Goal: Task Accomplishment & Management: Manage account settings

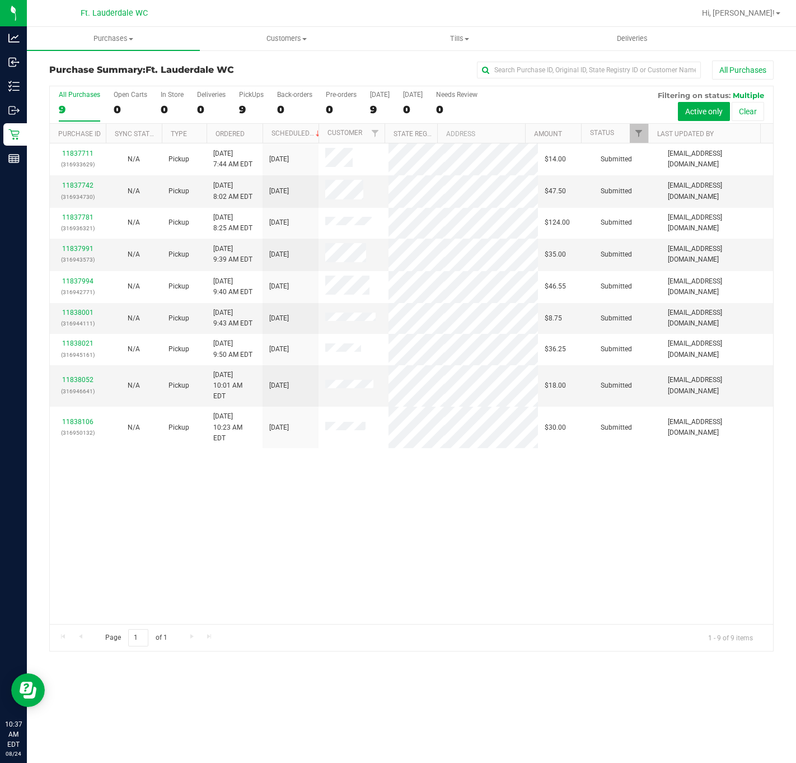
click at [355, 434] on div "11837711 (316933629) N/A Pickup [DATE] 7:44 AM EDT 8/24/2025 $14.00 Submitted […" at bounding box center [412, 383] width 724 height 481
click at [628, 491] on div "11837711 (316933629) N/A Pickup [DATE] 7:44 AM EDT 8/24/2025 $14.00 Submitted […" at bounding box center [412, 383] width 724 height 481
click at [242, 103] on label "PickUps 9" at bounding box center [251, 106] width 25 height 31
click at [0, 0] on input "PickUps 9" at bounding box center [0, 0] width 0 height 0
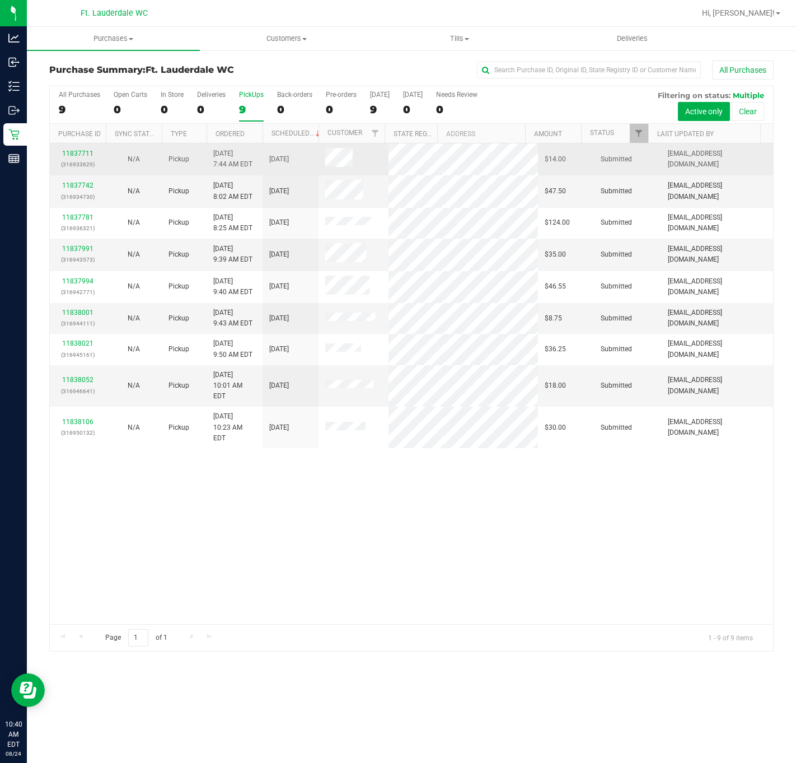
click at [85, 160] on p "(316933629)" at bounding box center [78, 164] width 43 height 11
click at [81, 153] on link "11837711" at bounding box center [77, 154] width 31 height 8
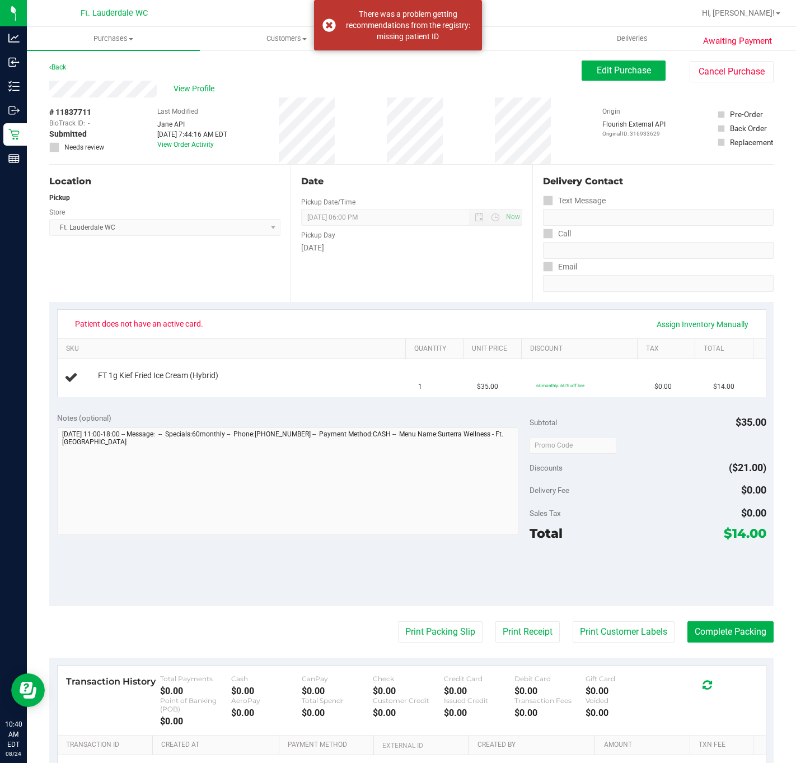
click at [90, 101] on div "# 11837711 BioTrack ID: - Submitted Needs review" at bounding box center [77, 130] width 56 height 67
click at [621, 67] on span "Edit Purchase" at bounding box center [624, 70] width 54 height 11
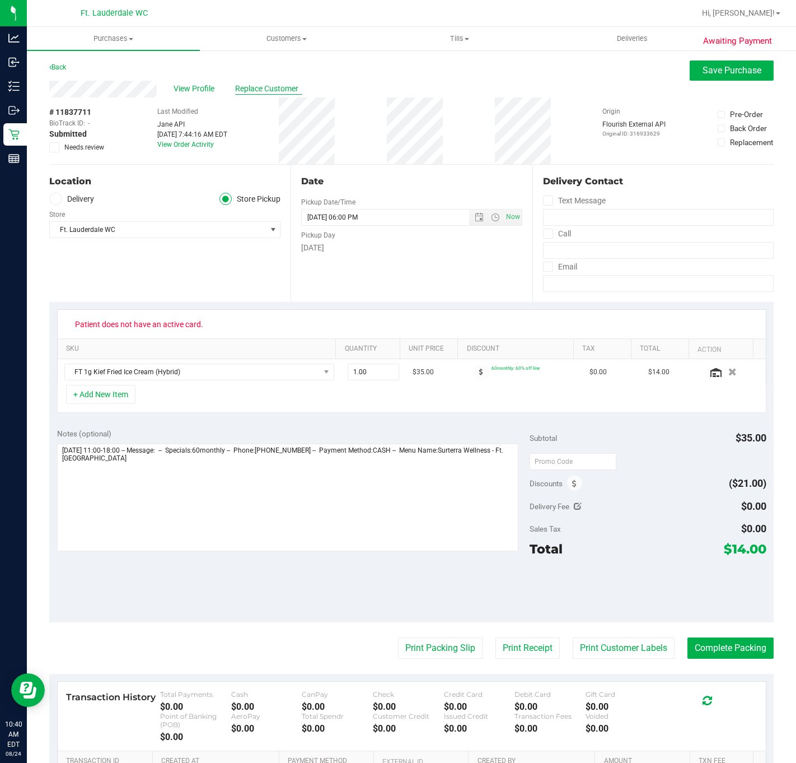
click at [281, 87] on span "Replace Customer" at bounding box center [268, 89] width 67 height 12
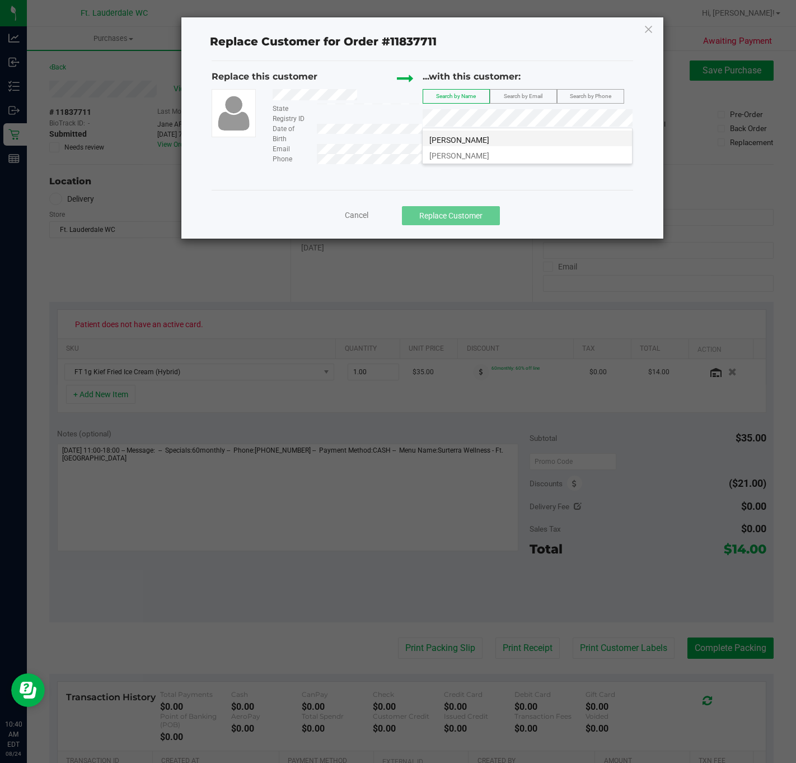
click at [490, 138] on span "[PERSON_NAME]" at bounding box center [460, 140] width 60 height 9
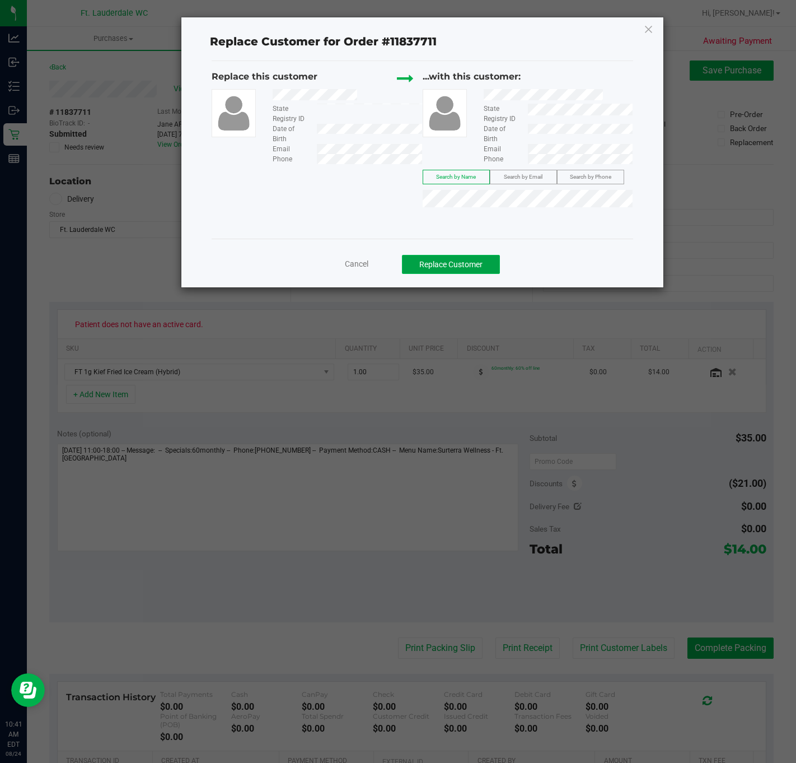
click at [459, 274] on button "Replace Customer" at bounding box center [451, 264] width 98 height 19
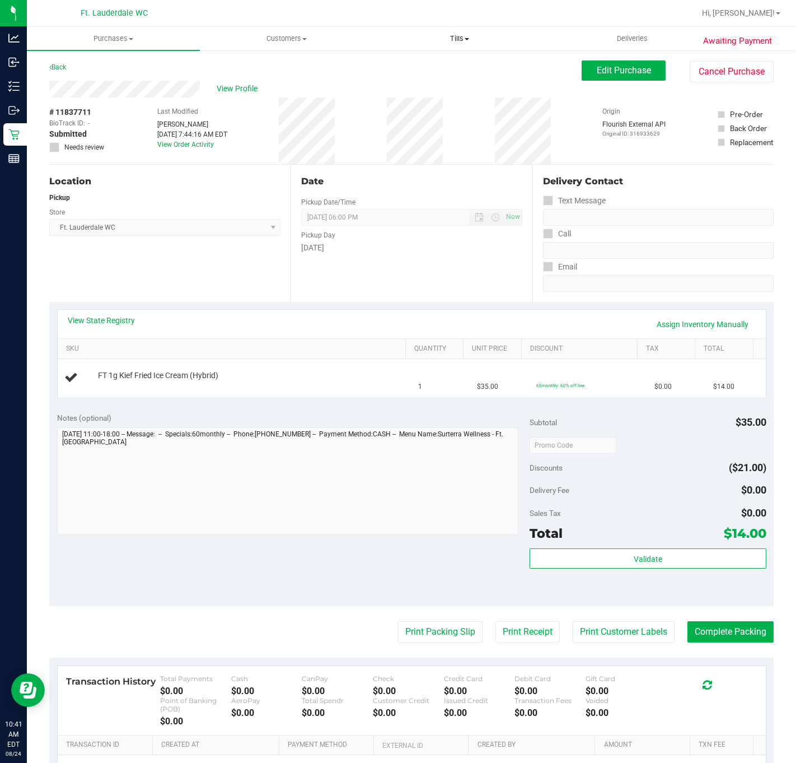
click at [431, 40] on span "Tills" at bounding box center [460, 39] width 172 height 10
click at [436, 67] on span "Manage tills" at bounding box center [411, 68] width 76 height 10
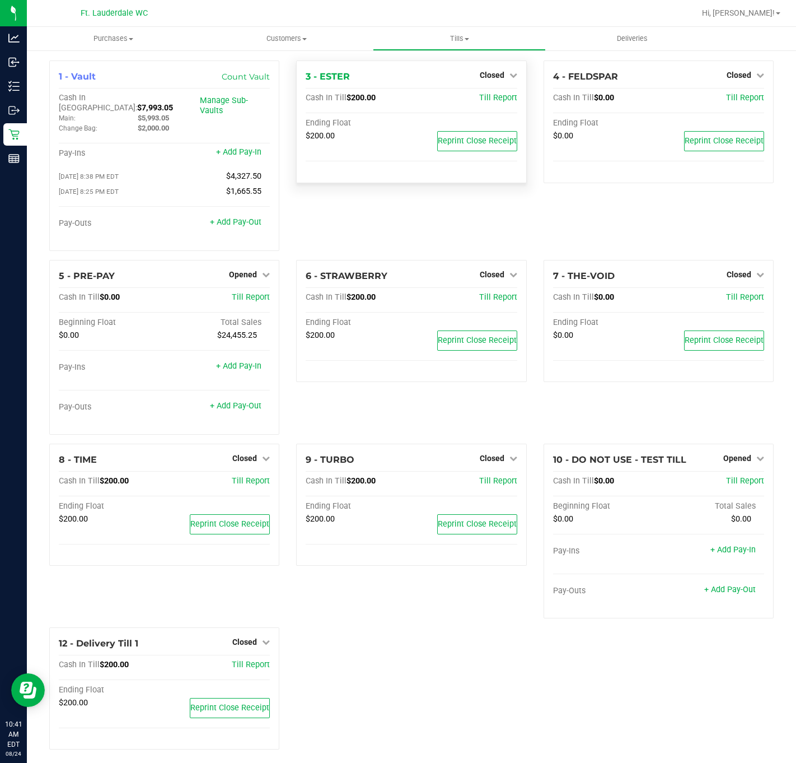
click at [496, 66] on div "3 - ESTER Closed Open Till Cash In Till $200.00 Till Report Ending Float $200.0…" at bounding box center [411, 121] width 230 height 123
click at [496, 71] on link "Closed" at bounding box center [499, 75] width 38 height 9
click at [493, 94] on link "Open Till" at bounding box center [492, 98] width 30 height 9
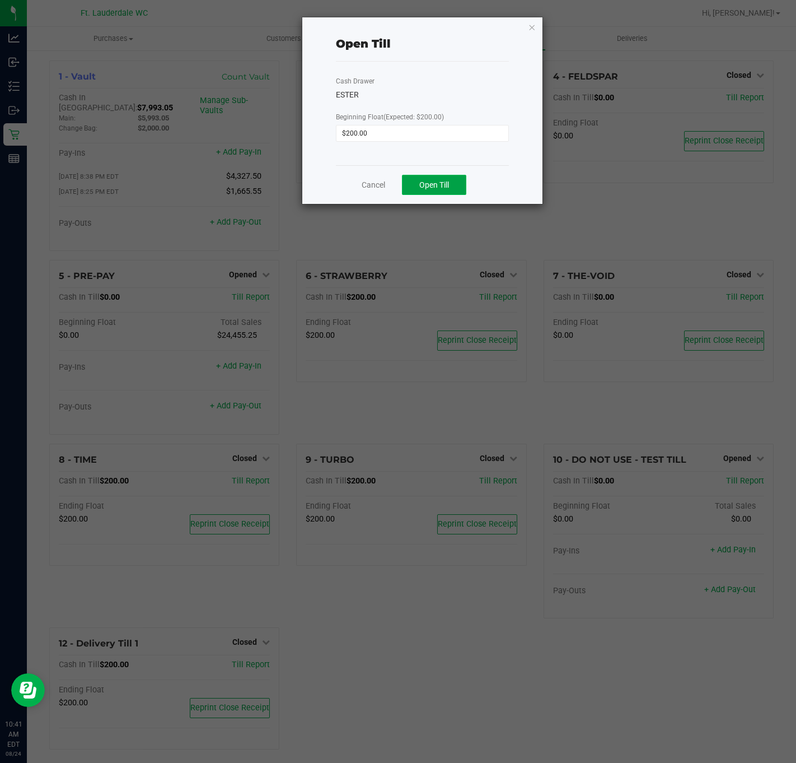
click at [439, 185] on span "Open Till" at bounding box center [435, 184] width 30 height 9
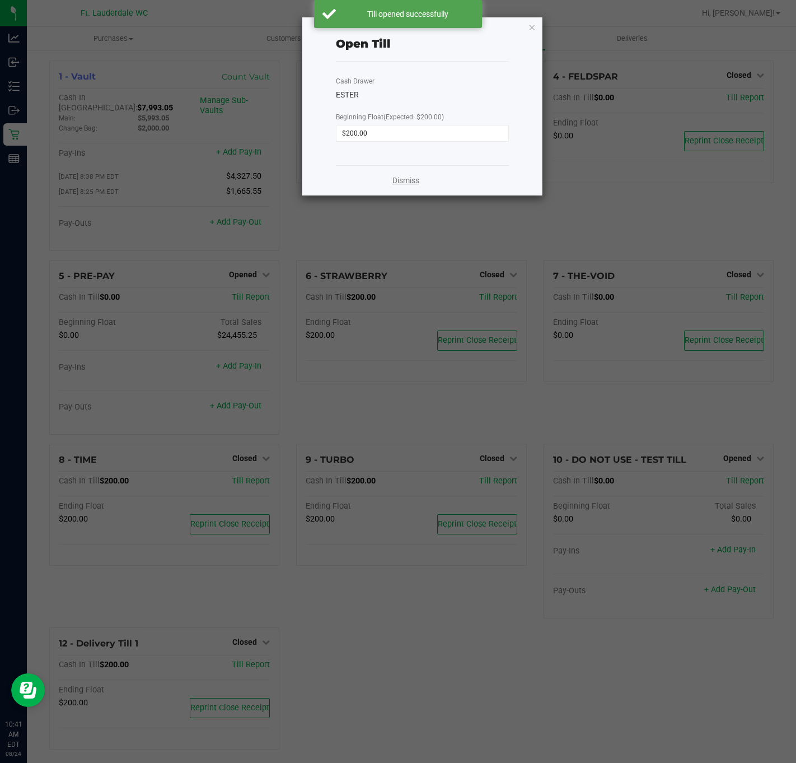
click at [406, 179] on link "Dismiss" at bounding box center [406, 181] width 27 height 12
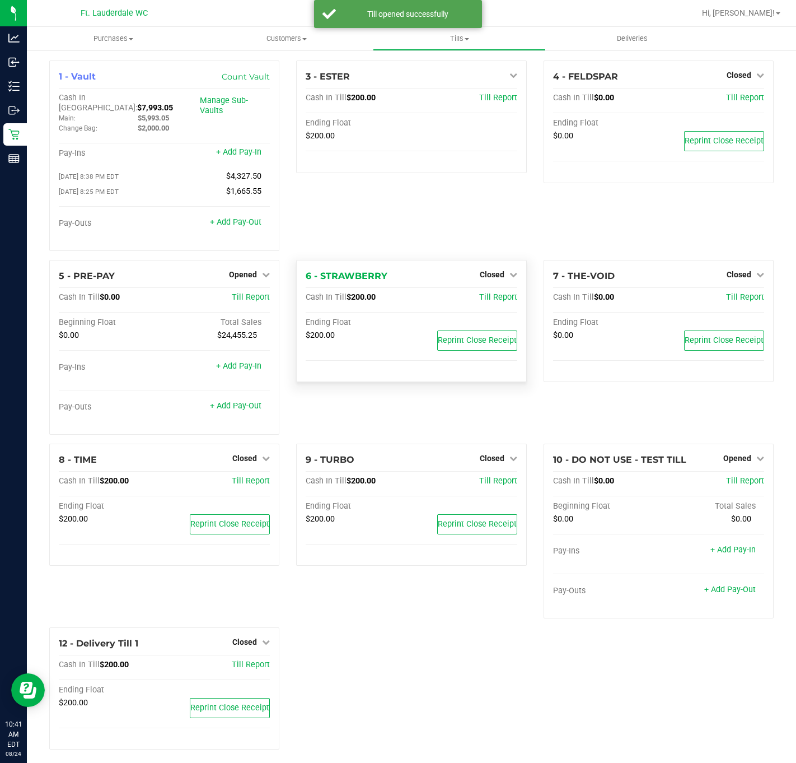
scroll to position [4, 0]
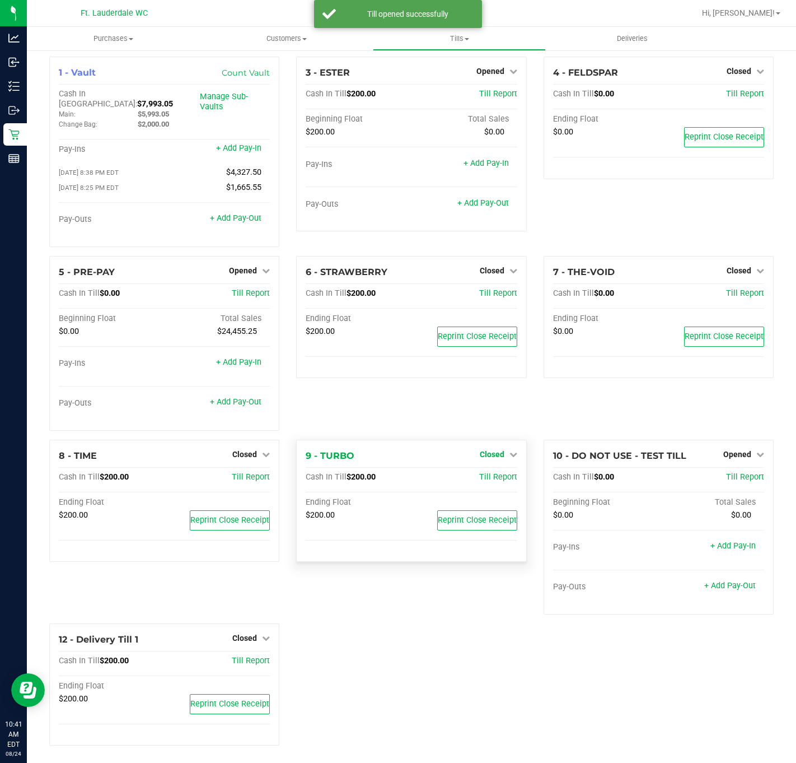
click at [480, 450] on span "Closed" at bounding box center [492, 454] width 25 height 9
click at [481, 484] on div at bounding box center [491, 485] width 83 height 3
click at [477, 473] on link "Open Till" at bounding box center [492, 477] width 30 height 9
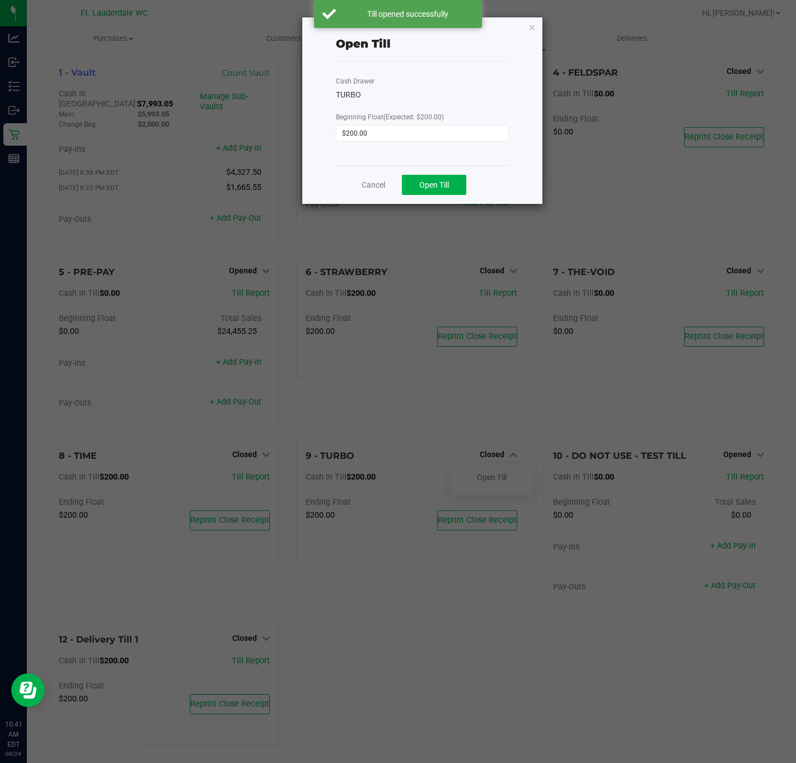
click at [434, 161] on div "Cash Drawer TURBO Beginning Float (Expected: $200.00) $200.00" at bounding box center [422, 114] width 173 height 104
click at [439, 181] on span "Open Till" at bounding box center [435, 184] width 30 height 9
click at [397, 184] on link "Dismiss" at bounding box center [406, 181] width 27 height 12
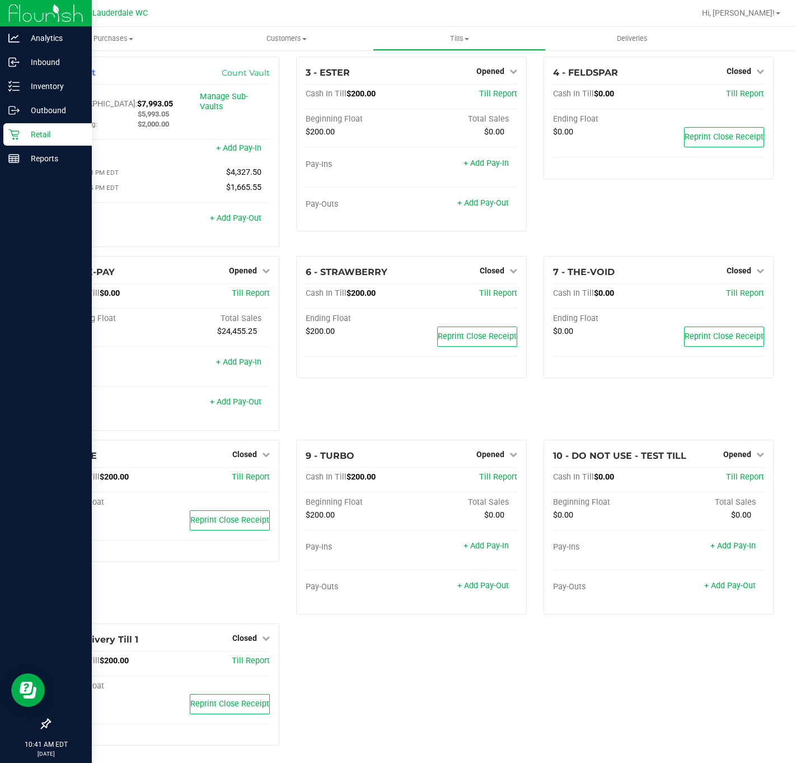
click at [18, 129] on icon at bounding box center [13, 134] width 11 height 11
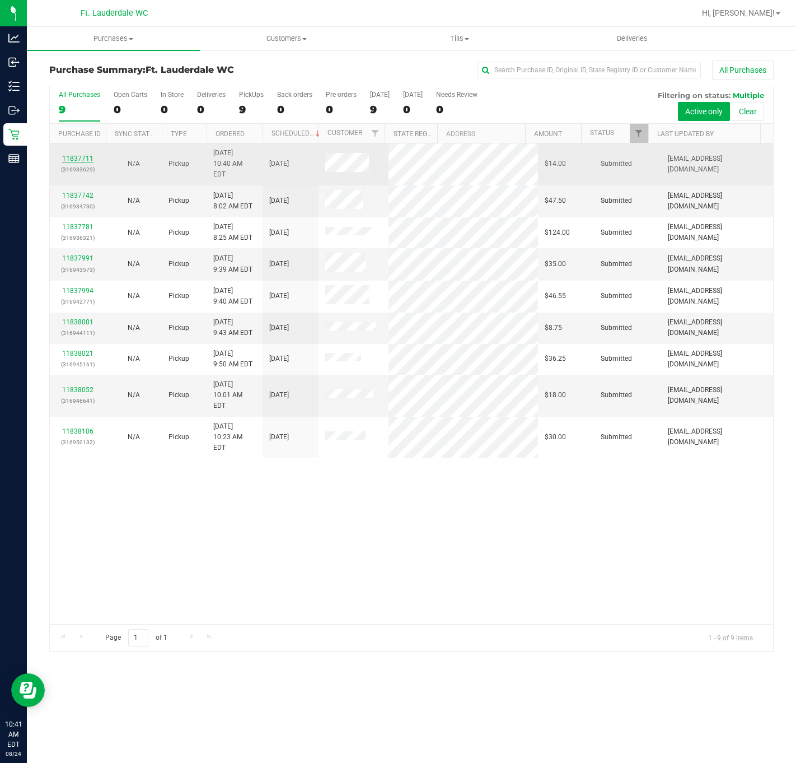
click at [79, 158] on link "11837711" at bounding box center [77, 159] width 31 height 8
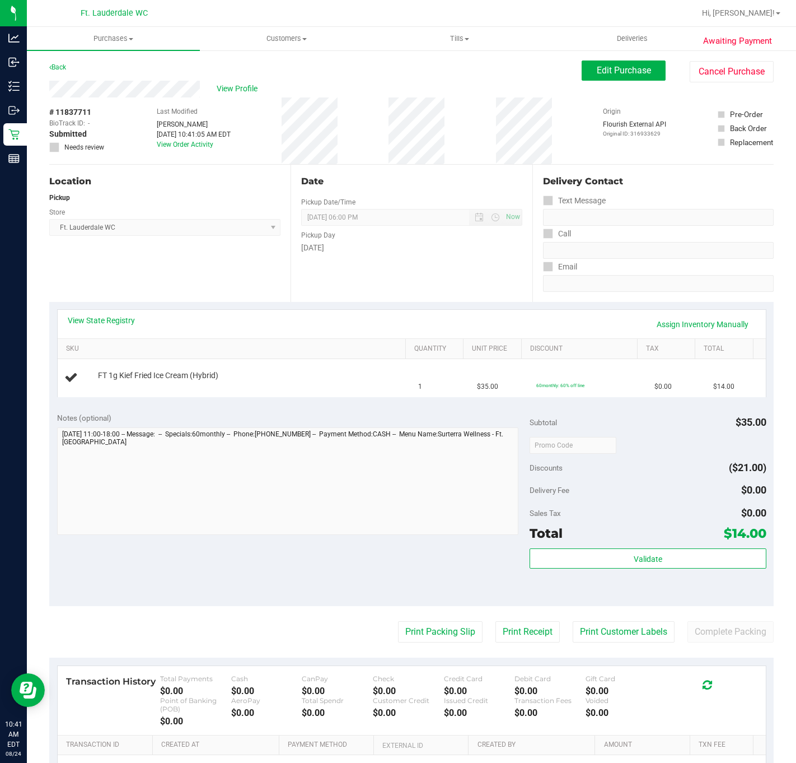
click at [244, 252] on div "Location Pickup Store Ft. Lauderdale WC Select Store [PERSON_NAME][GEOGRAPHIC_D…" at bounding box center [169, 233] width 241 height 137
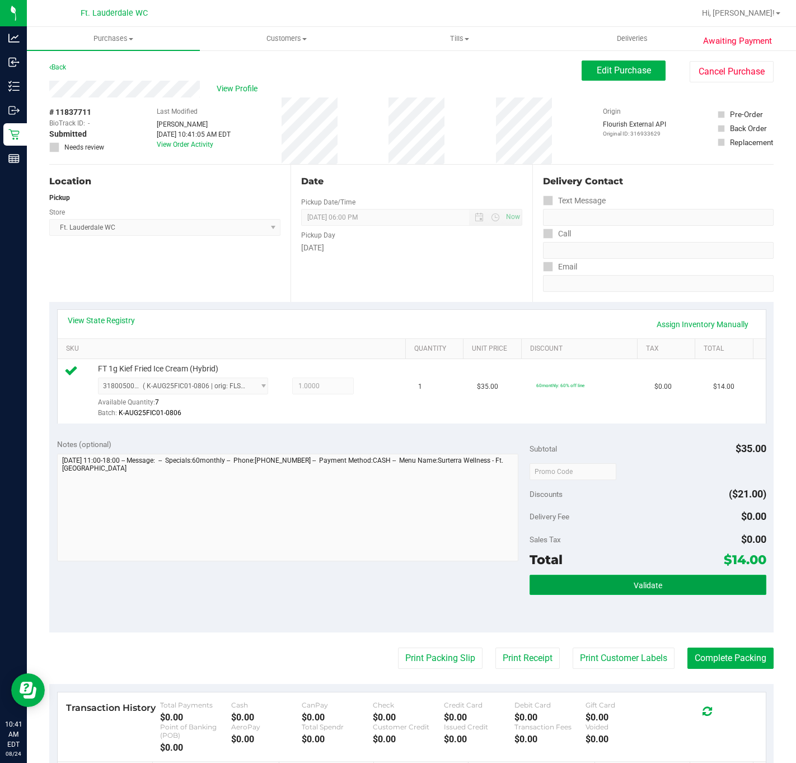
click at [655, 595] on button "Validate" at bounding box center [648, 585] width 236 height 20
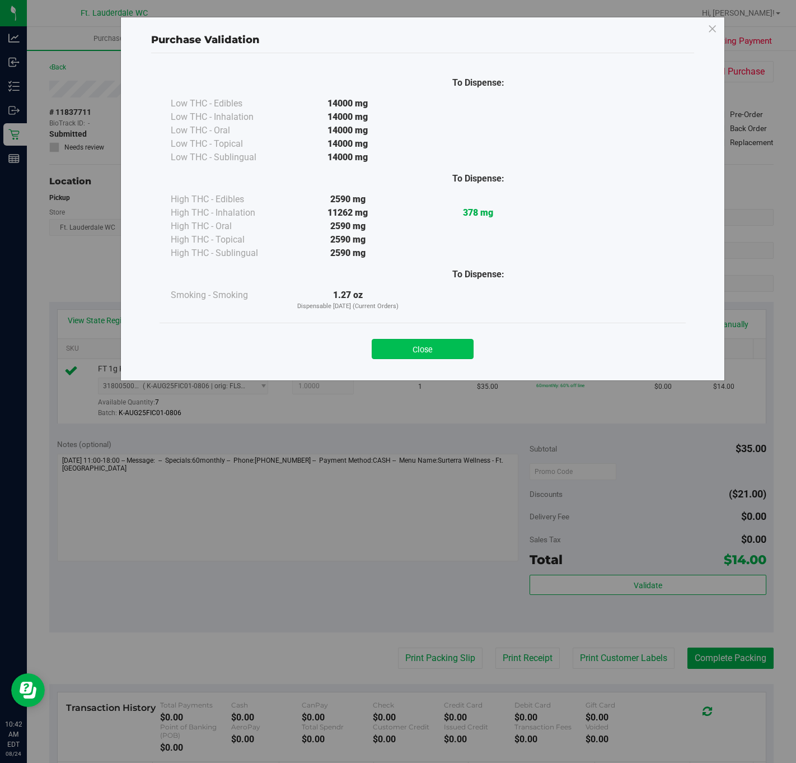
click at [439, 352] on button "Close" at bounding box center [423, 349] width 102 height 20
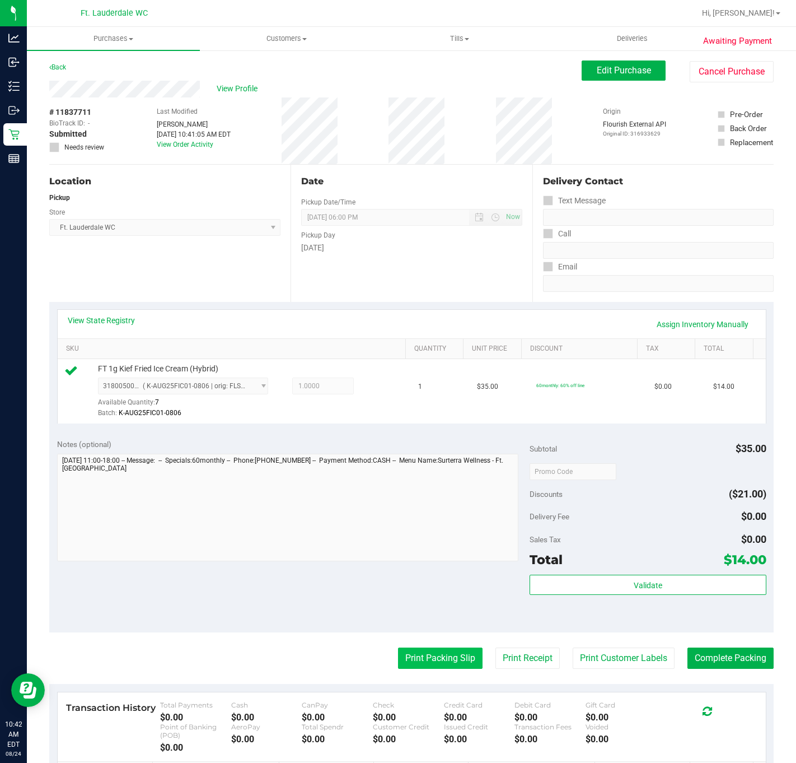
click at [398, 669] on button "Print Packing Slip" at bounding box center [440, 657] width 85 height 21
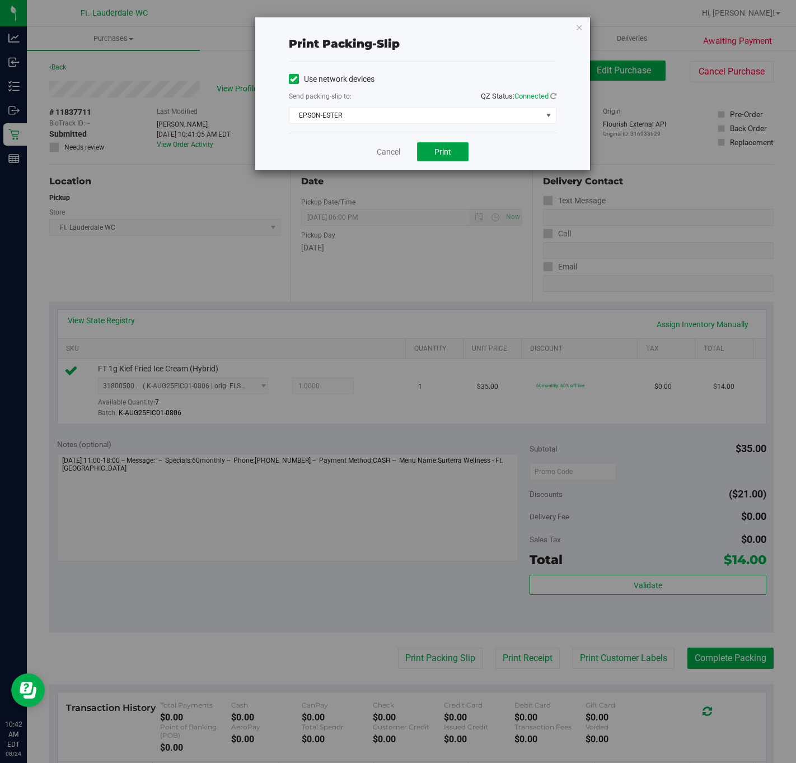
click at [449, 146] on button "Print" at bounding box center [443, 151] width 52 height 19
click at [378, 150] on link "Cancel" at bounding box center [389, 152] width 24 height 12
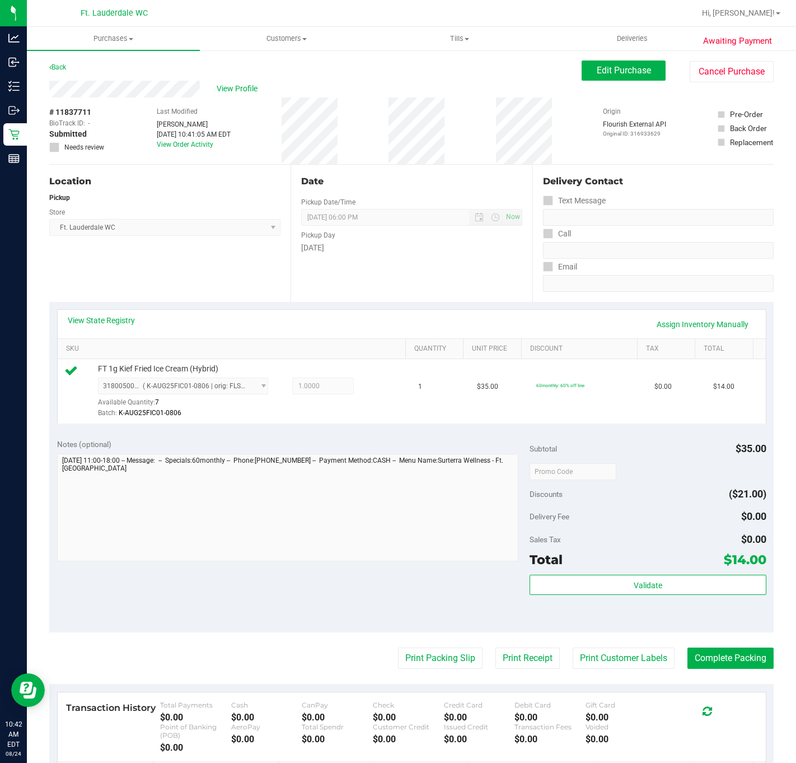
click at [378, 192] on div "Date Pickup Date/Time [DATE] Now [DATE] 06:00 PM Now Pickup Day [DATE]" at bounding box center [411, 233] width 241 height 137
click at [428, 663] on button "Print Packing Slip" at bounding box center [440, 657] width 85 height 21
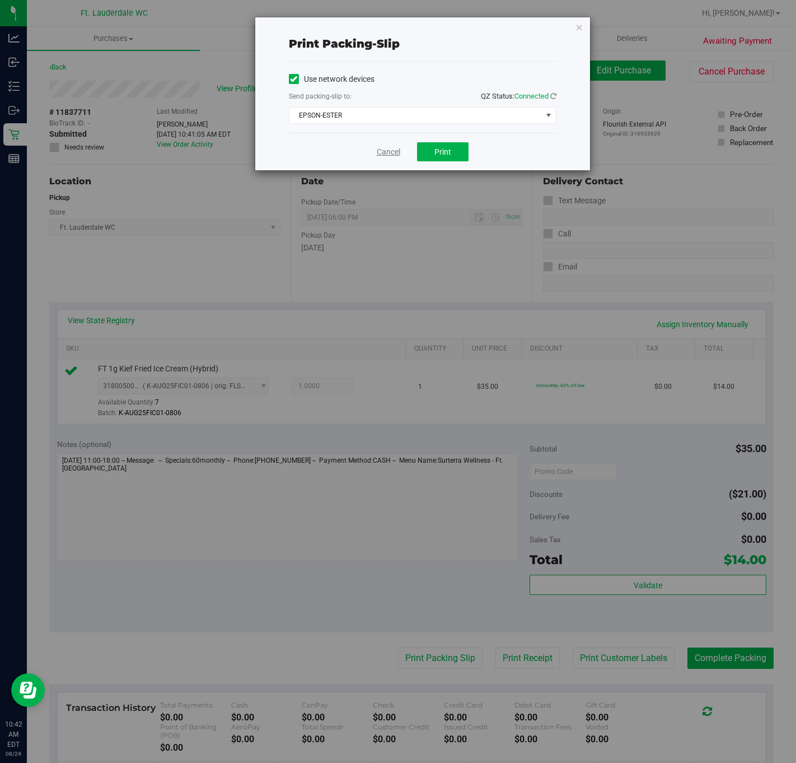
click at [388, 156] on link "Cancel" at bounding box center [389, 152] width 24 height 12
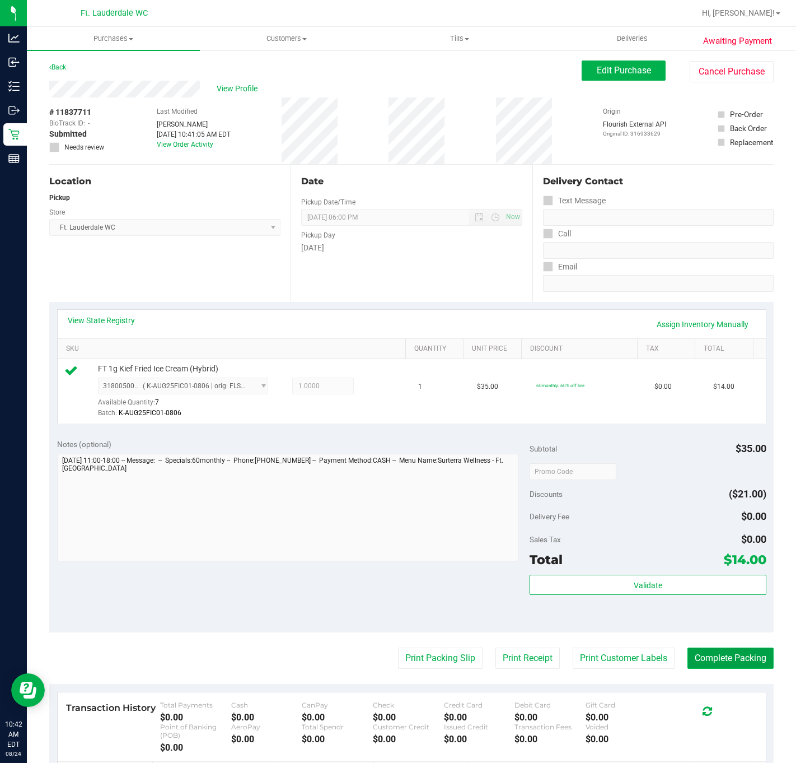
click at [712, 659] on button "Complete Packing" at bounding box center [731, 657] width 86 height 21
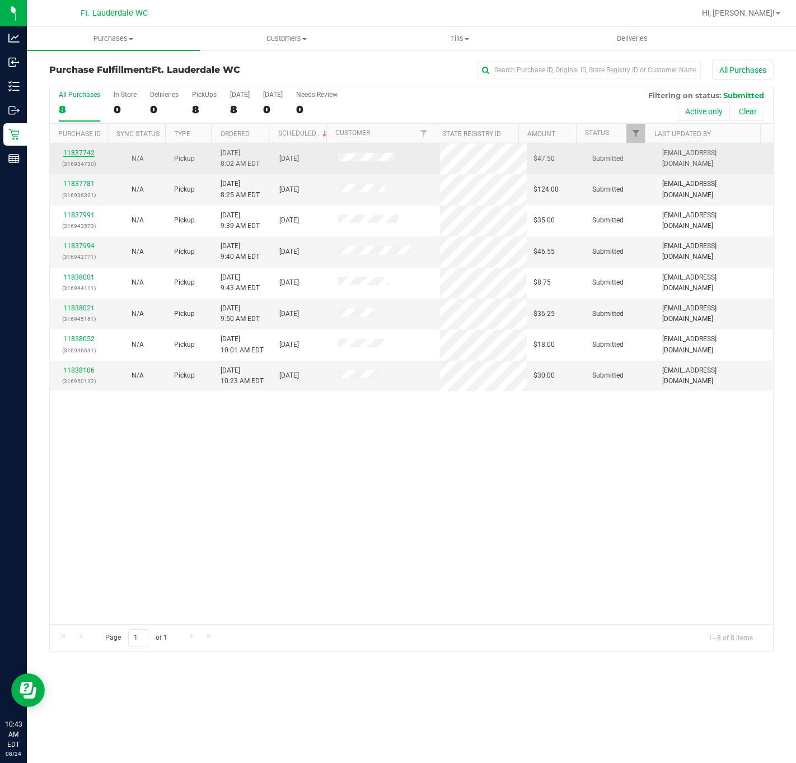
click at [72, 153] on link "11837742" at bounding box center [78, 153] width 31 height 8
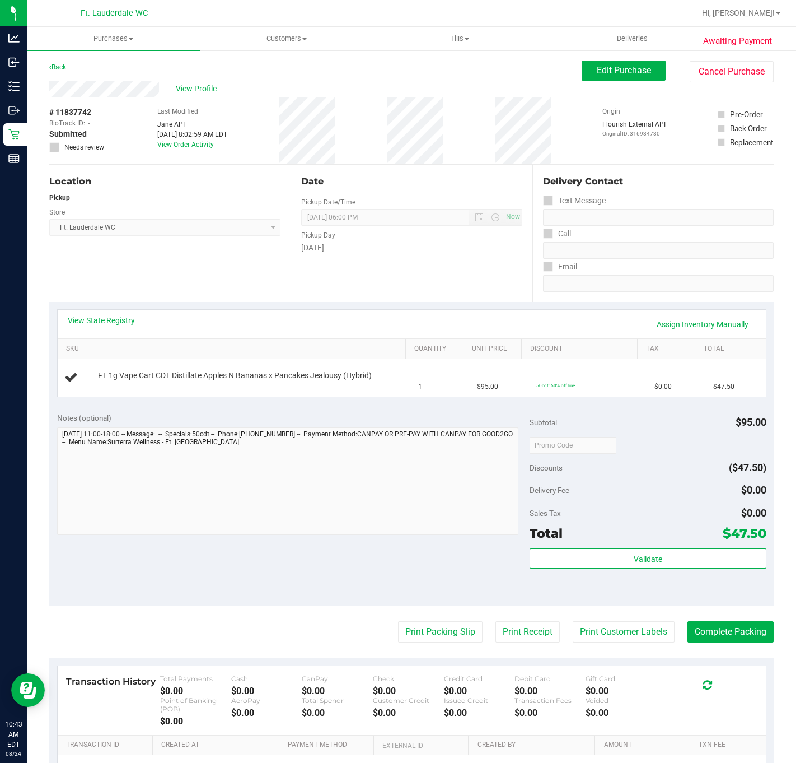
click at [235, 269] on div "Location Pickup Store Ft. Lauderdale WC Select Store [PERSON_NAME][GEOGRAPHIC_D…" at bounding box center [169, 233] width 241 height 137
click at [237, 255] on div "Location Pickup Store Ft. Lauderdale WC Select Store [PERSON_NAME][GEOGRAPHIC_D…" at bounding box center [169, 233] width 241 height 137
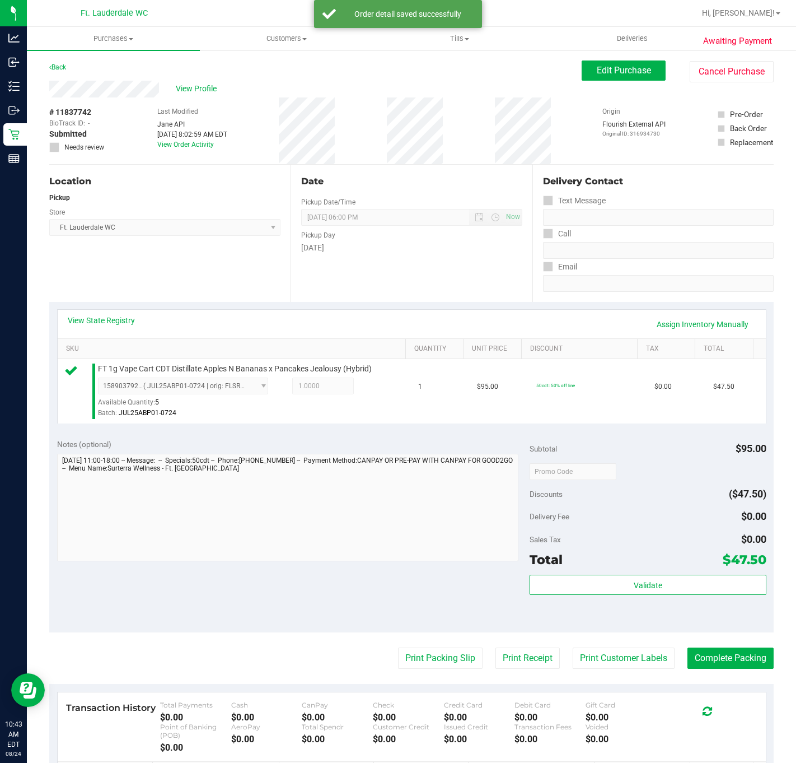
click at [588, 600] on div "Validate" at bounding box center [648, 600] width 236 height 50
click at [590, 590] on button "Validate" at bounding box center [648, 585] width 236 height 20
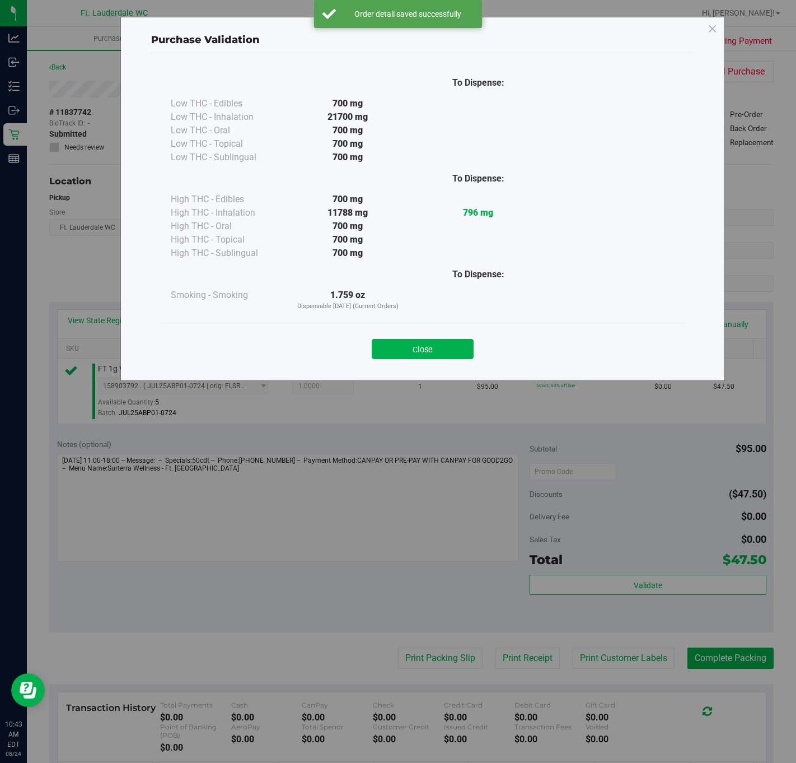
click at [447, 328] on div "Close" at bounding box center [423, 345] width 526 height 45
click at [447, 349] on button "Close" at bounding box center [423, 349] width 102 height 20
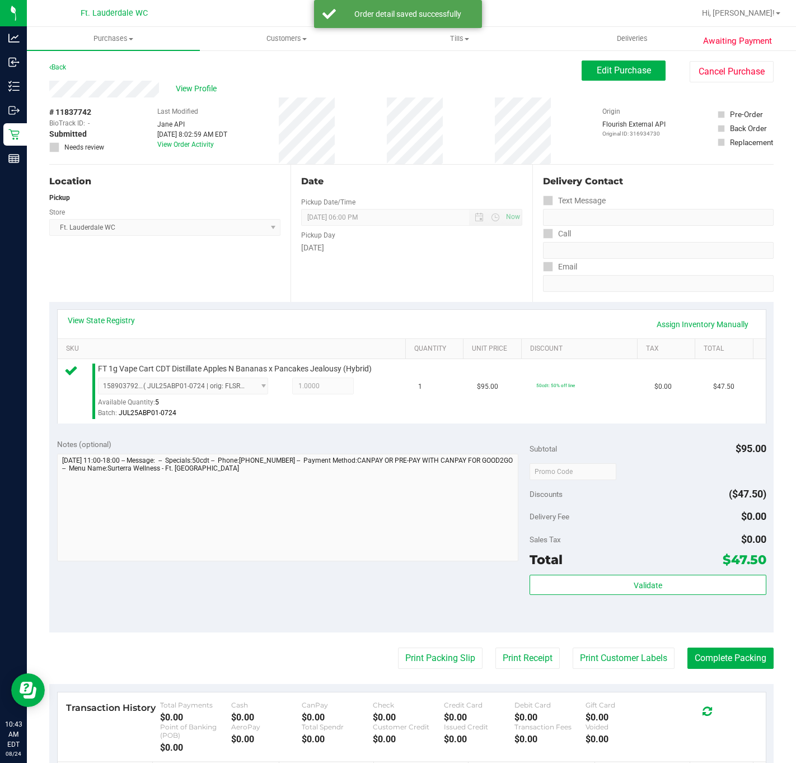
click at [412, 639] on purchase-details "Back Edit Purchase Cancel Purchase View Profile # 11837742 BioTrack ID: - Submi…" at bounding box center [411, 480] width 725 height 841
click at [415, 644] on purchase-details "Back Edit Purchase Cancel Purchase View Profile # 11837742 BioTrack ID: - Submi…" at bounding box center [411, 480] width 725 height 841
click at [427, 641] on purchase-details "Back Edit Purchase Cancel Purchase View Profile # 11837742 BioTrack ID: - Submi…" at bounding box center [411, 480] width 725 height 841
click at [428, 673] on purchase-details "Back Edit Purchase Cancel Purchase View Profile # 11837742 BioTrack ID: - Submi…" at bounding box center [411, 480] width 725 height 841
click at [425, 654] on purchase-details "Back Edit Purchase Cancel Purchase View Profile # 11837742 BioTrack ID: - Submi…" at bounding box center [411, 480] width 725 height 841
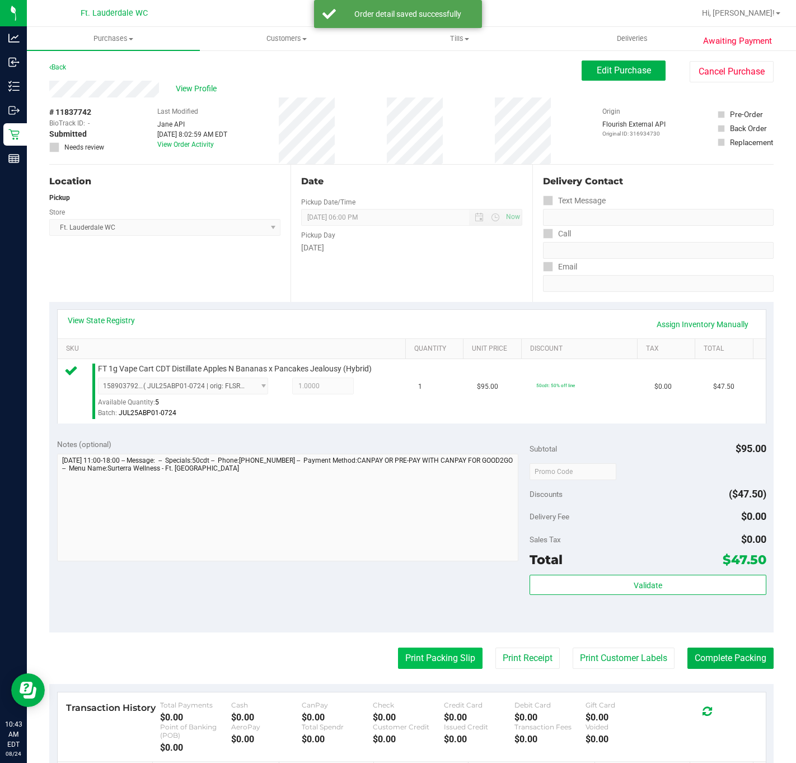
click at [425, 663] on button "Print Packing Slip" at bounding box center [440, 657] width 85 height 21
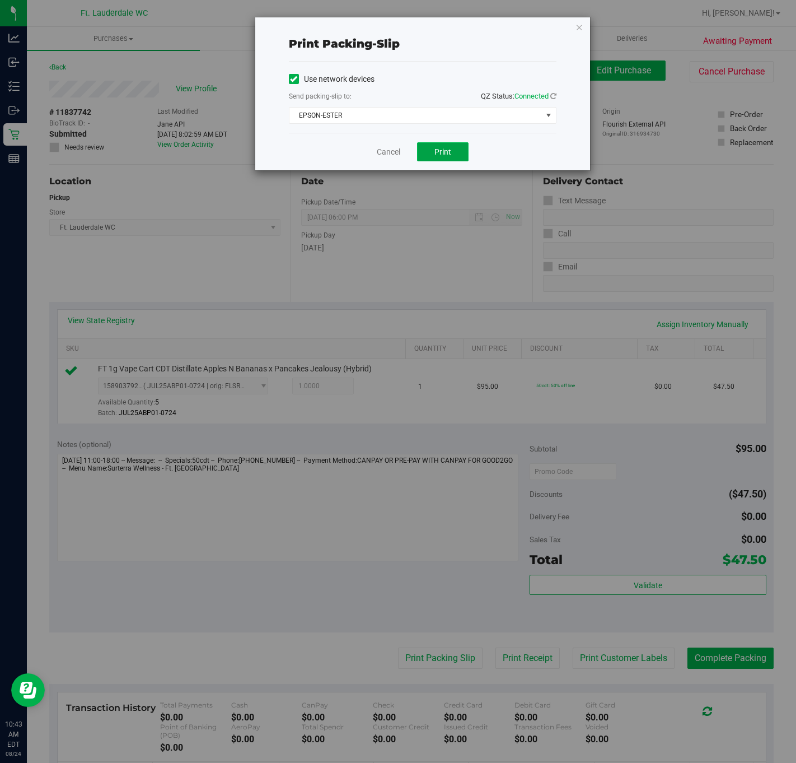
click at [445, 145] on button "Print" at bounding box center [443, 151] width 52 height 19
click at [376, 157] on div "Cancel Print" at bounding box center [423, 152] width 268 height 38
click at [387, 160] on div "Cancel Print" at bounding box center [423, 152] width 268 height 38
click at [388, 158] on link "Cancel" at bounding box center [389, 152] width 24 height 12
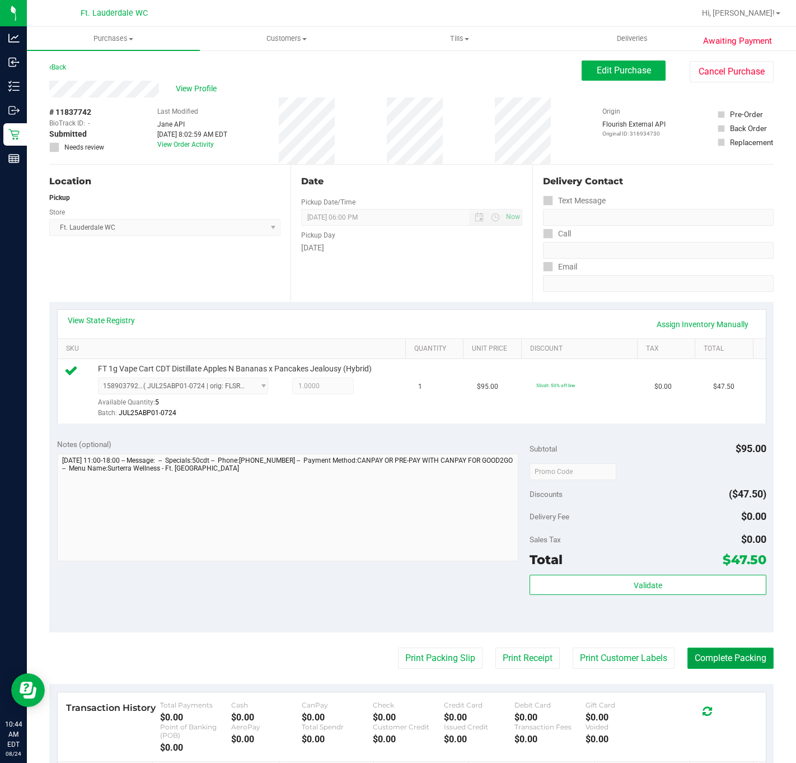
click at [712, 668] on button "Complete Packing" at bounding box center [731, 657] width 86 height 21
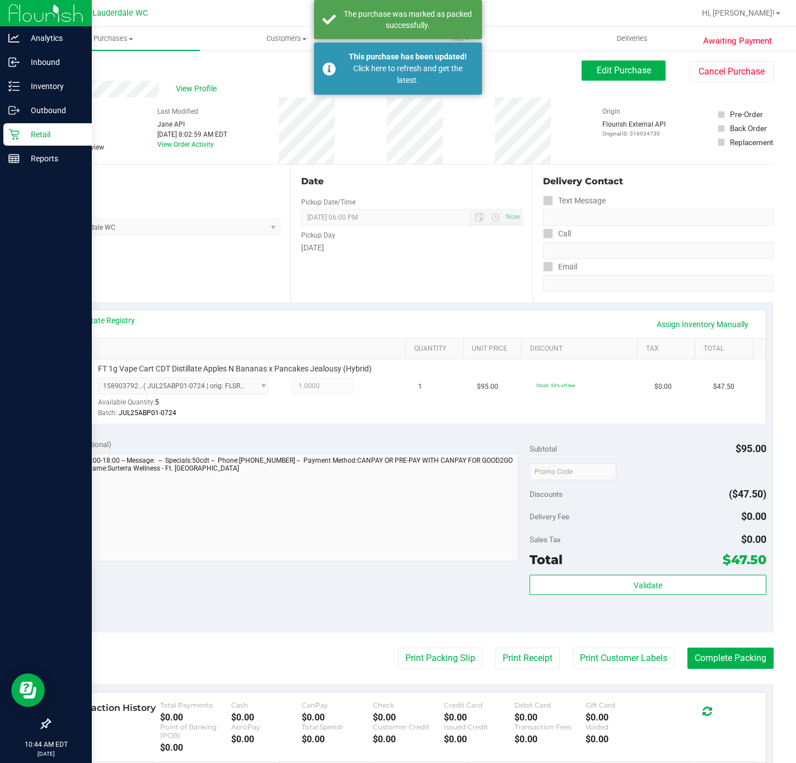
click at [26, 130] on p "Retail" at bounding box center [53, 134] width 67 height 13
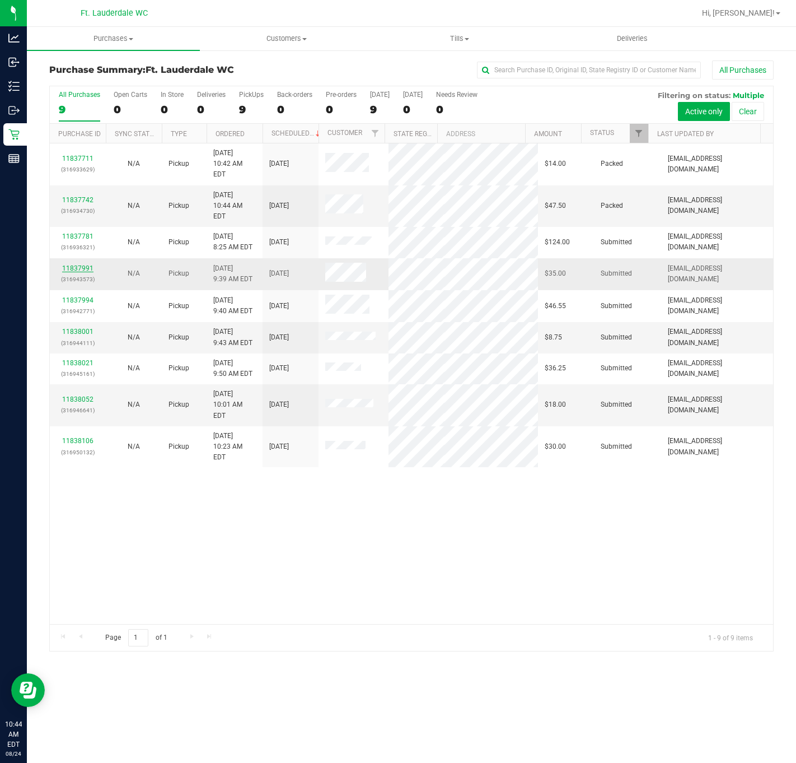
click at [79, 264] on link "11837991" at bounding box center [77, 268] width 31 height 8
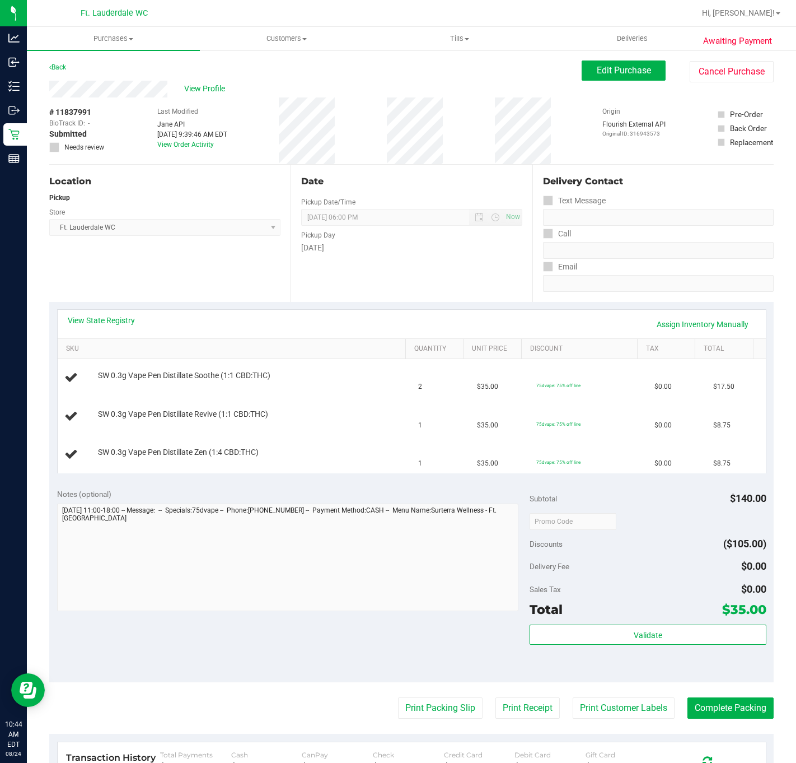
click at [240, 256] on div "Location Pickup Store Ft. Lauderdale WC Select Store [PERSON_NAME][GEOGRAPHIC_D…" at bounding box center [169, 233] width 241 height 137
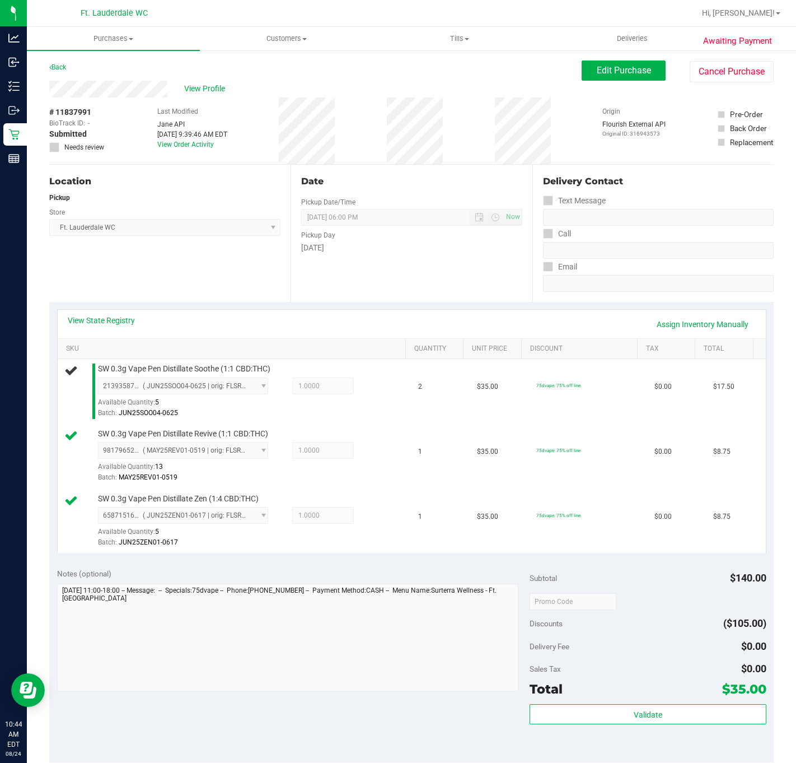
click at [237, 257] on div "Location Pickup Store Ft. Lauderdale WC Select Store [PERSON_NAME][GEOGRAPHIC_D…" at bounding box center [169, 233] width 241 height 137
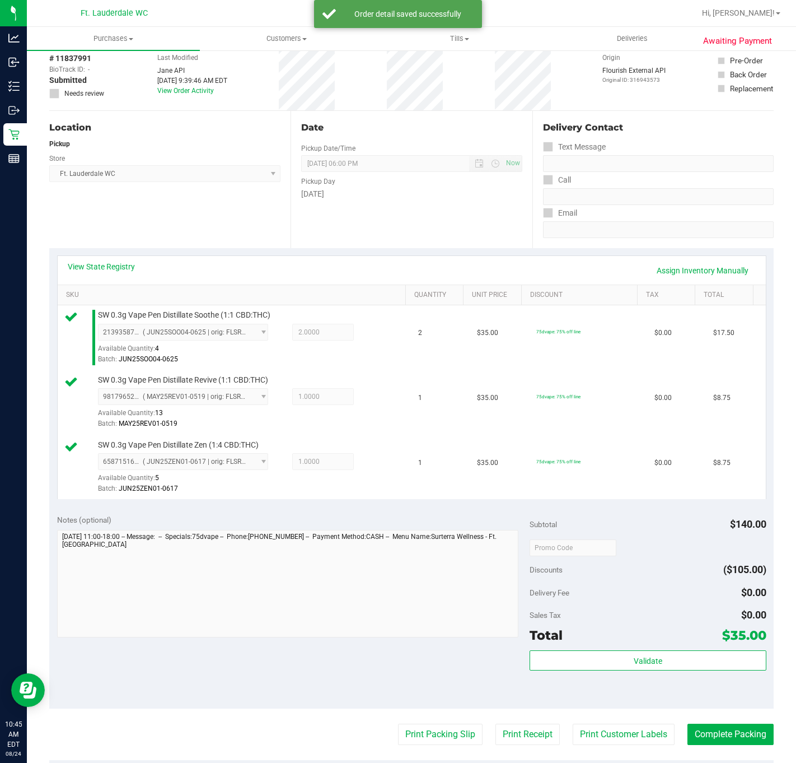
scroll to position [84, 0]
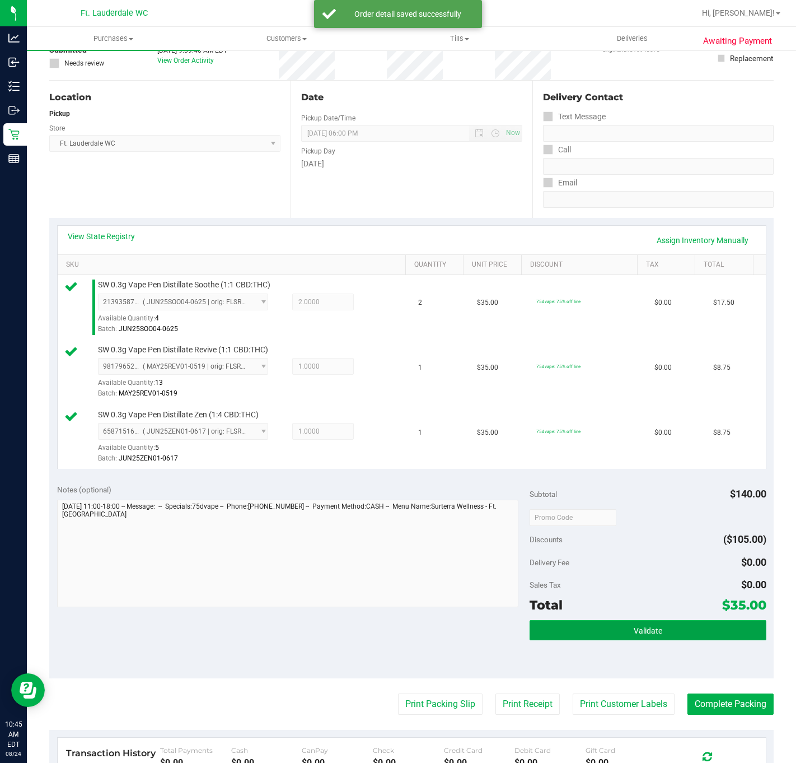
click at [620, 627] on button "Validate" at bounding box center [648, 630] width 236 height 20
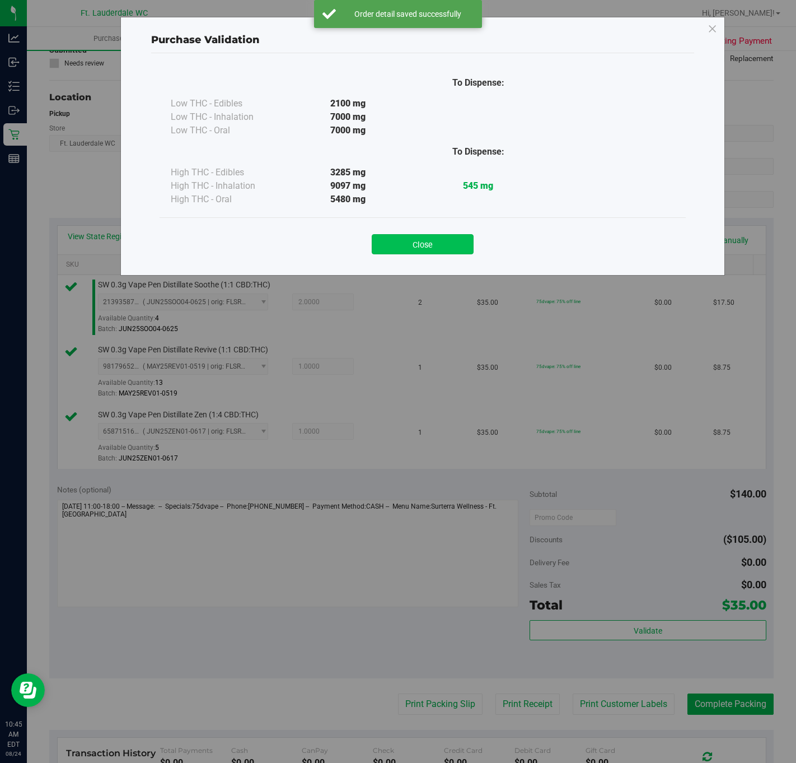
click at [437, 247] on button "Close" at bounding box center [423, 244] width 102 height 20
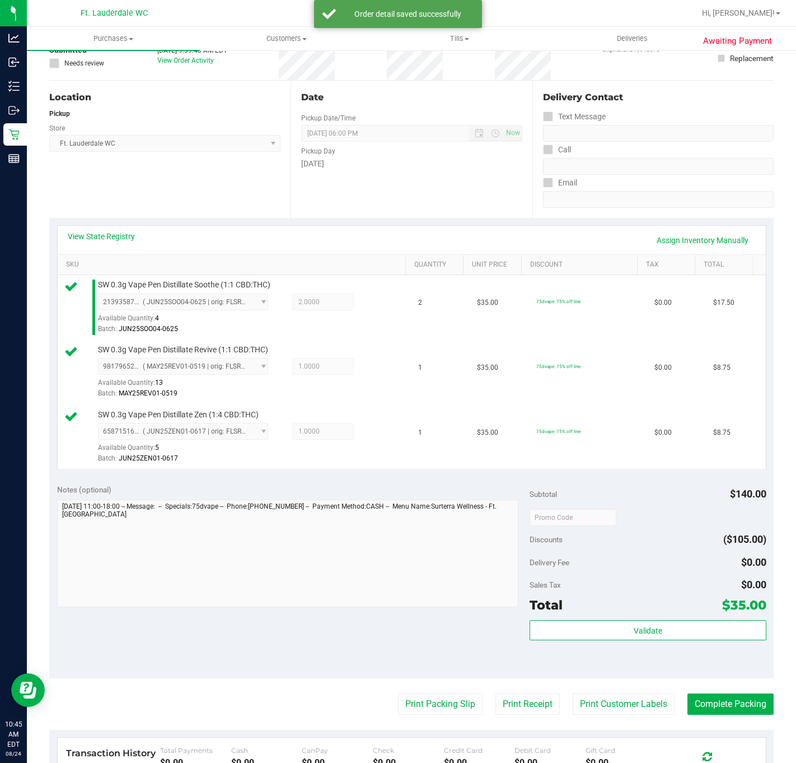
click at [419, 723] on purchase-details "Back Edit Purchase Cancel Purchase View Profile # 11837991 BioTrack ID: - Submi…" at bounding box center [411, 461] width 725 height 971
click at [422, 704] on button "Print Packing Slip" at bounding box center [440, 703] width 85 height 21
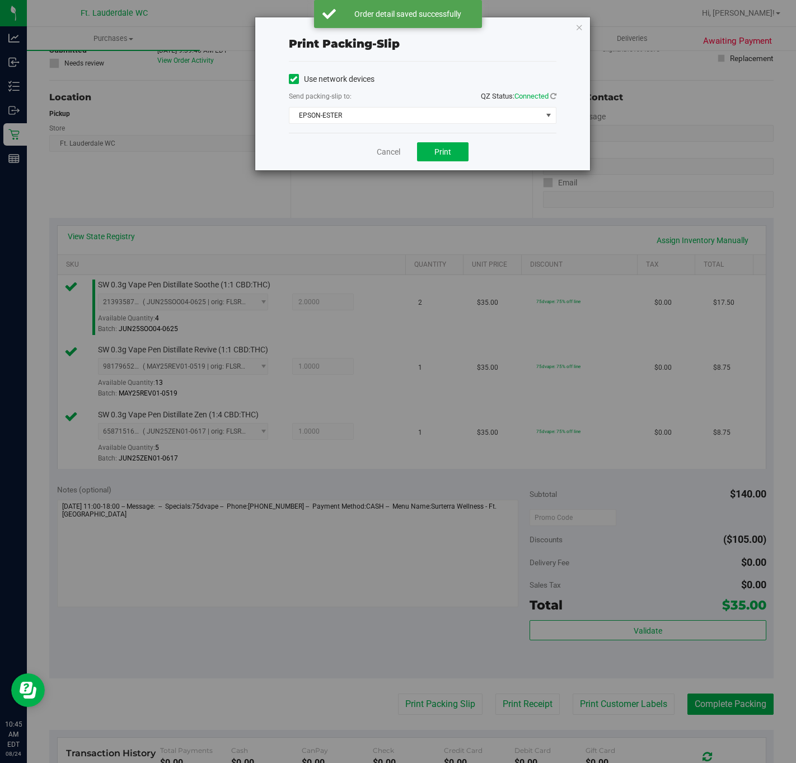
click at [449, 131] on div "Use network devices Send packing-slip to: QZ Status: Connected EPSON-ESTER Choo…" at bounding box center [423, 97] width 268 height 71
click at [450, 150] on span "Print" at bounding box center [443, 151] width 17 height 9
click at [377, 156] on link "Cancel" at bounding box center [389, 152] width 24 height 12
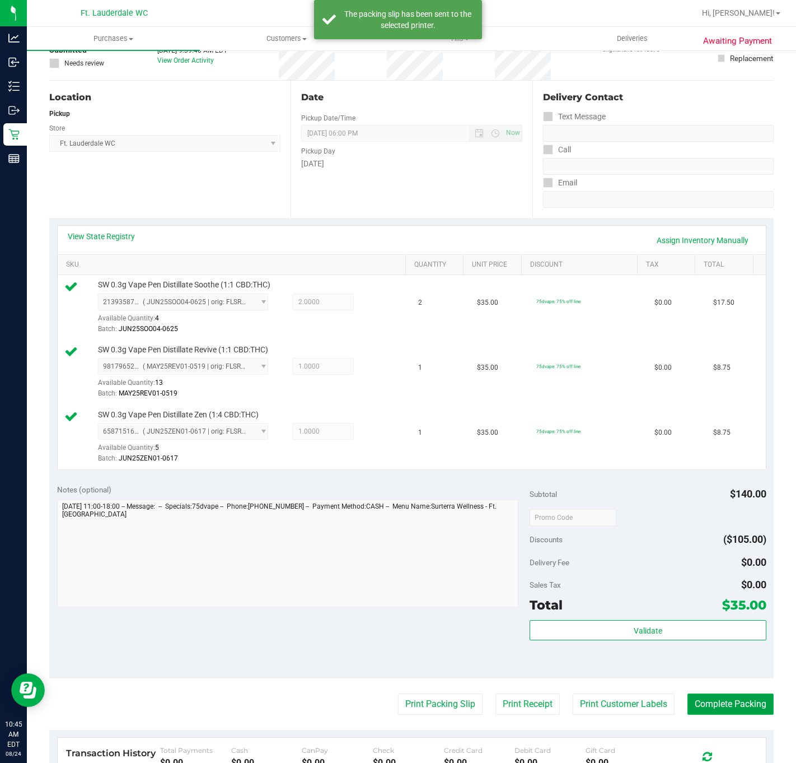
click at [689, 701] on button "Complete Packing" at bounding box center [731, 703] width 86 height 21
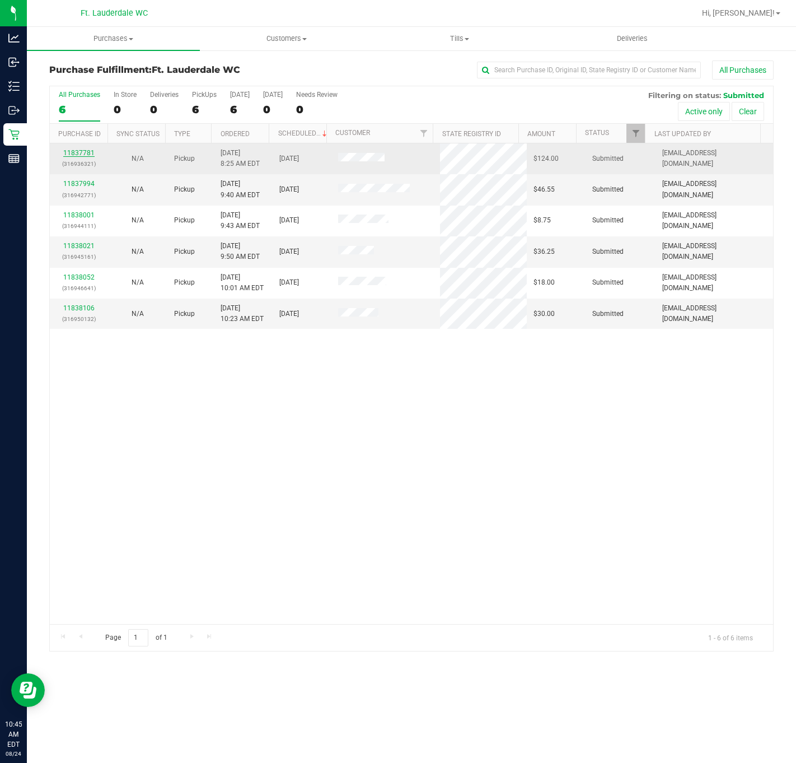
click at [89, 157] on link "11837781" at bounding box center [78, 153] width 31 height 8
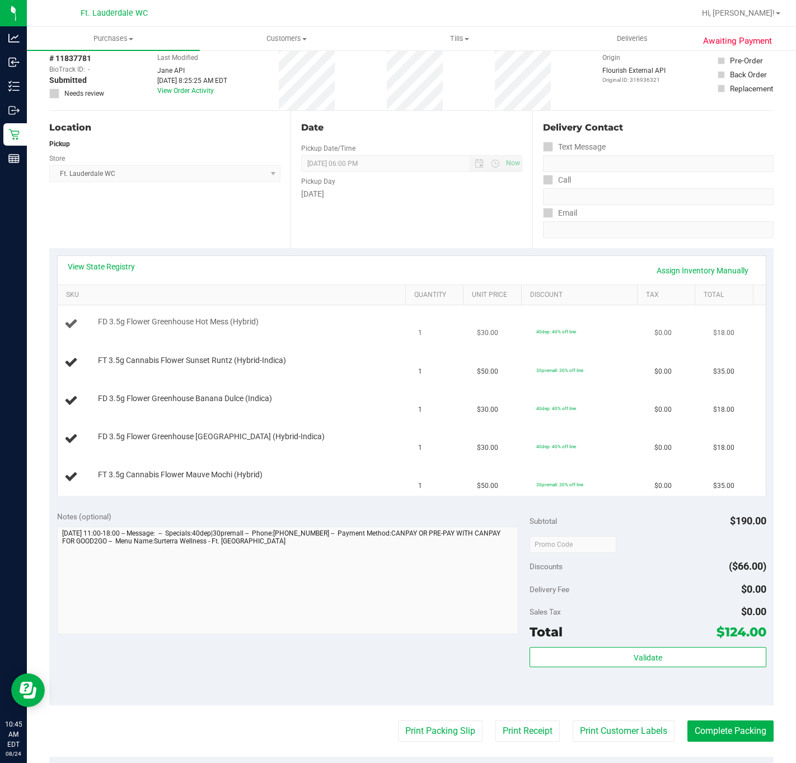
scroll to position [84, 0]
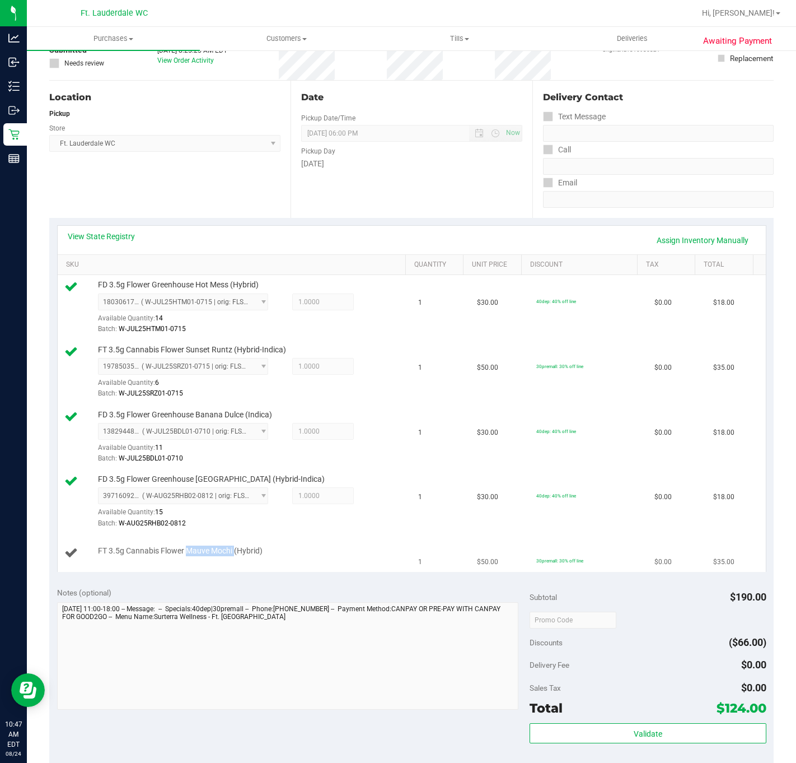
drag, startPoint x: 187, startPoint y: 554, endPoint x: 235, endPoint y: 558, distance: 48.3
click at [235, 556] on span "FT 3.5g Cannabis Flower Mauve Mochi (Hybrid)" at bounding box center [180, 551] width 165 height 11
copy span "Mauve Mochi"
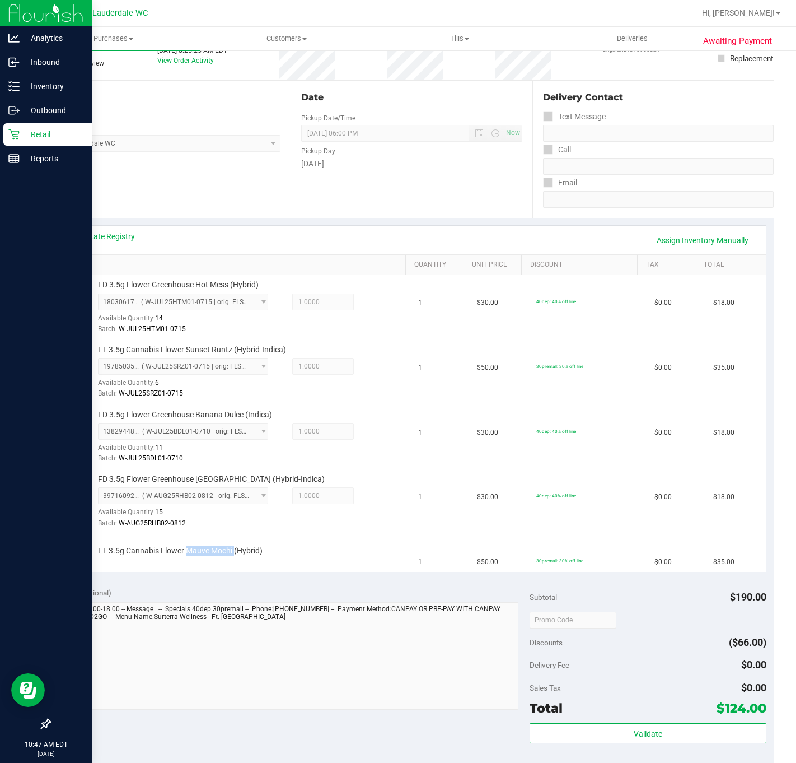
click at [22, 132] on p "Retail" at bounding box center [53, 134] width 67 height 13
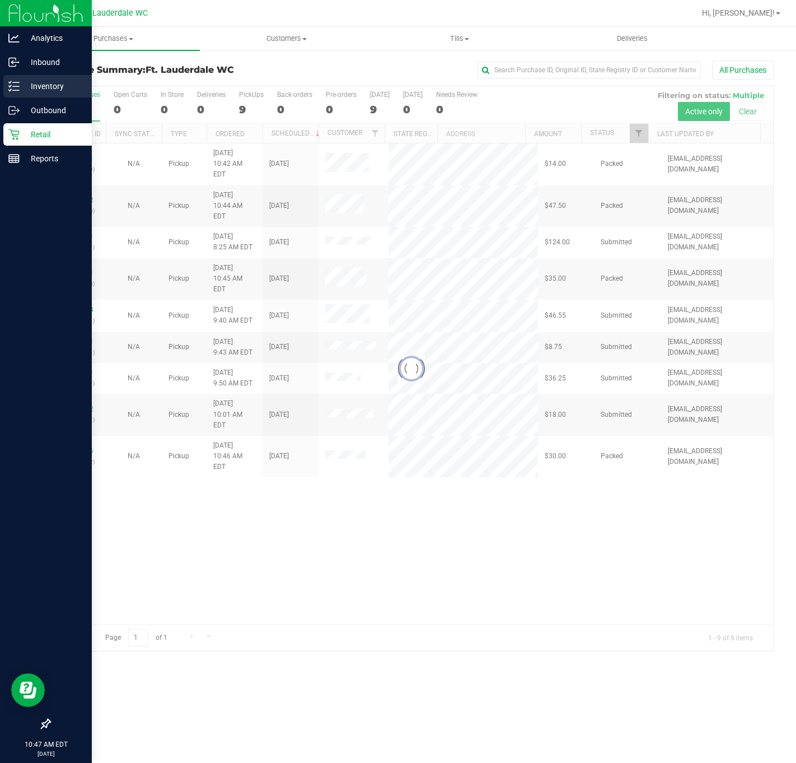
click at [13, 85] on icon at bounding box center [13, 86] width 11 height 11
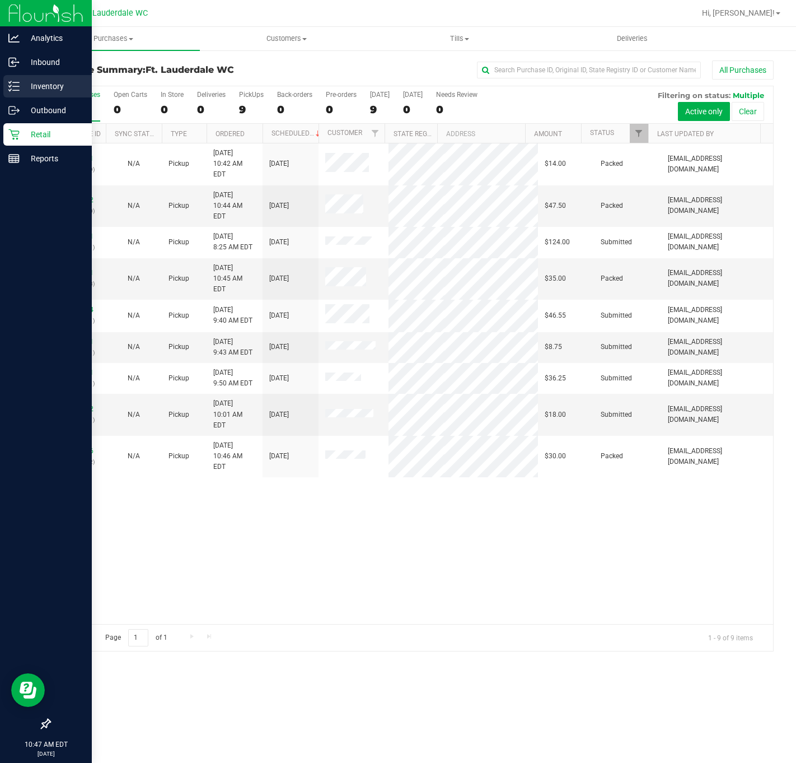
click at [14, 86] on icon at bounding box center [13, 86] width 11 height 11
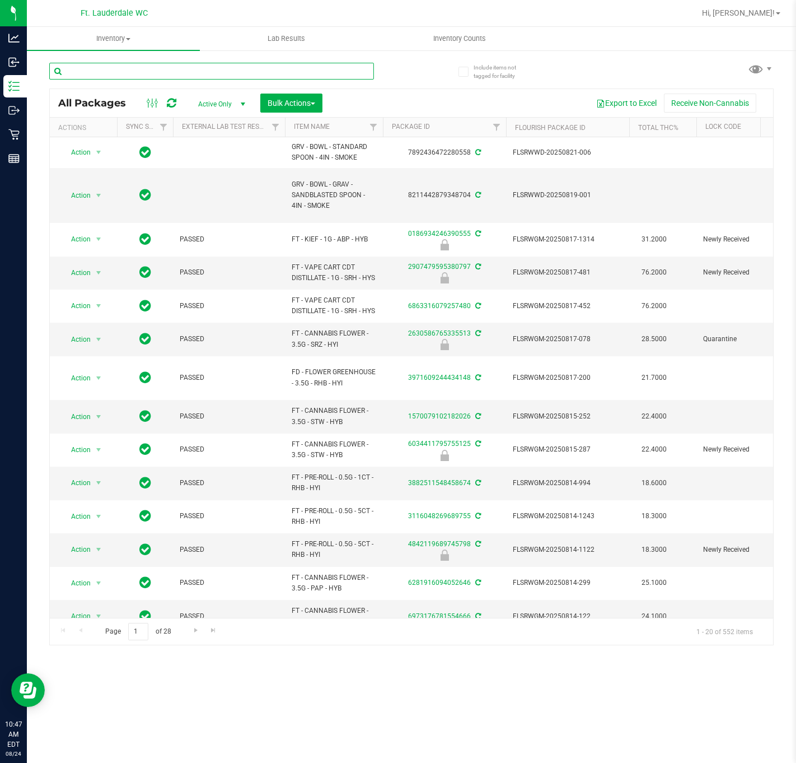
paste input "Mauve Mochi"
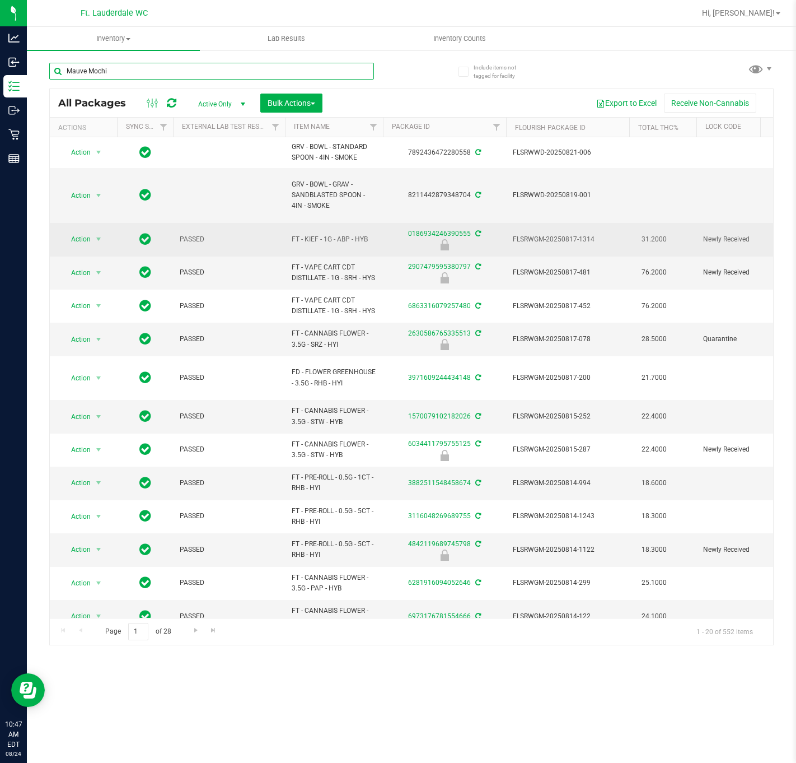
type input "Mauve Mochi"
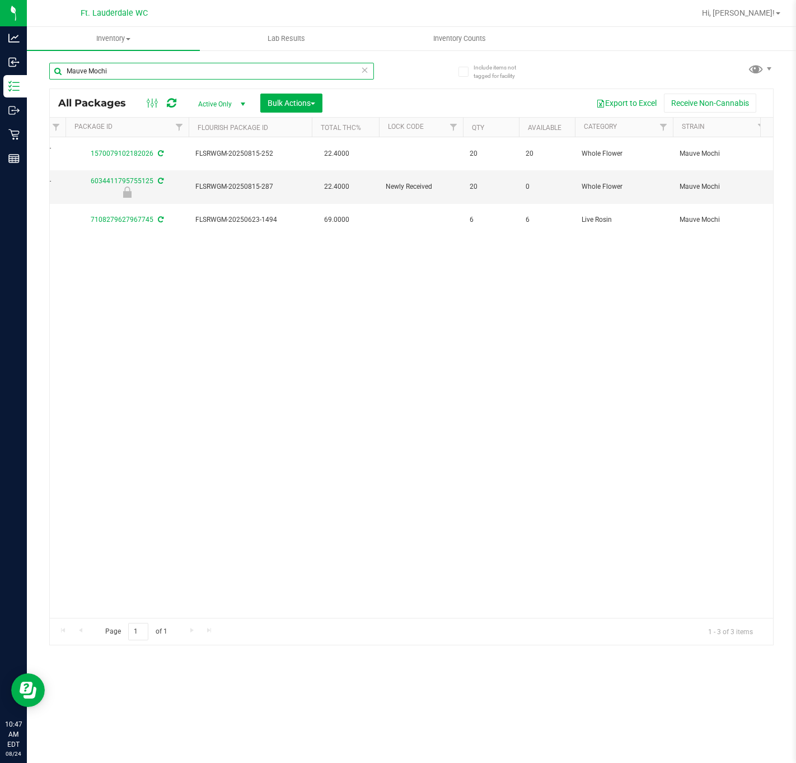
scroll to position [0, 332]
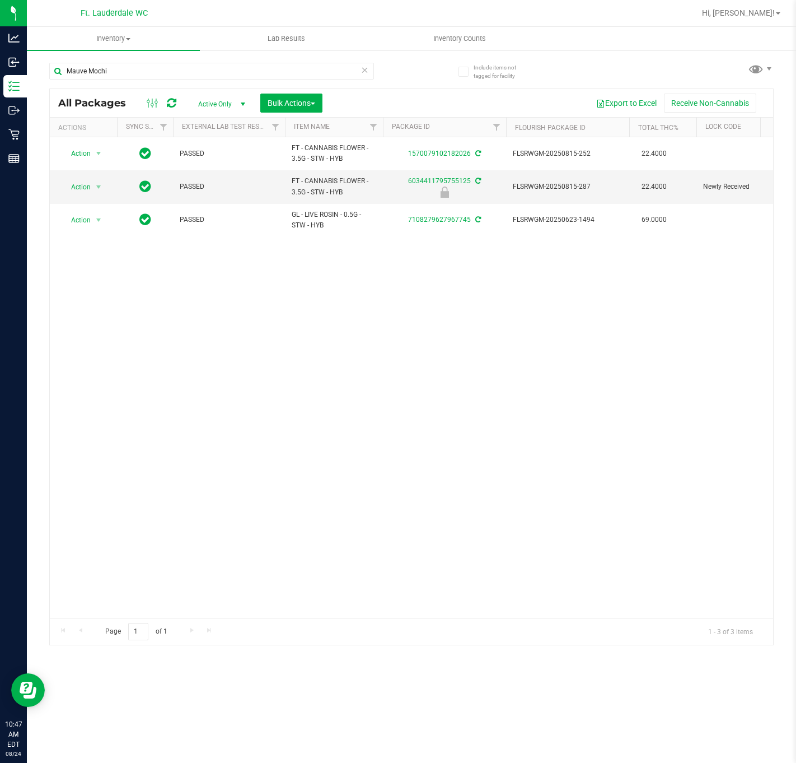
click at [296, 506] on div "Action Action Adjust qty Create package Edit attributes Global inventory Locate…" at bounding box center [412, 377] width 724 height 481
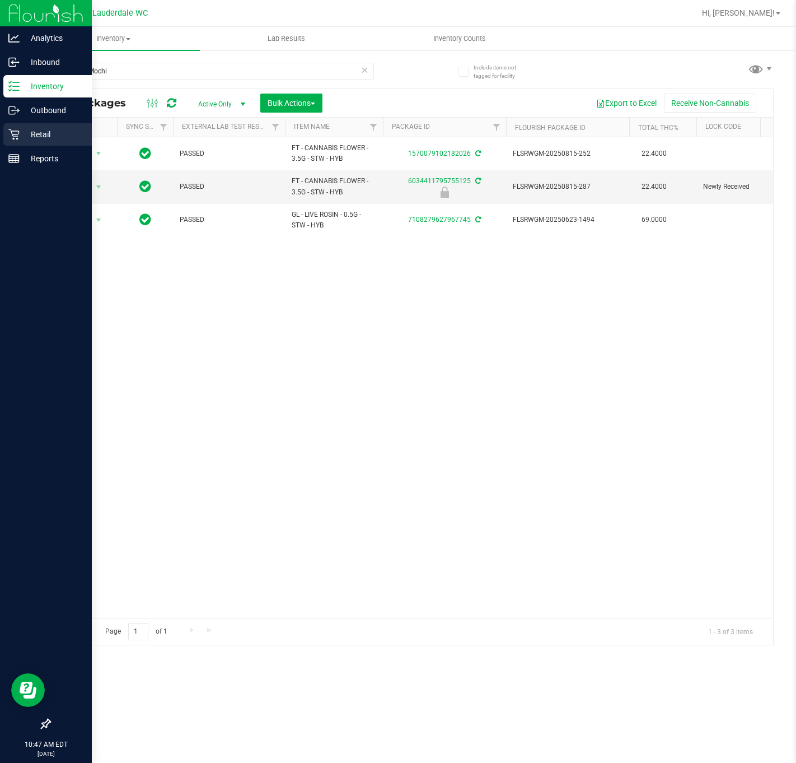
click at [10, 138] on icon at bounding box center [13, 134] width 11 height 11
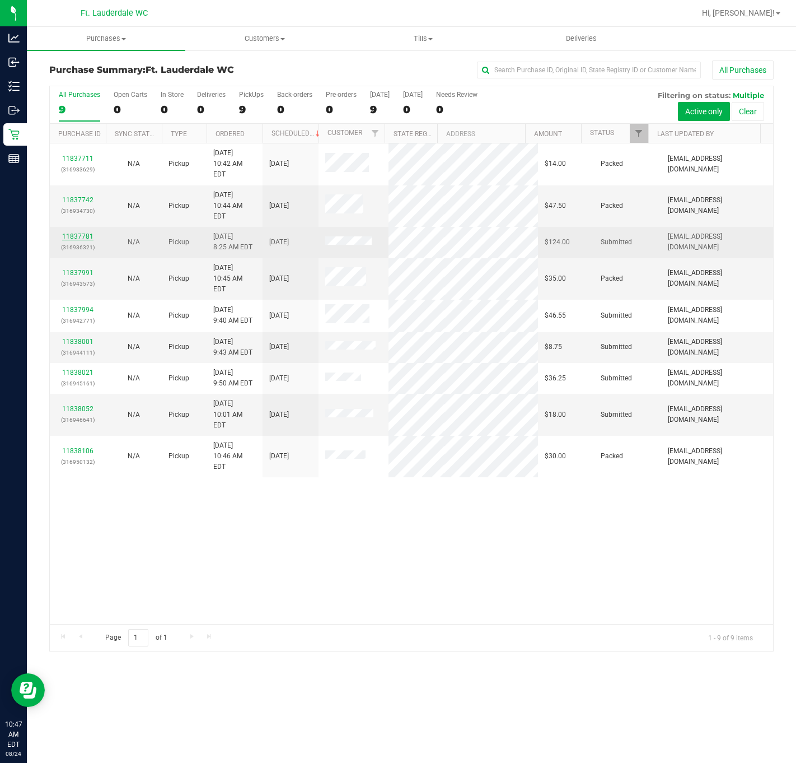
click at [91, 232] on link "11837781" at bounding box center [77, 236] width 31 height 8
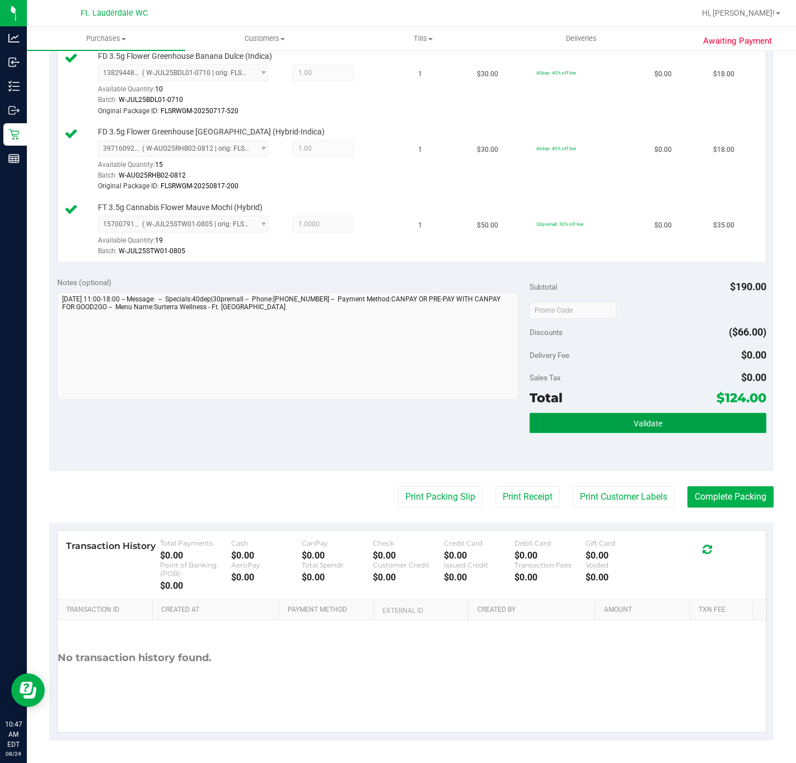
click at [597, 422] on button "Validate" at bounding box center [648, 423] width 236 height 20
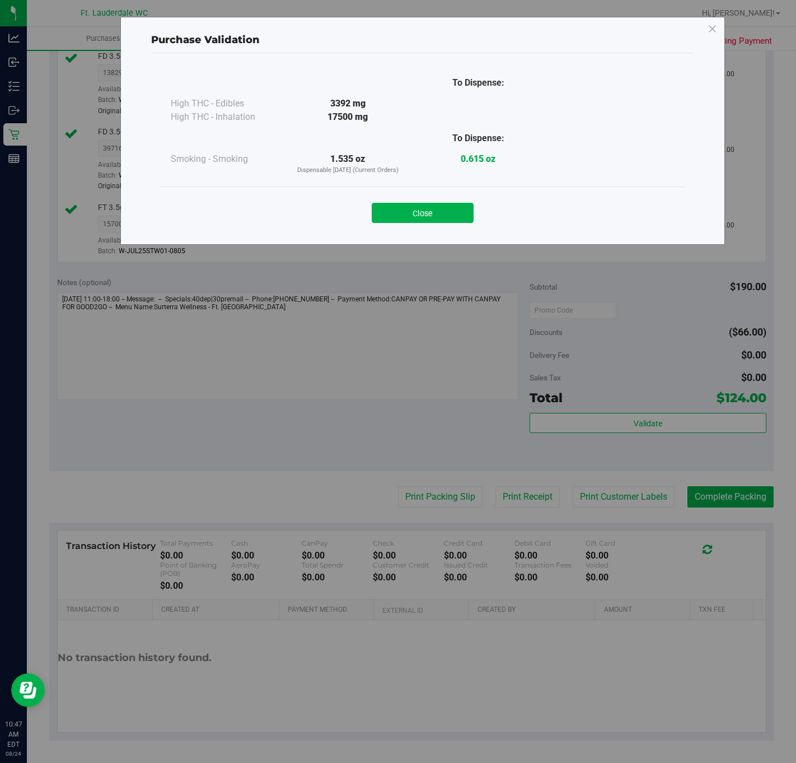
drag, startPoint x: 469, startPoint y: 232, endPoint x: 458, endPoint y: 225, distance: 13.1
click at [467, 231] on div "Close" at bounding box center [423, 209] width 526 height 45
click at [456, 223] on button "Close" at bounding box center [423, 213] width 102 height 20
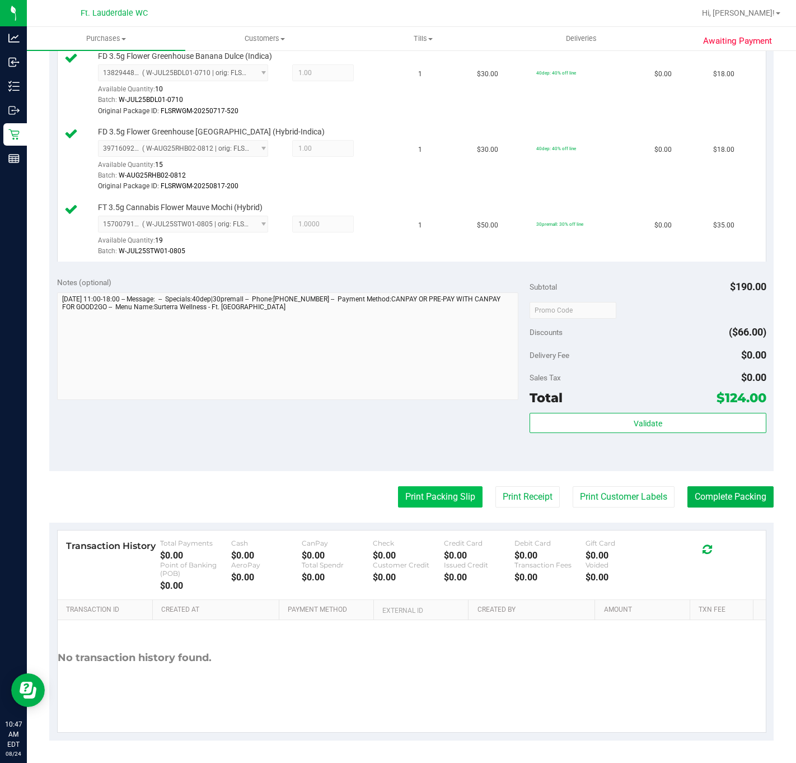
click at [439, 486] on button "Print Packing Slip" at bounding box center [440, 496] width 85 height 21
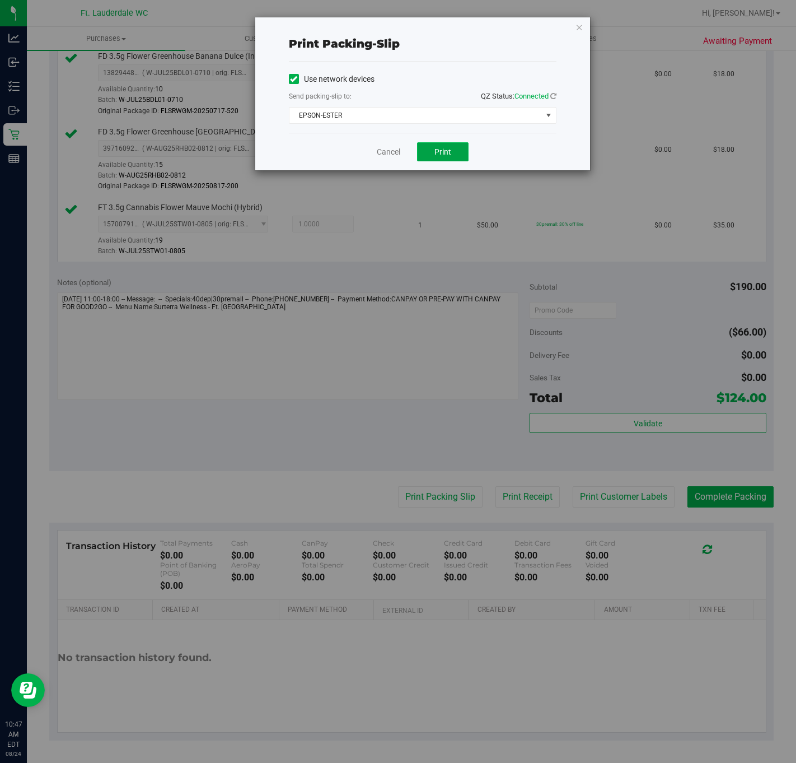
click at [457, 151] on button "Print" at bounding box center [443, 151] width 52 height 19
click at [389, 150] on link "Cancel" at bounding box center [389, 152] width 24 height 12
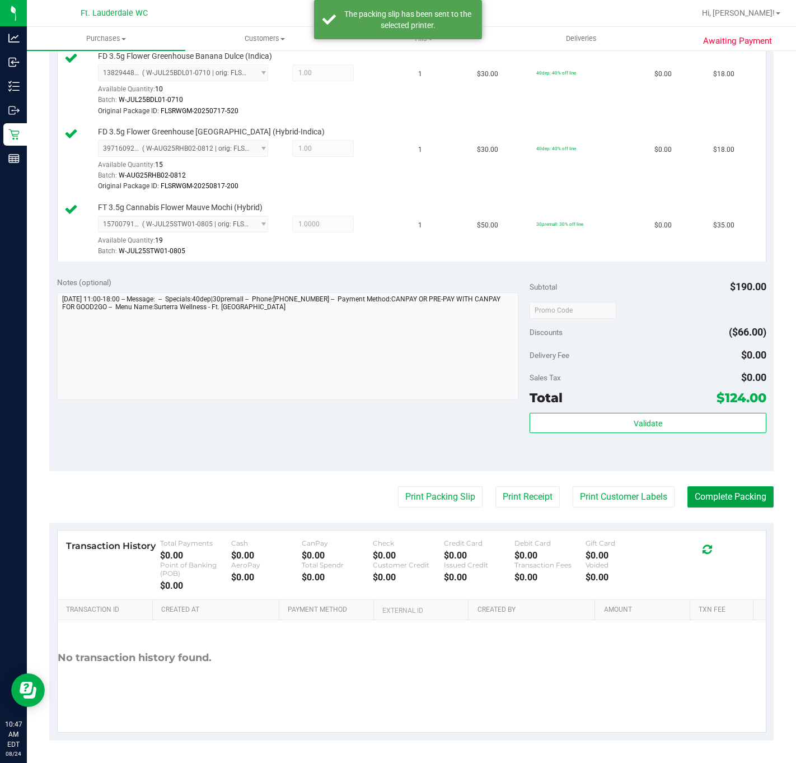
click at [736, 499] on button "Complete Packing" at bounding box center [731, 496] width 86 height 21
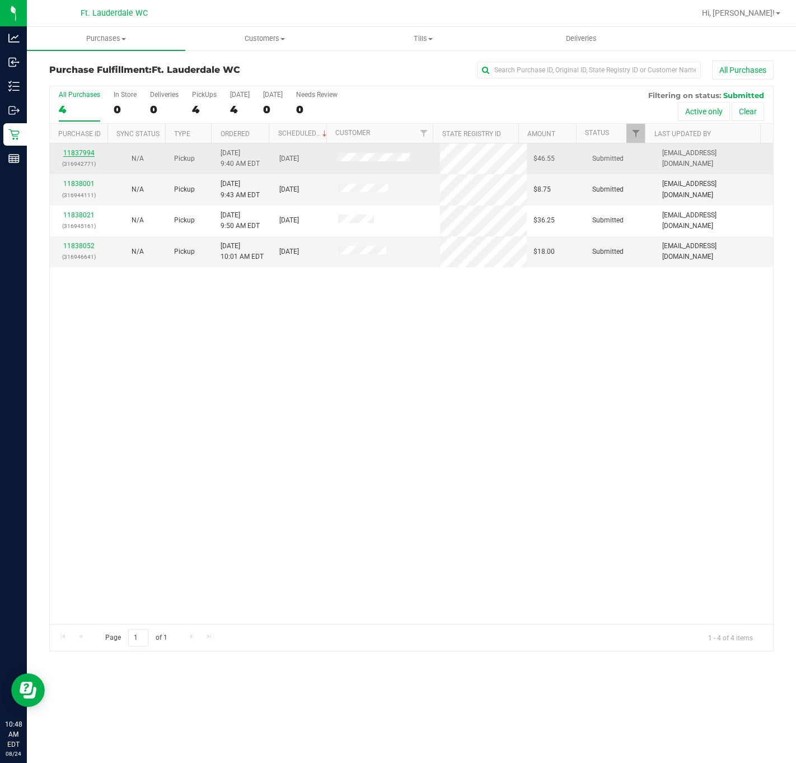
click at [88, 152] on link "11837994" at bounding box center [78, 153] width 31 height 8
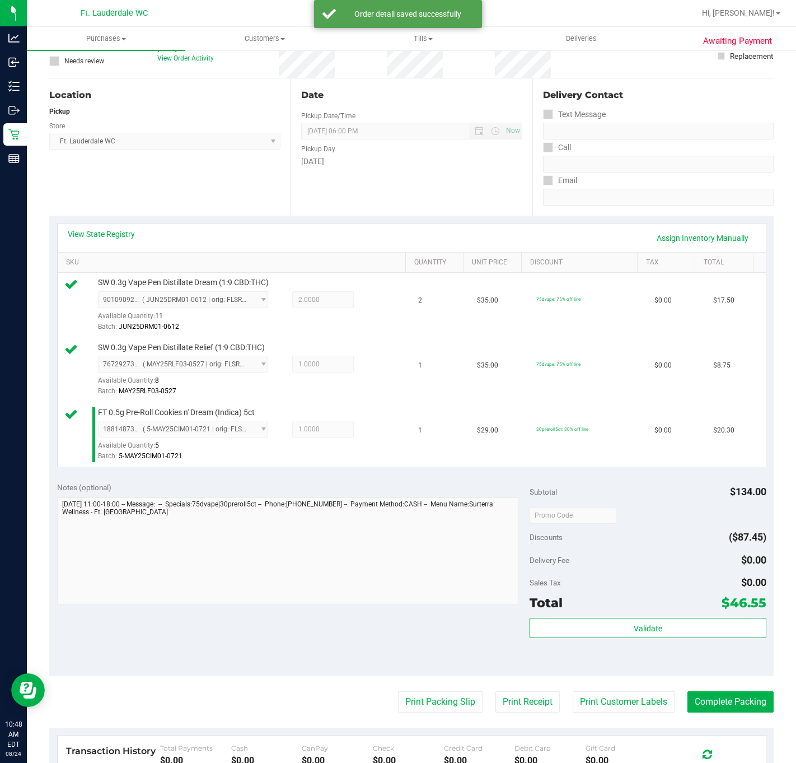
scroll to position [168, 0]
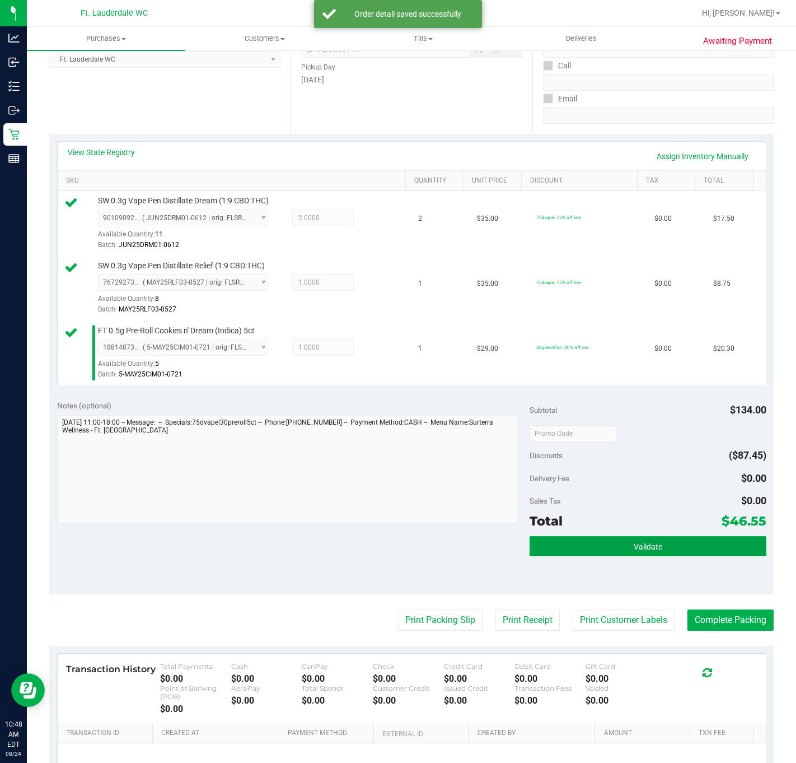
click at [658, 556] on button "Validate" at bounding box center [648, 546] width 236 height 20
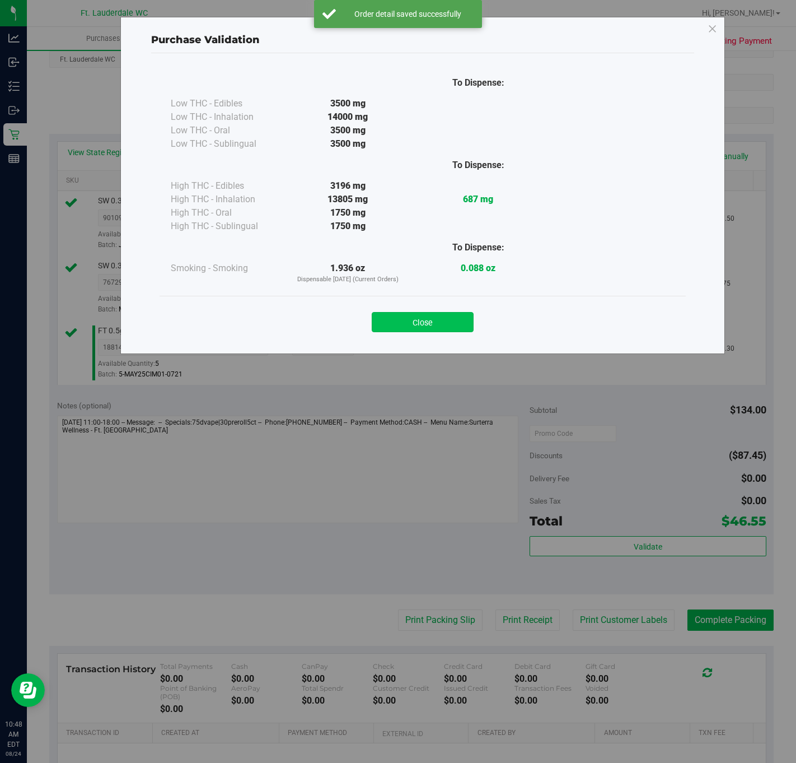
click at [441, 326] on button "Close" at bounding box center [423, 322] width 102 height 20
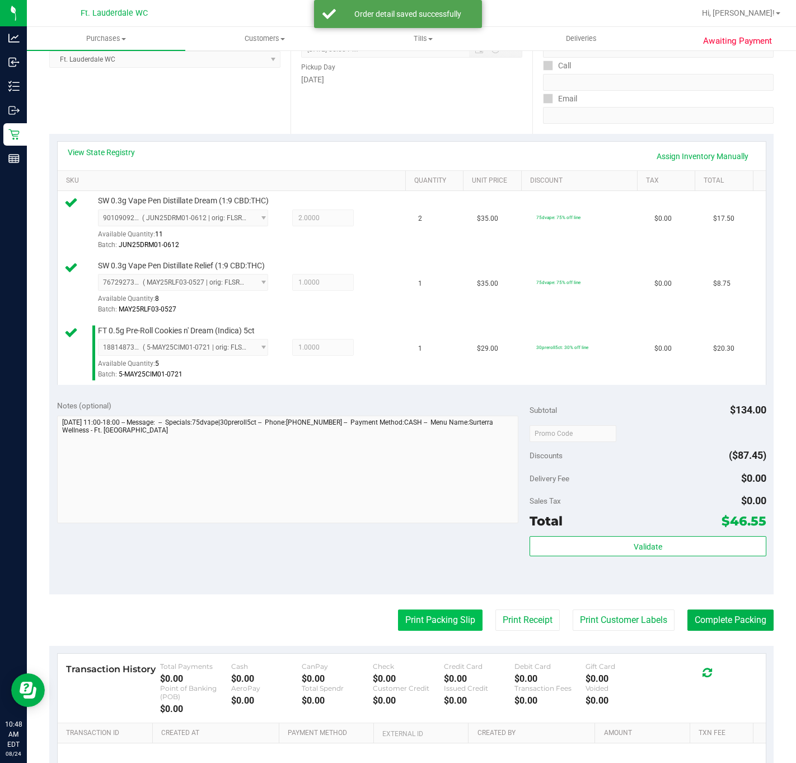
click at [434, 621] on button "Print Packing Slip" at bounding box center [440, 619] width 85 height 21
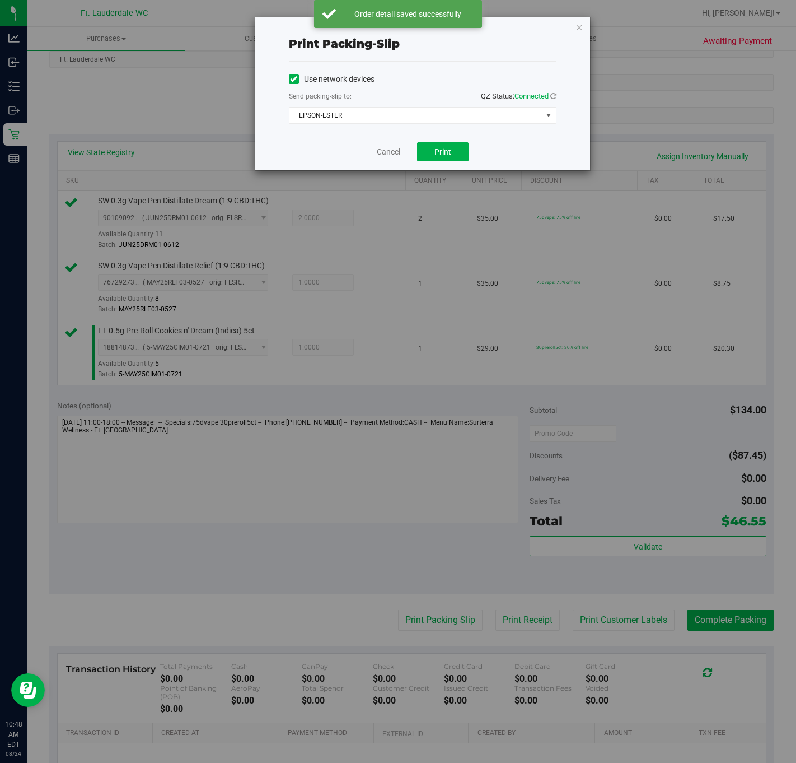
click at [430, 137] on div "Cancel Print" at bounding box center [423, 152] width 268 height 38
click at [432, 148] on button "Print" at bounding box center [443, 151] width 52 height 19
click at [385, 155] on link "Cancel" at bounding box center [389, 152] width 24 height 12
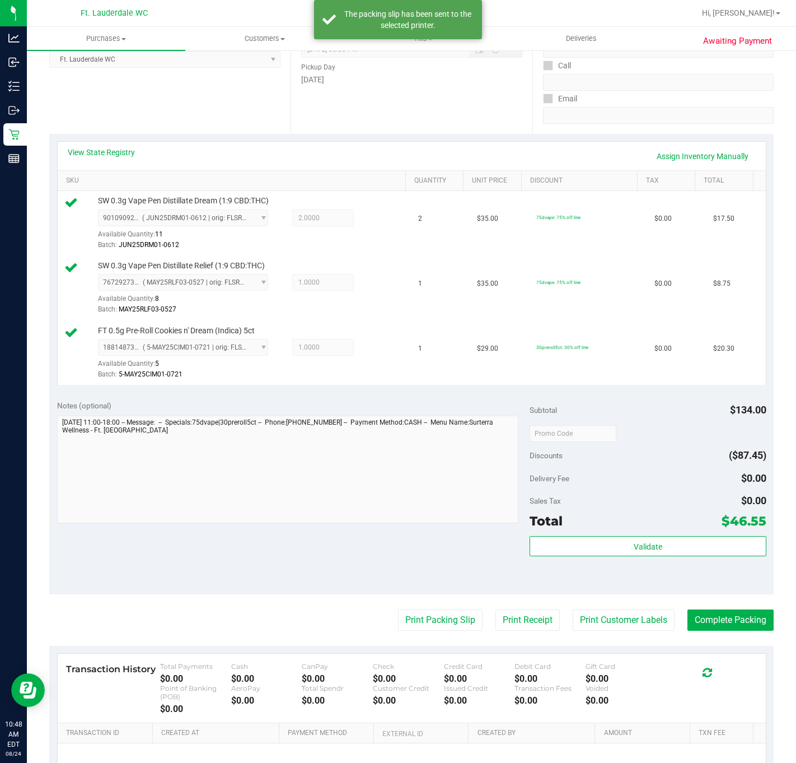
click at [709, 637] on purchase-details "Back Edit Purchase Cancel Purchase View Profile # 11837994 BioTrack ID: - Submi…" at bounding box center [411, 377] width 725 height 971
click at [709, 631] on button "Complete Packing" at bounding box center [731, 619] width 86 height 21
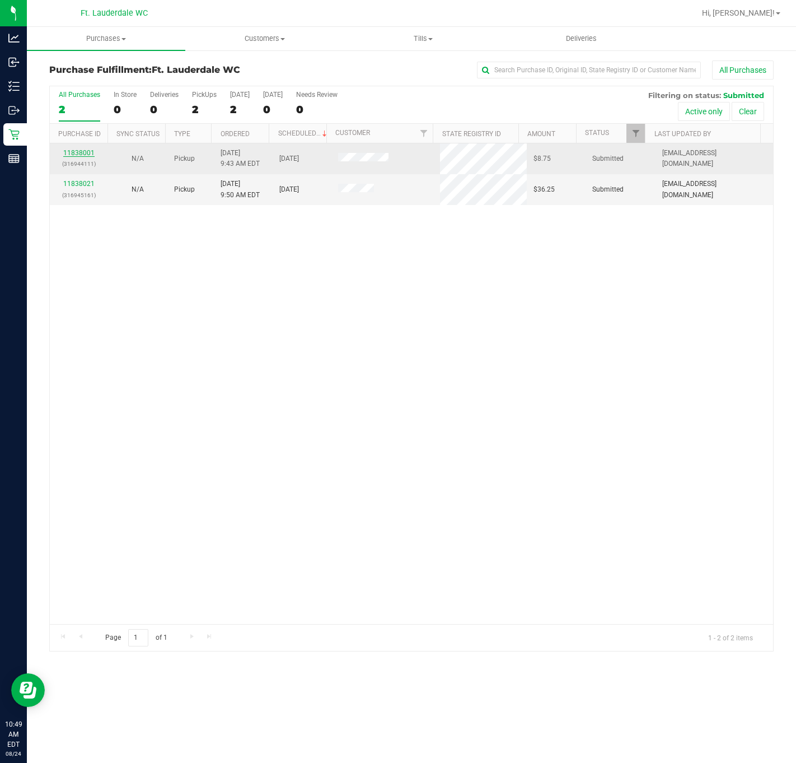
click at [87, 156] on link "11838001" at bounding box center [78, 153] width 31 height 8
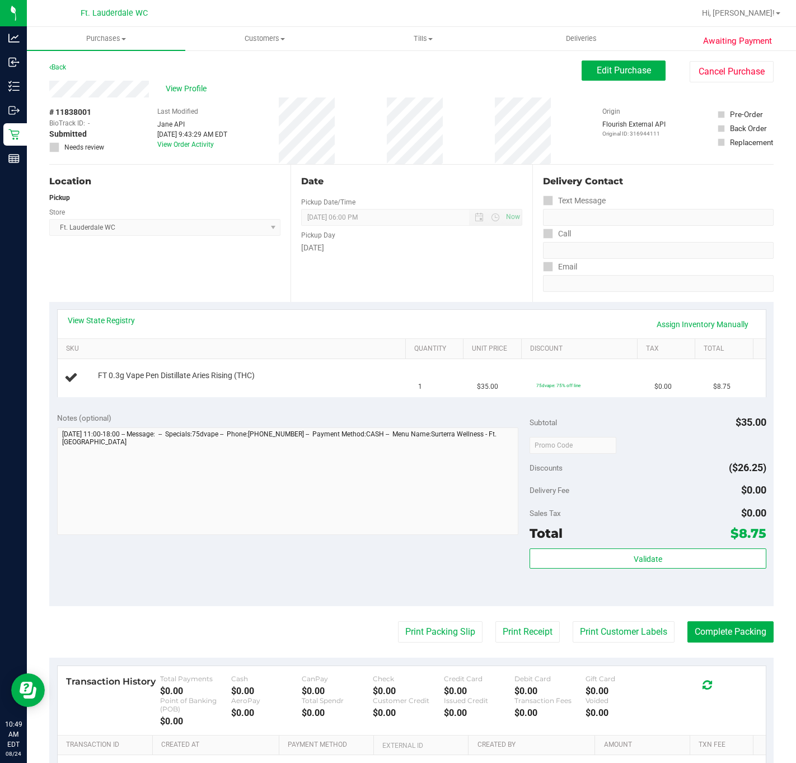
click at [213, 279] on div "Location Pickup Store Ft. Lauderdale WC Select Store [PERSON_NAME][GEOGRAPHIC_D…" at bounding box center [169, 233] width 241 height 137
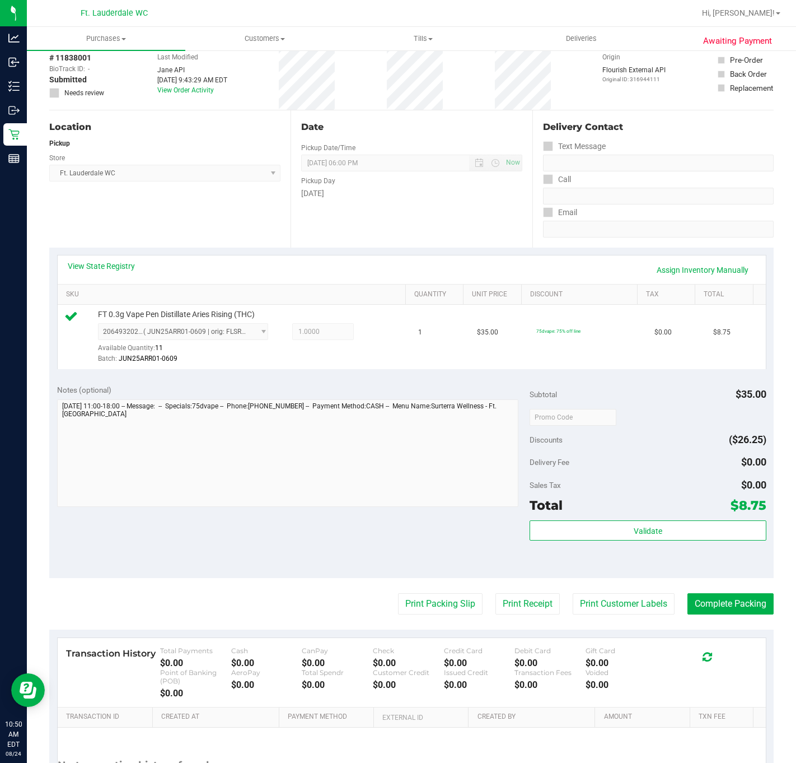
scroll to position [84, 0]
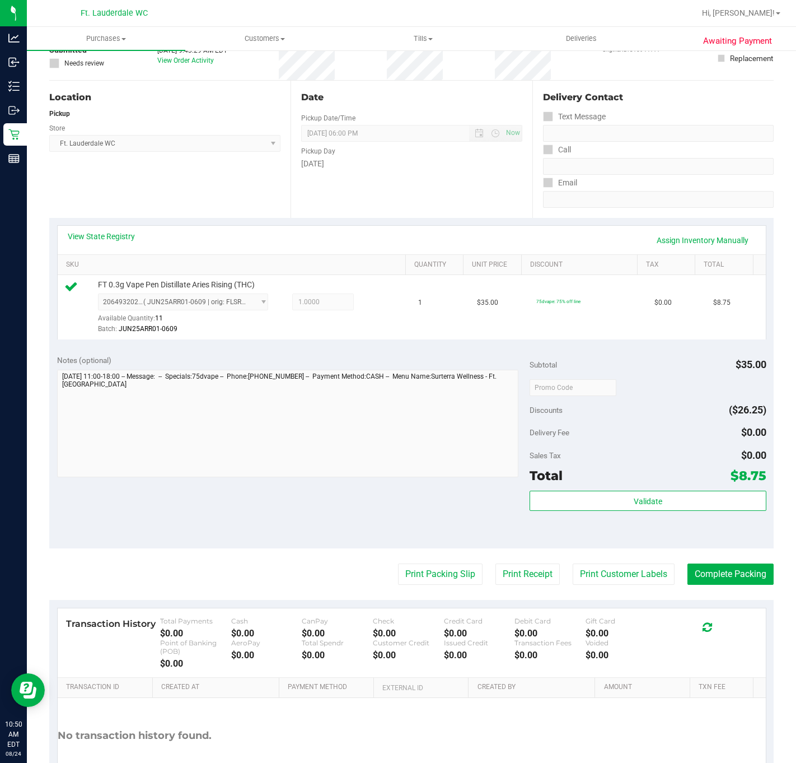
click at [715, 461] on div "Sales Tax $0.00" at bounding box center [648, 455] width 236 height 20
click at [712, 486] on div "Total $8.75" at bounding box center [648, 475] width 236 height 20
click at [711, 491] on div "Subtotal $35.00 Discounts ($26.25) Delivery Fee $0.00 Sales Tax $0.00 Total $8.…" at bounding box center [648, 448] width 236 height 187
click at [664, 489] on div "Subtotal $35.00 Discounts ($26.25) Delivery Fee $0.00 Sales Tax $0.00 Total $8.…" at bounding box center [648, 448] width 236 height 187
click at [665, 489] on div "Subtotal $35.00 Discounts ($26.25) Delivery Fee $0.00 Sales Tax $0.00 Total $8.…" at bounding box center [648, 448] width 236 height 187
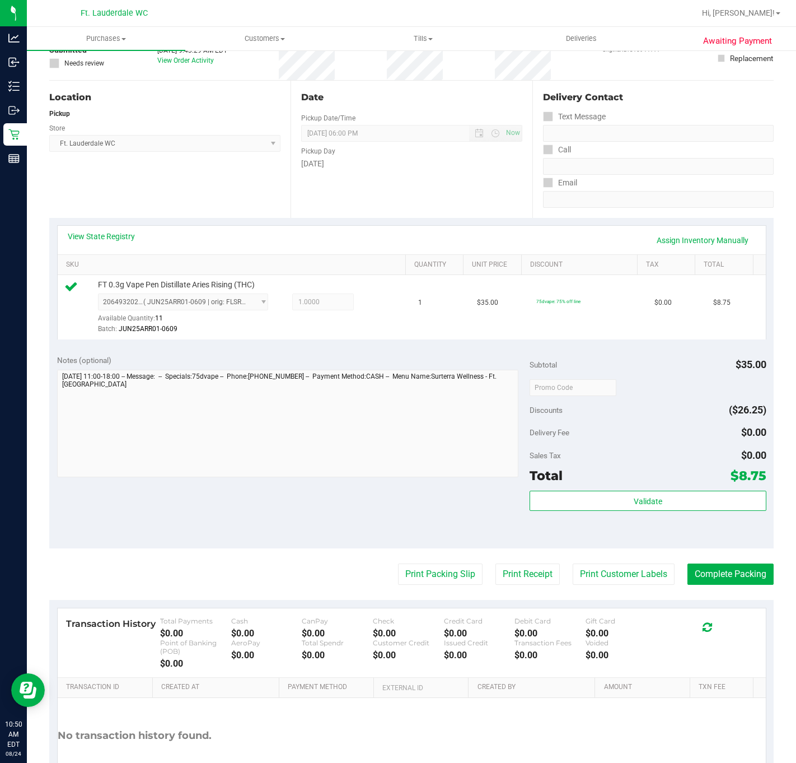
click at [668, 491] on div "Subtotal $35.00 Discounts ($26.25) Delivery Fee $0.00 Sales Tax $0.00 Total $8.…" at bounding box center [648, 448] width 236 height 187
click at [669, 492] on button "Validate" at bounding box center [648, 501] width 236 height 20
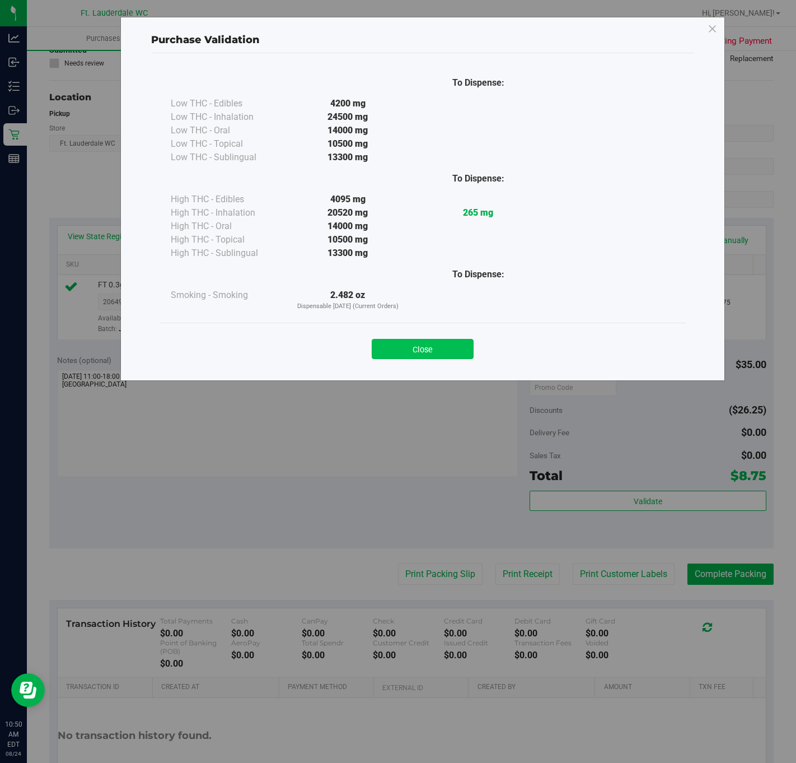
click at [410, 346] on button "Close" at bounding box center [423, 349] width 102 height 20
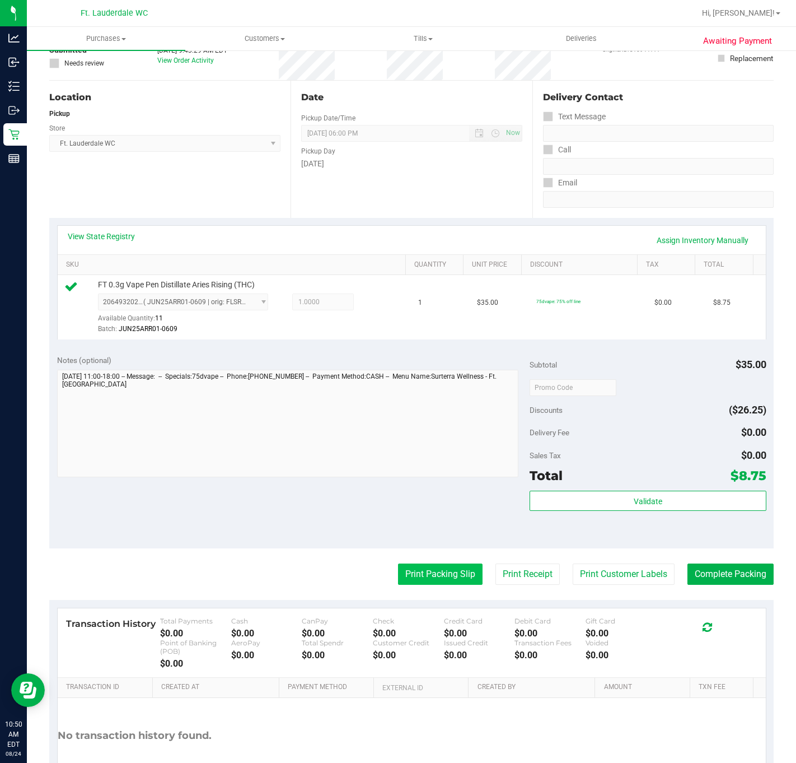
click at [444, 575] on button "Print Packing Slip" at bounding box center [440, 573] width 85 height 21
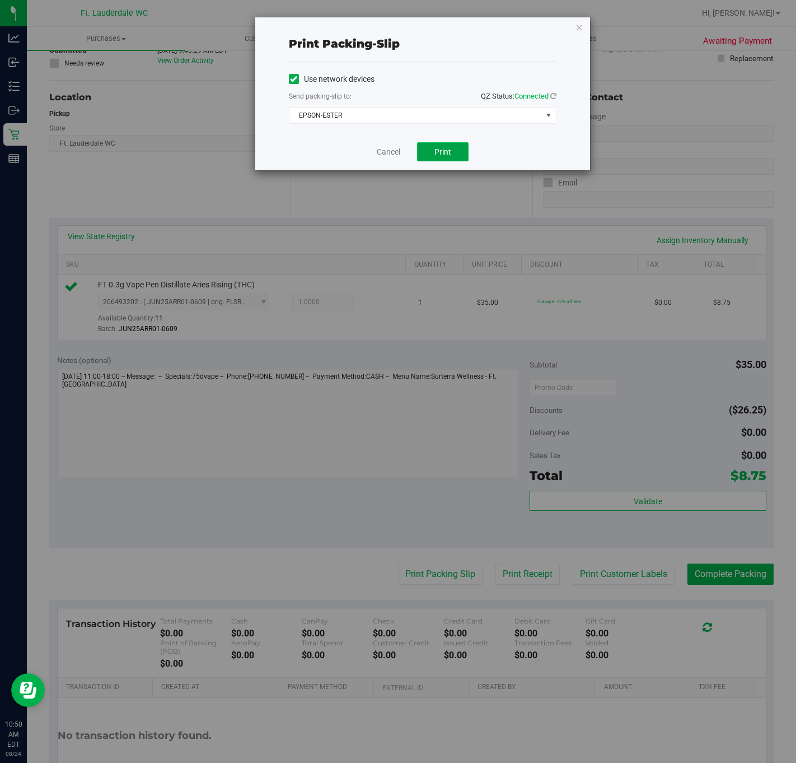
click at [440, 156] on span "Print" at bounding box center [443, 151] width 17 height 9
click at [397, 158] on link "Cancel" at bounding box center [389, 152] width 24 height 12
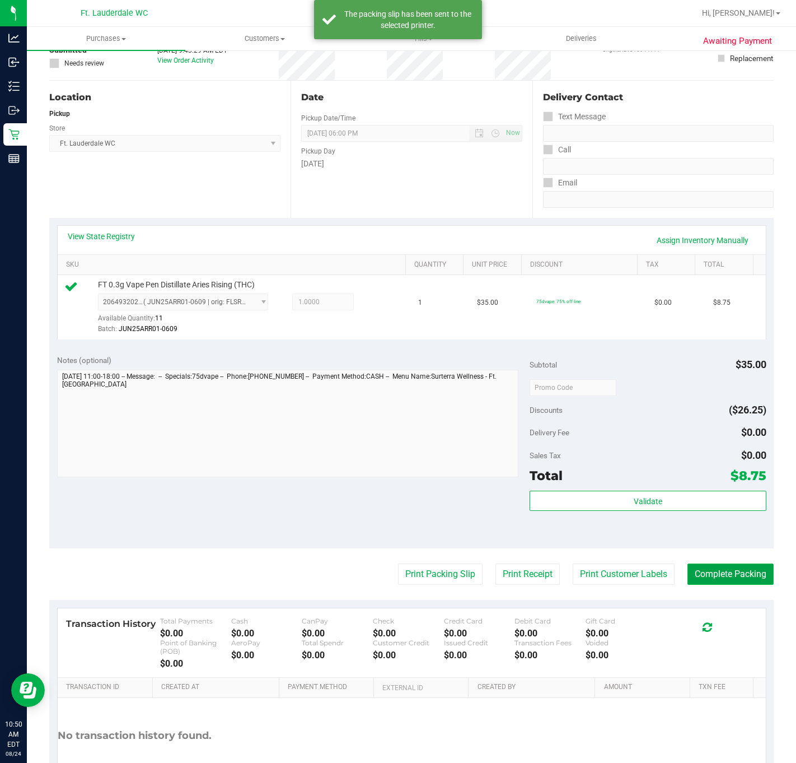
click at [719, 574] on button "Complete Packing" at bounding box center [731, 573] width 86 height 21
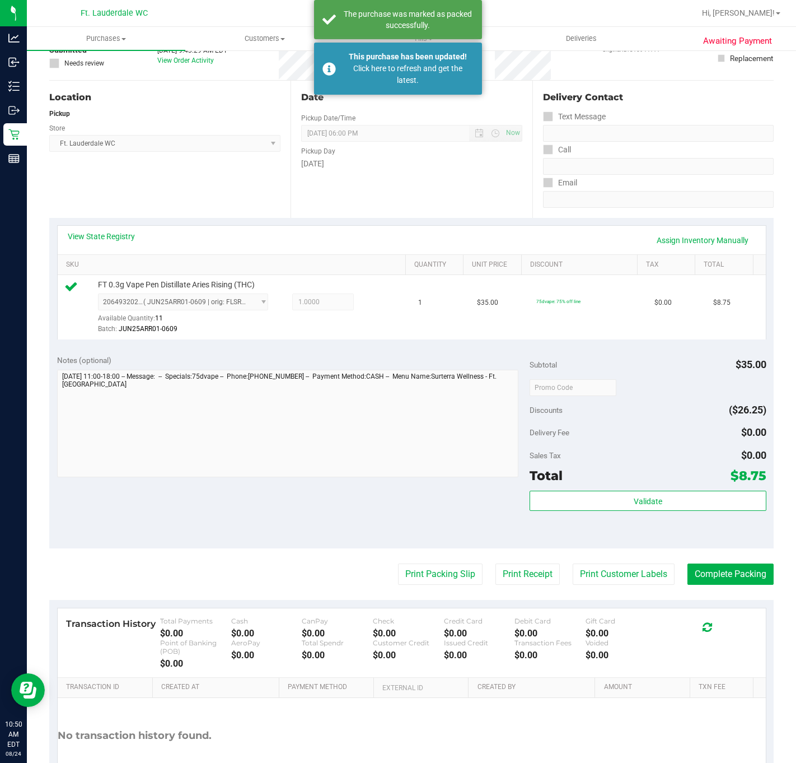
click at [27, 131] on div "Awaiting Payment Back Edit Purchase Cancel Purchase View Profile # 11838001 Bio…" at bounding box center [412, 402] width 770 height 875
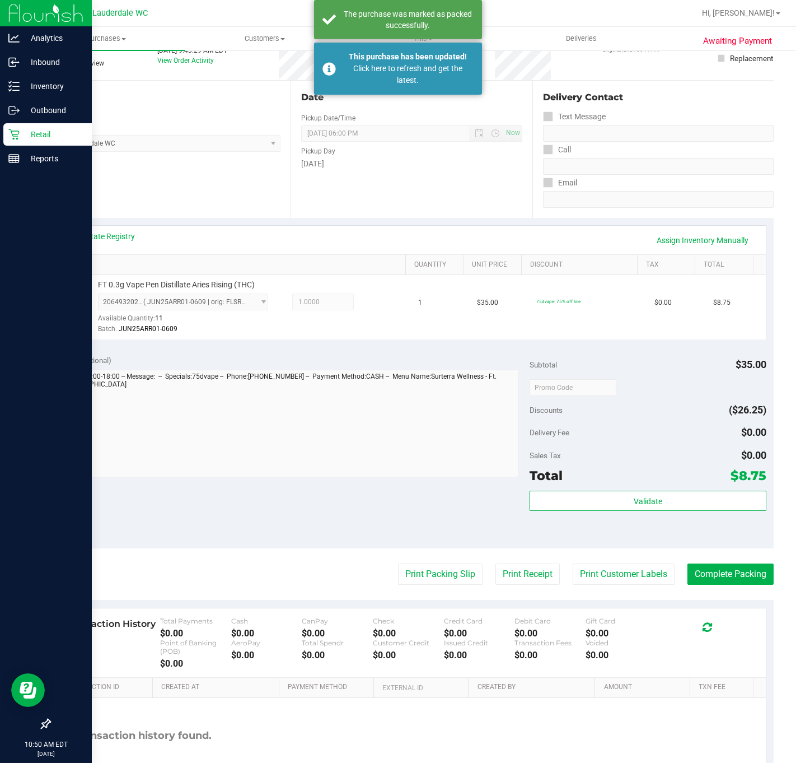
click at [22, 131] on p "Retail" at bounding box center [53, 134] width 67 height 13
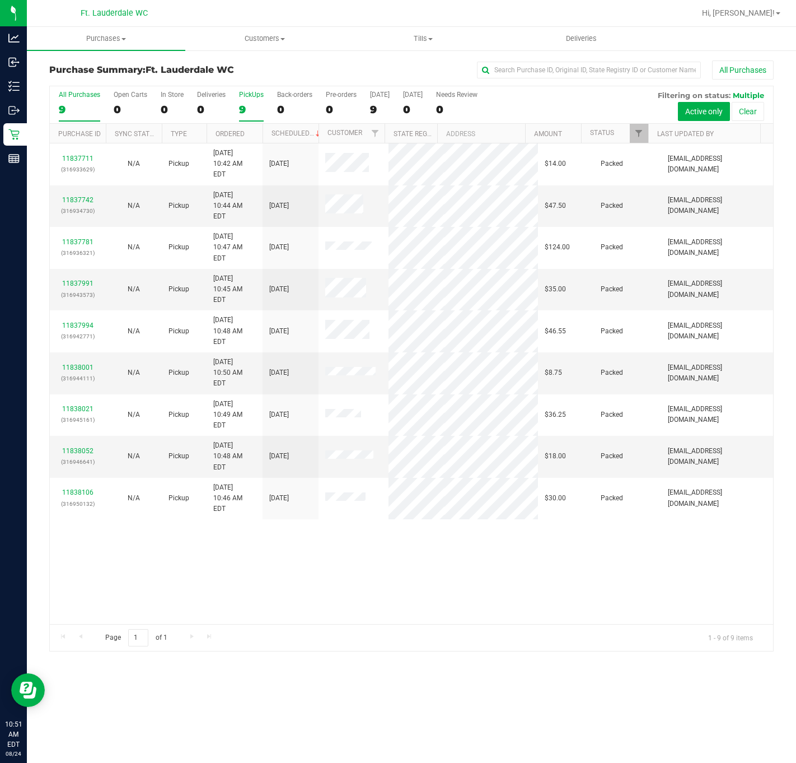
click at [240, 108] on div "9" at bounding box center [251, 109] width 25 height 13
click at [0, 0] on input "PickUps 9" at bounding box center [0, 0] width 0 height 0
click at [175, 566] on div "11837711 (316933629) N/A Pickup [DATE] 10:42 AM EDT 8/24/2025 $14.00 Packed [EM…" at bounding box center [412, 383] width 724 height 481
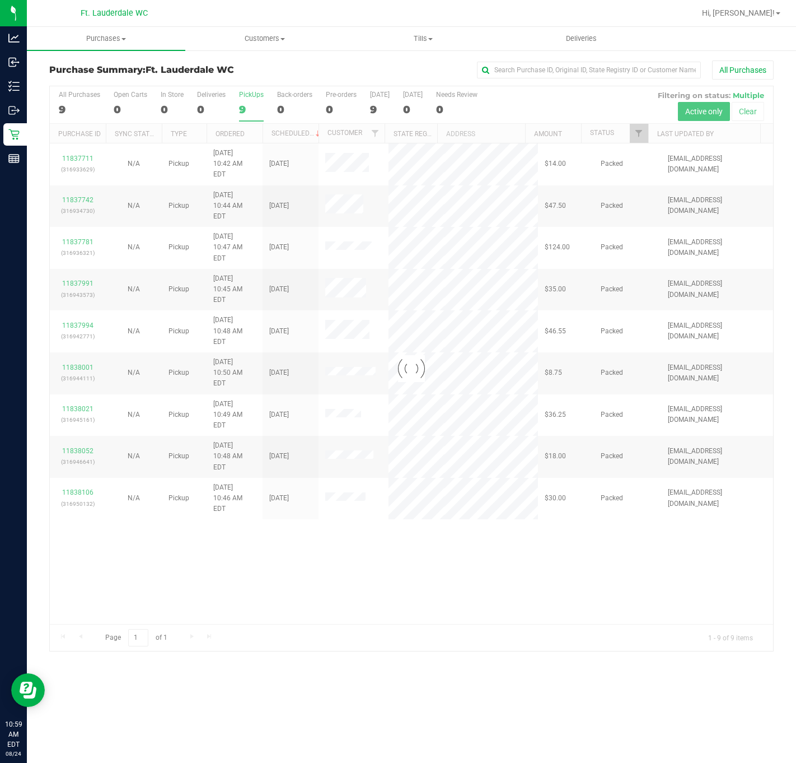
click at [355, 486] on div at bounding box center [412, 368] width 724 height 565
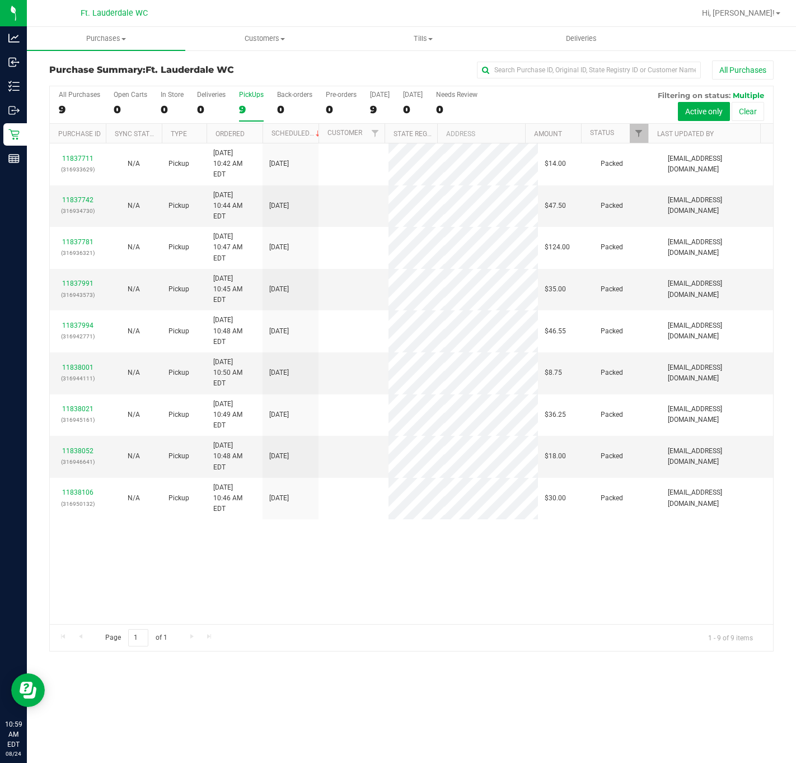
click at [366, 501] on div "11837711 (316933629) N/A Pickup [DATE] 10:42 AM EDT 8/24/2025 $14.00 Packed [EM…" at bounding box center [412, 383] width 724 height 481
click at [466, 539] on div "11837711 (316933629) N/A Pickup [DATE] 10:42 AM EDT 8/24/2025 $14.00 Packed [EM…" at bounding box center [412, 383] width 724 height 481
click at [380, 473] on div "11837711 (316933629) N/A Pickup [DATE] 10:42 AM EDT 8/24/2025 $14.00 Packed [EM…" at bounding box center [412, 383] width 724 height 481
click at [246, 96] on div "PickUps" at bounding box center [251, 95] width 25 height 8
click at [0, 0] on input "PickUps 9" at bounding box center [0, 0] width 0 height 0
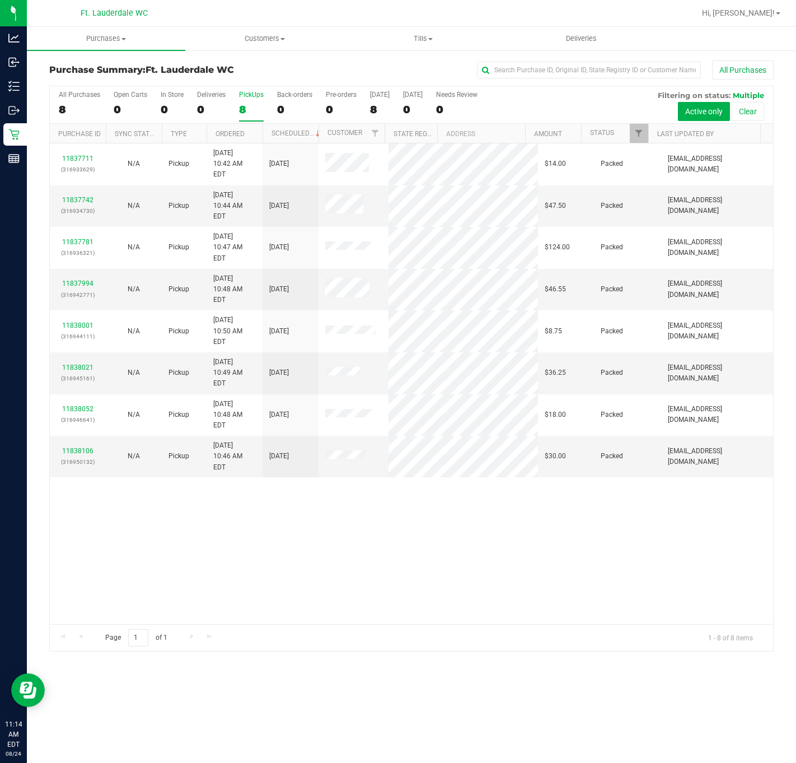
click at [380, 520] on div "11837711 (316933629) N/A Pickup [DATE] 10:42 AM EDT 8/24/2025 $14.00 Packed [EM…" at bounding box center [412, 383] width 724 height 481
click at [381, 521] on div "11837711 (316933629) N/A Pickup [DATE] 10:42 AM EDT 8/24/2025 $14.00 Packed [EM…" at bounding box center [412, 383] width 724 height 481
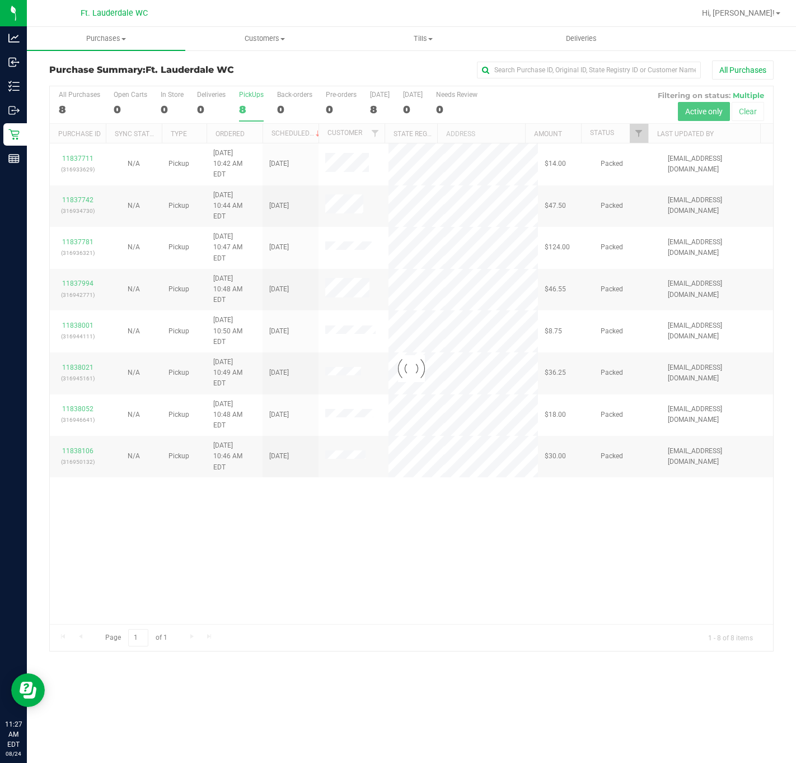
click at [392, 474] on div at bounding box center [412, 368] width 724 height 565
click at [253, 101] on div at bounding box center [412, 368] width 724 height 565
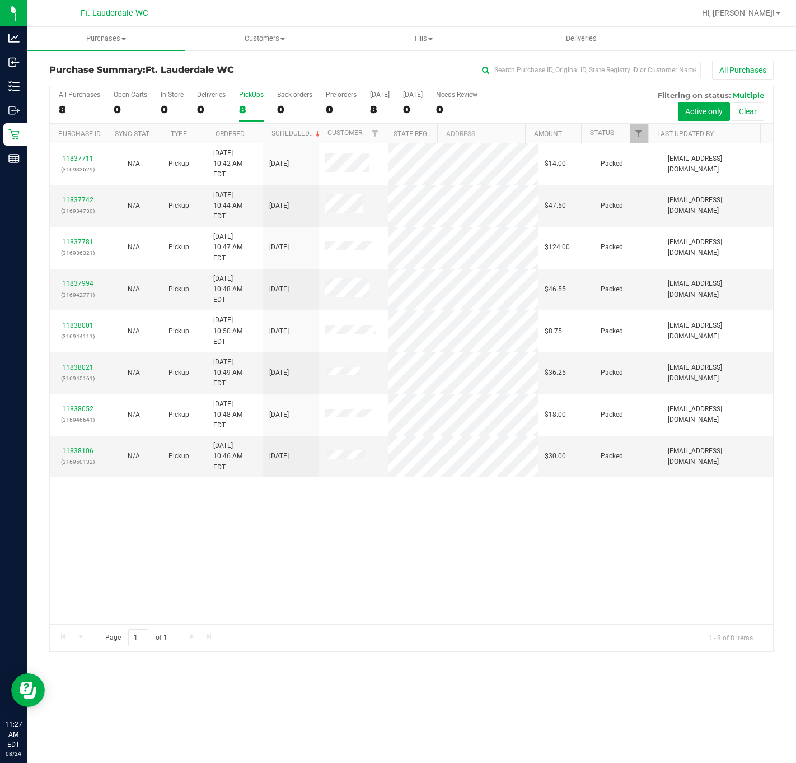
click at [244, 103] on label "PickUps 8" at bounding box center [251, 106] width 25 height 31
click at [0, 0] on input "PickUps 8" at bounding box center [0, 0] width 0 height 0
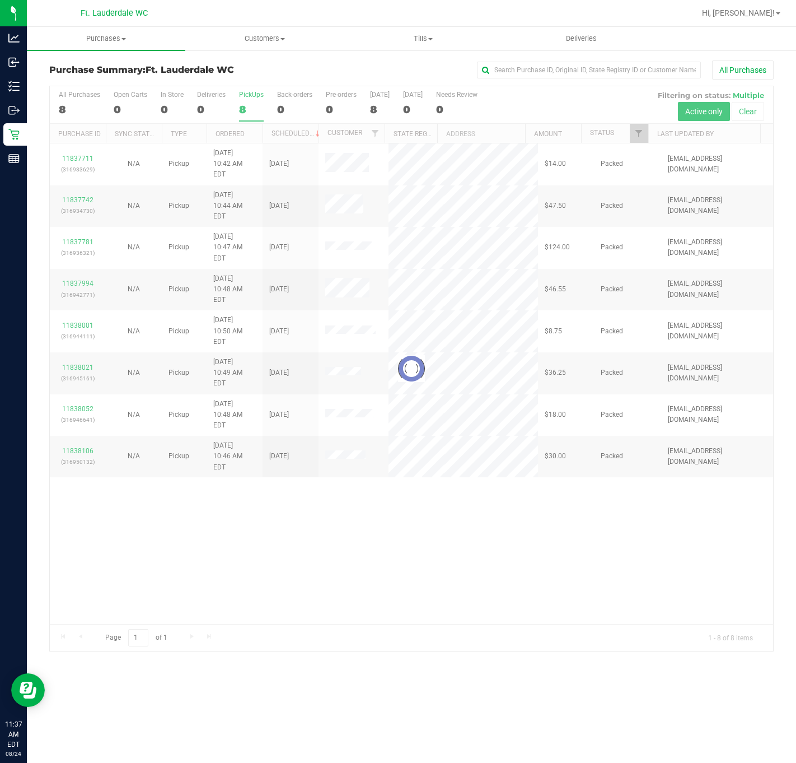
click at [370, 464] on div at bounding box center [412, 368] width 724 height 565
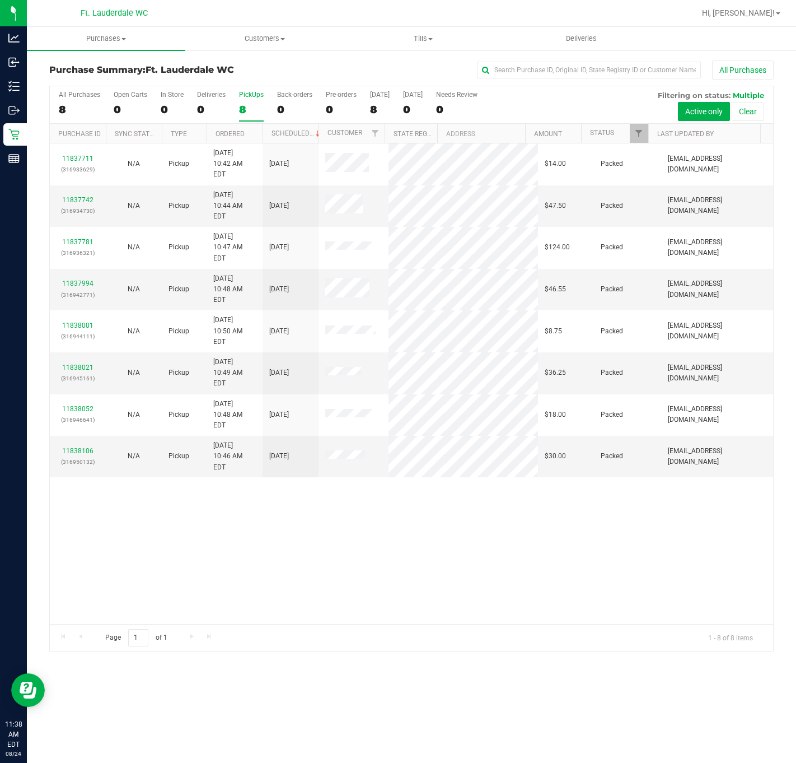
click at [244, 108] on div "8" at bounding box center [251, 109] width 25 height 13
click at [0, 0] on input "PickUps 8" at bounding box center [0, 0] width 0 height 0
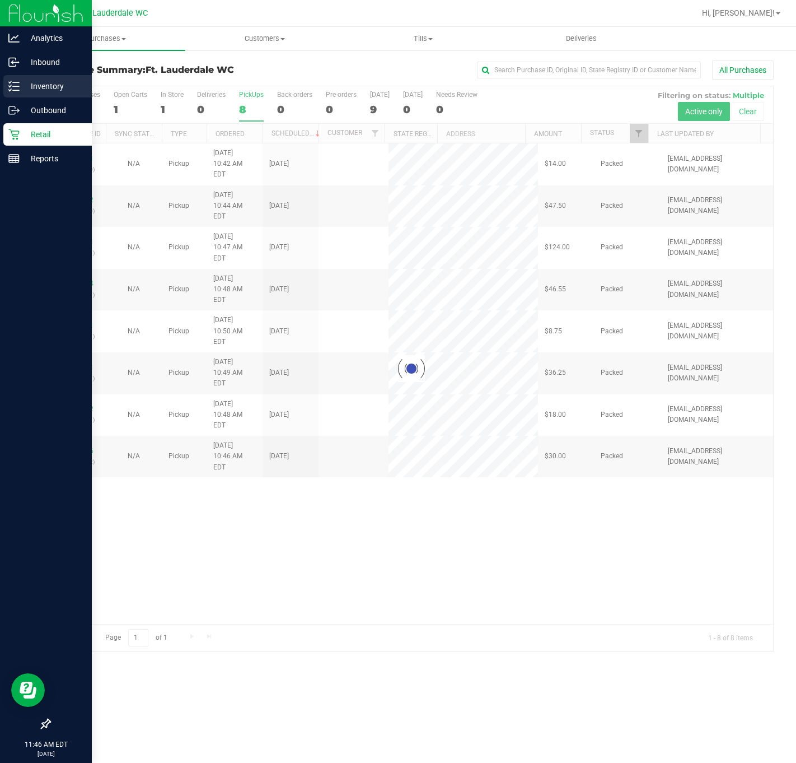
click at [6, 91] on div "Inventory" at bounding box center [47, 86] width 88 height 22
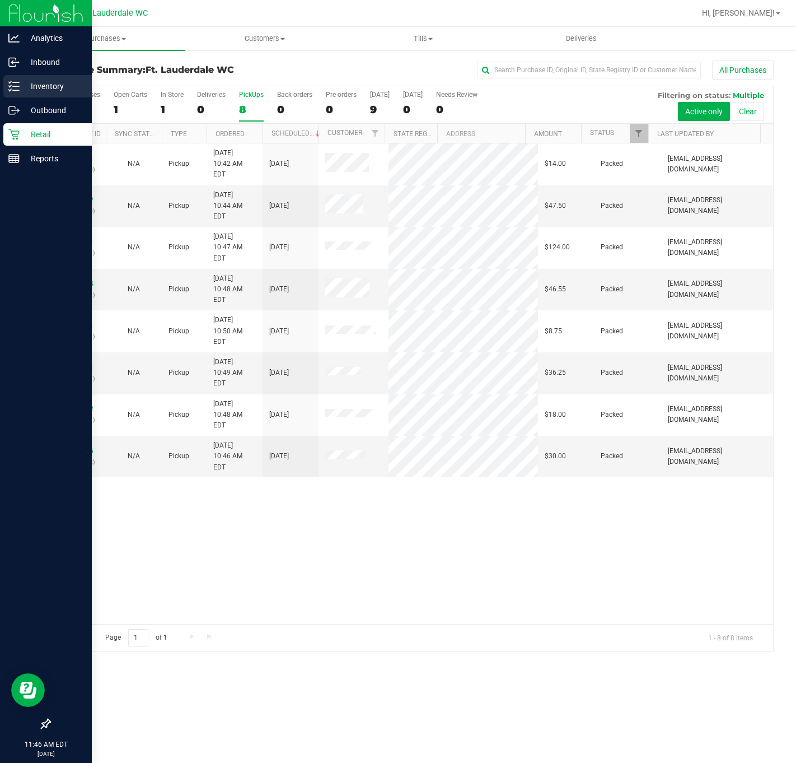
click at [45, 91] on p "Inventory" at bounding box center [53, 86] width 67 height 13
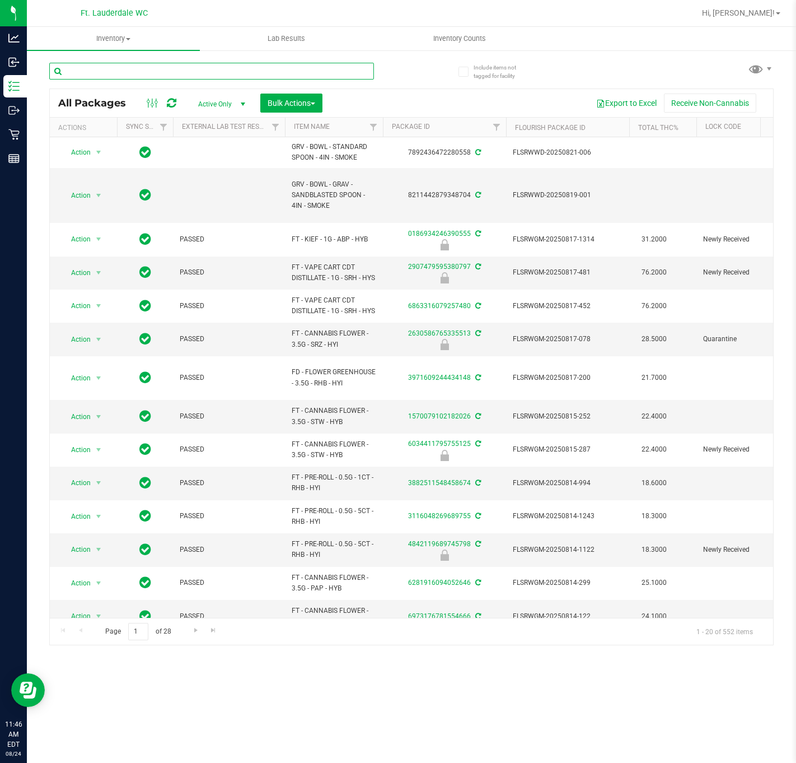
click at [197, 76] on input "text" at bounding box center [211, 71] width 325 height 17
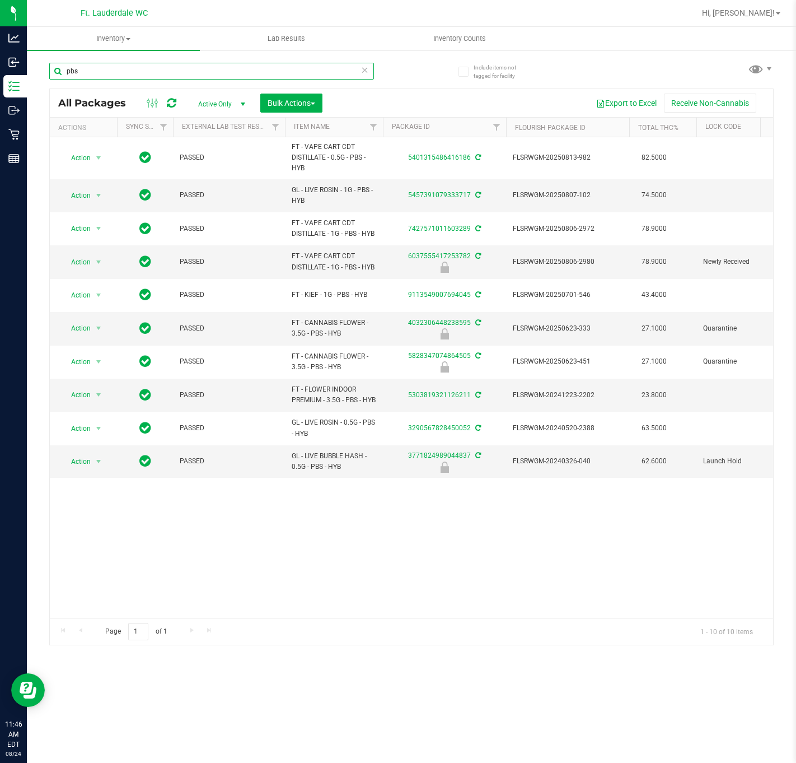
type input "pbs"
click at [169, 529] on div "Action Action Adjust qty Create package Edit attributes Global inventory Locate…" at bounding box center [412, 377] width 724 height 481
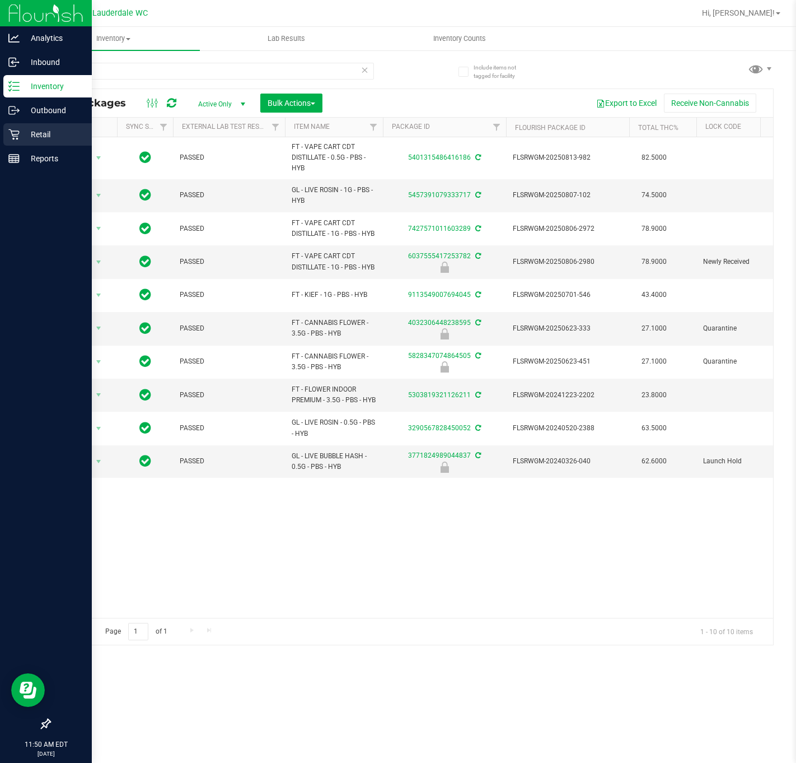
click at [24, 130] on p "Retail" at bounding box center [53, 134] width 67 height 13
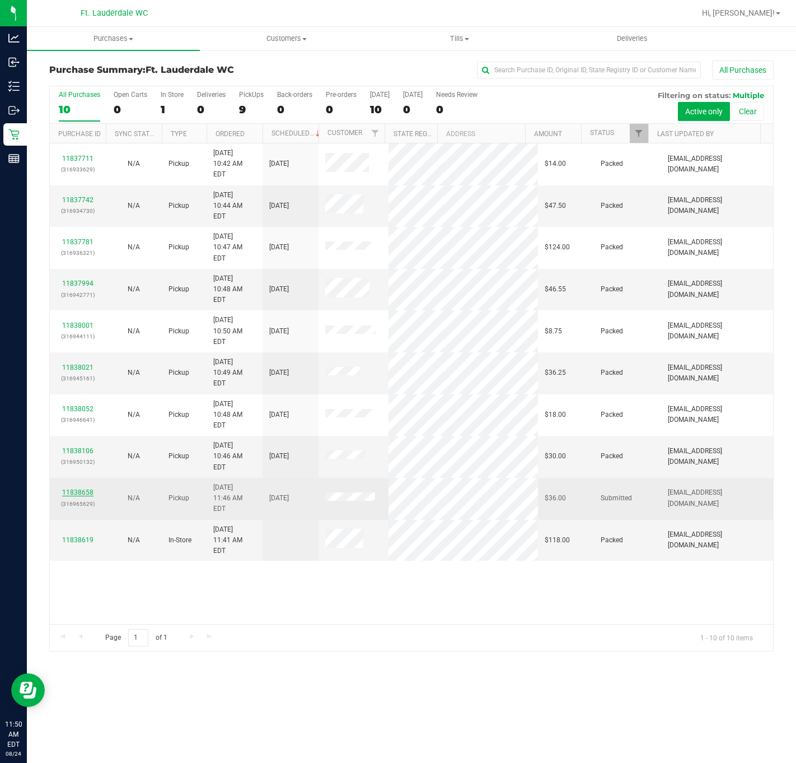
click at [87, 488] on link "11838658" at bounding box center [77, 492] width 31 height 8
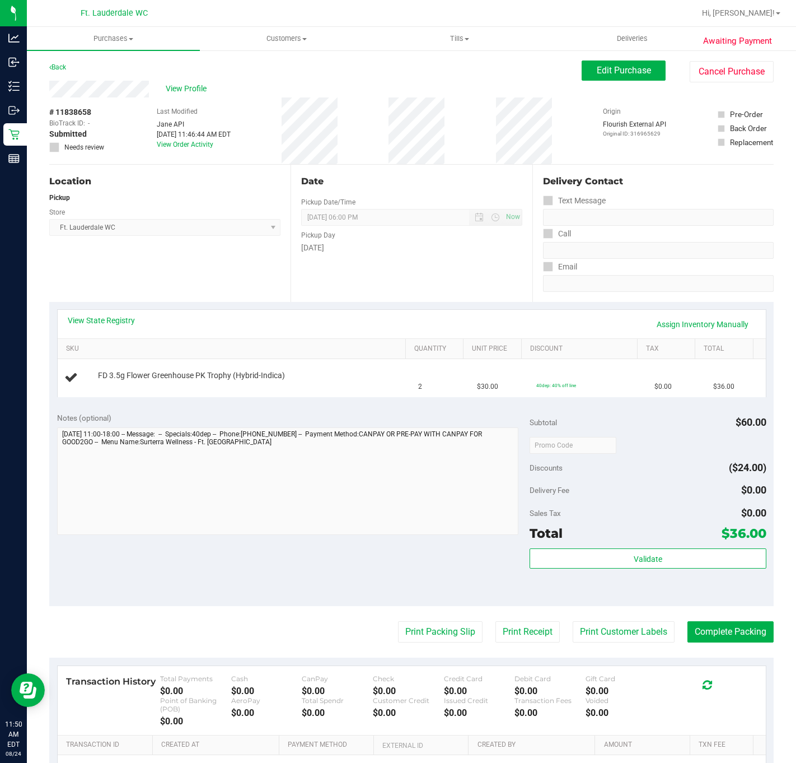
click at [172, 269] on div "Location Pickup Store Ft. Lauderdale WC Select Store [PERSON_NAME][GEOGRAPHIC_D…" at bounding box center [169, 233] width 241 height 137
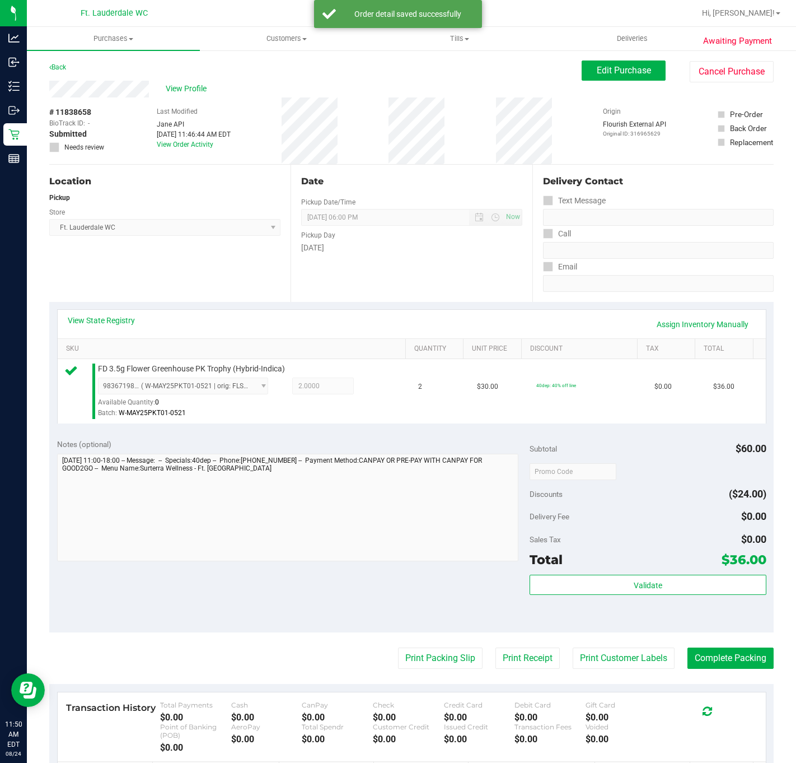
click at [662, 573] on div "Subtotal $60.00 Discounts ($24.00) Delivery Fee $0.00 Sales Tax $0.00 Total $36…" at bounding box center [648, 532] width 236 height 187
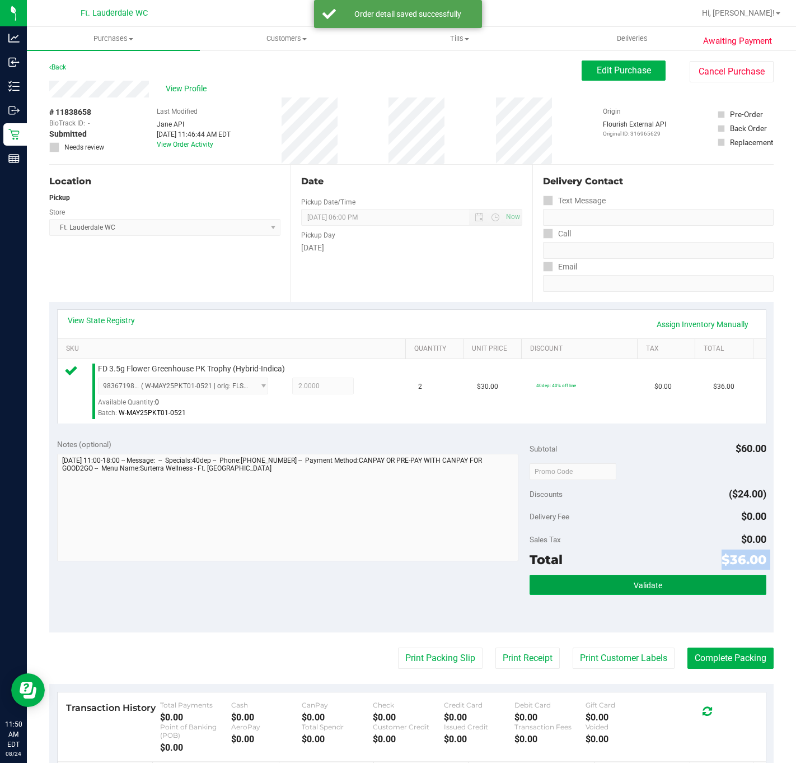
click at [665, 577] on button "Validate" at bounding box center [648, 585] width 236 height 20
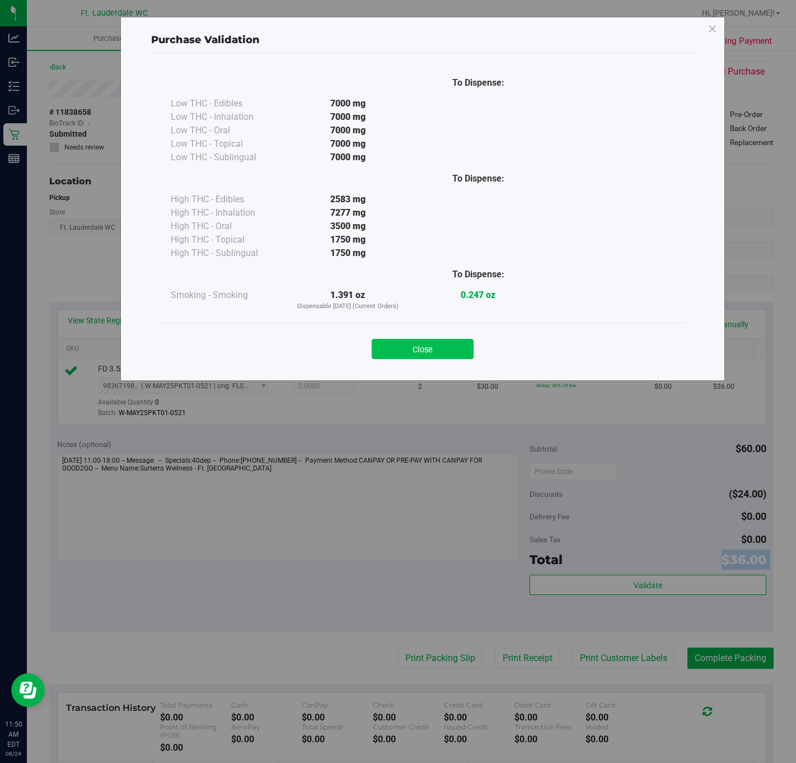
click at [392, 352] on button "Close" at bounding box center [423, 349] width 102 height 20
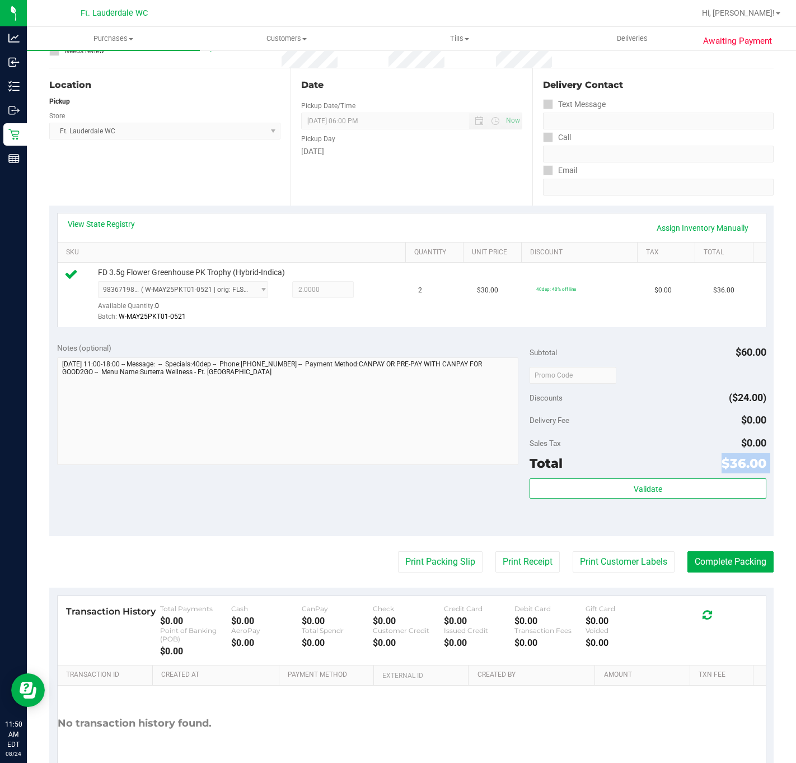
scroll to position [165, 0]
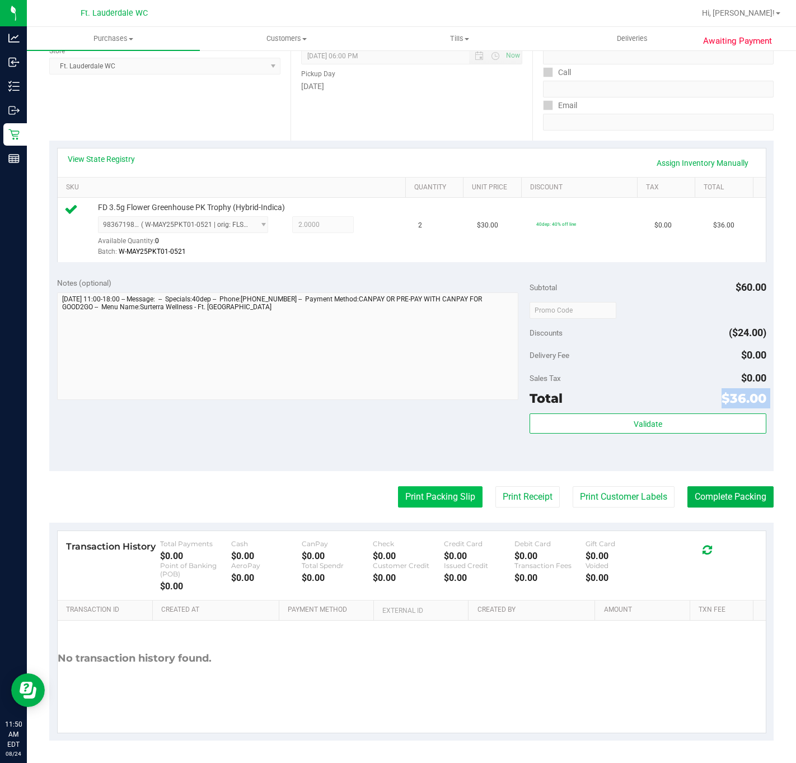
click at [434, 496] on button "Print Packing Slip" at bounding box center [440, 496] width 85 height 21
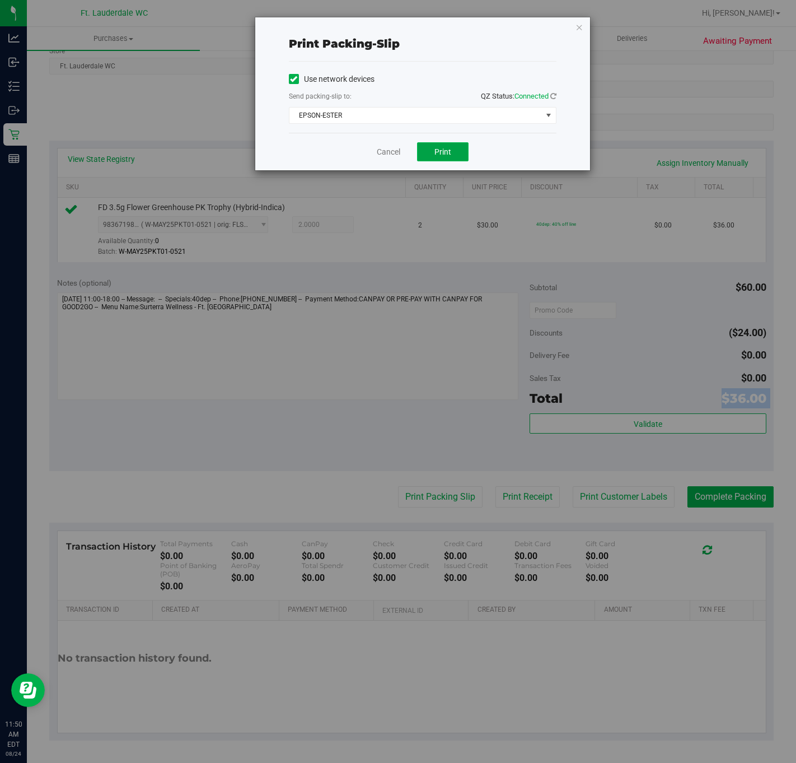
click at [442, 153] on span "Print" at bounding box center [443, 151] width 17 height 9
click at [390, 155] on link "Cancel" at bounding box center [389, 152] width 24 height 12
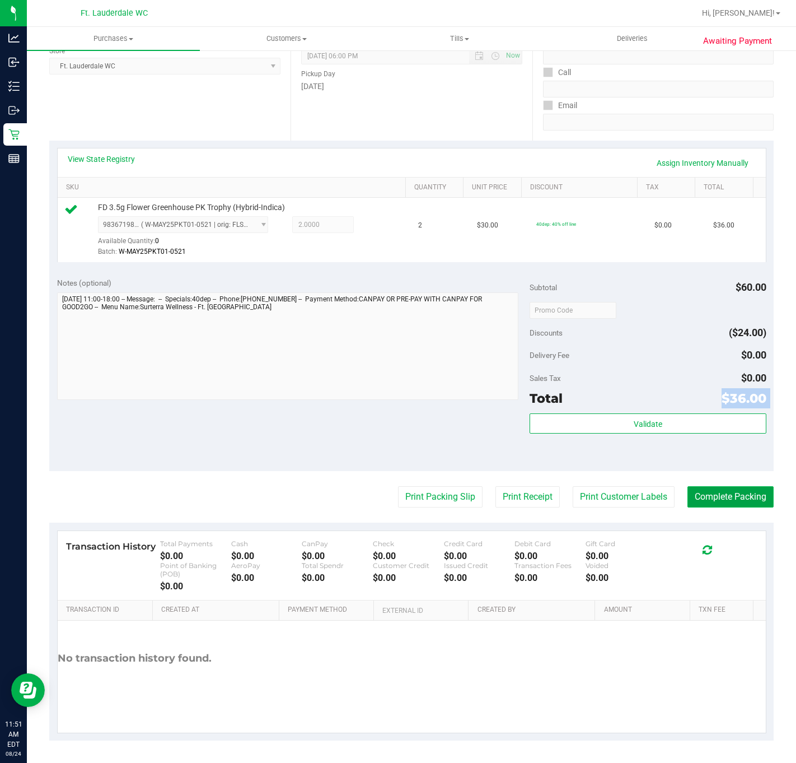
click at [718, 486] on button "Complete Packing" at bounding box center [731, 496] width 86 height 21
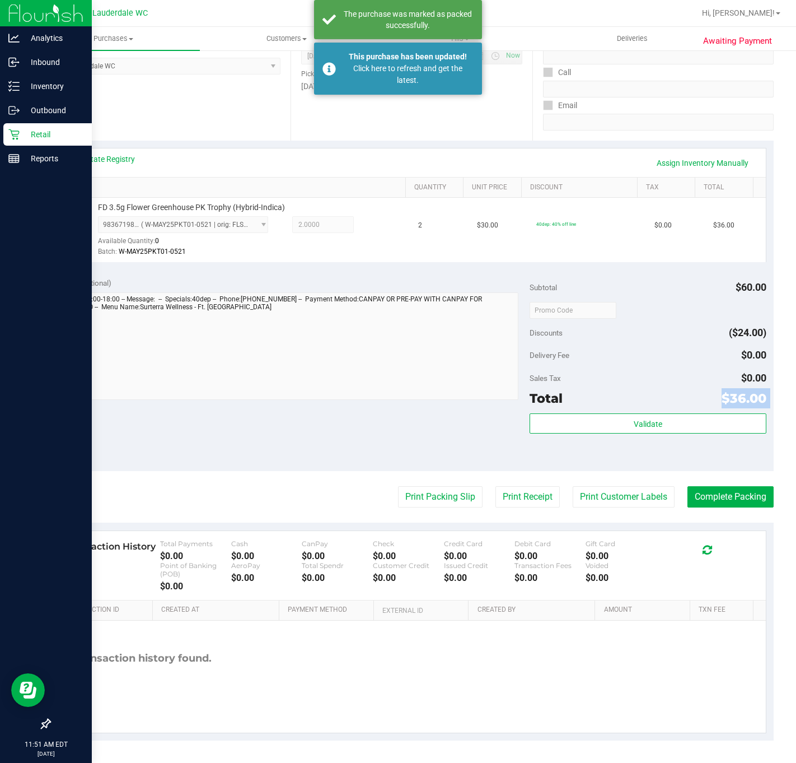
click at [18, 133] on icon at bounding box center [13, 134] width 11 height 11
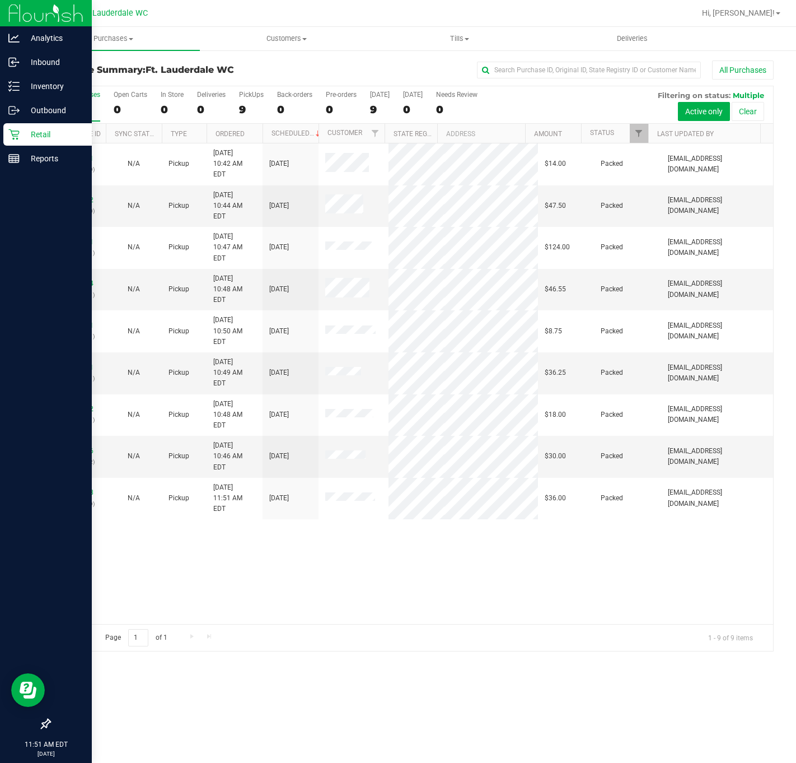
click at [18, 128] on div "Retail" at bounding box center [47, 134] width 88 height 22
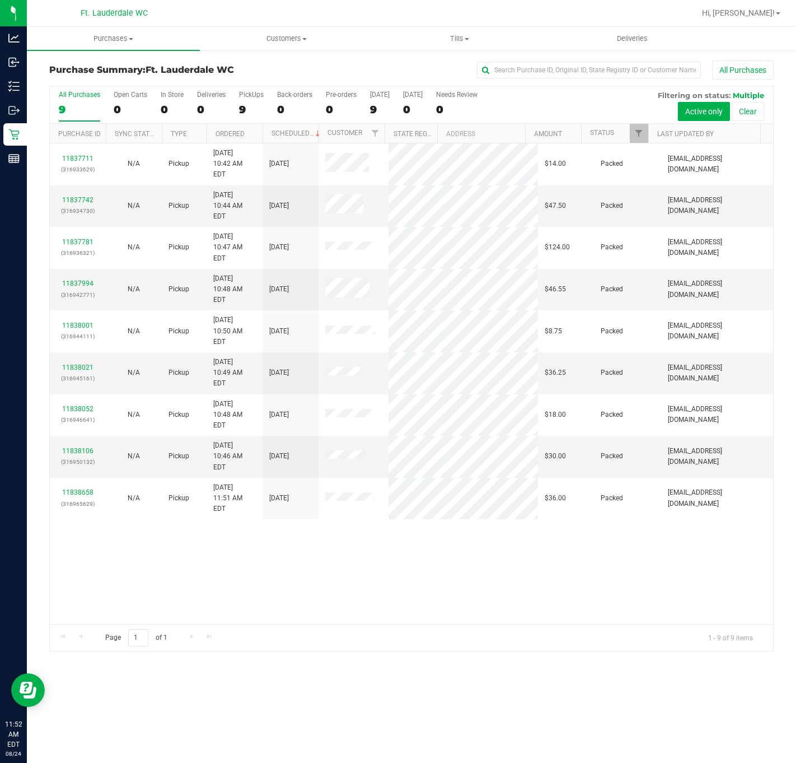
click at [412, 474] on div "11837711 (316933629) N/A Pickup [DATE] 10:42 AM EDT 8/24/2025 $14.00 Packed [EM…" at bounding box center [412, 383] width 724 height 481
click at [245, 108] on div "9" at bounding box center [251, 109] width 25 height 13
click at [0, 0] on input "PickUps 9" at bounding box center [0, 0] width 0 height 0
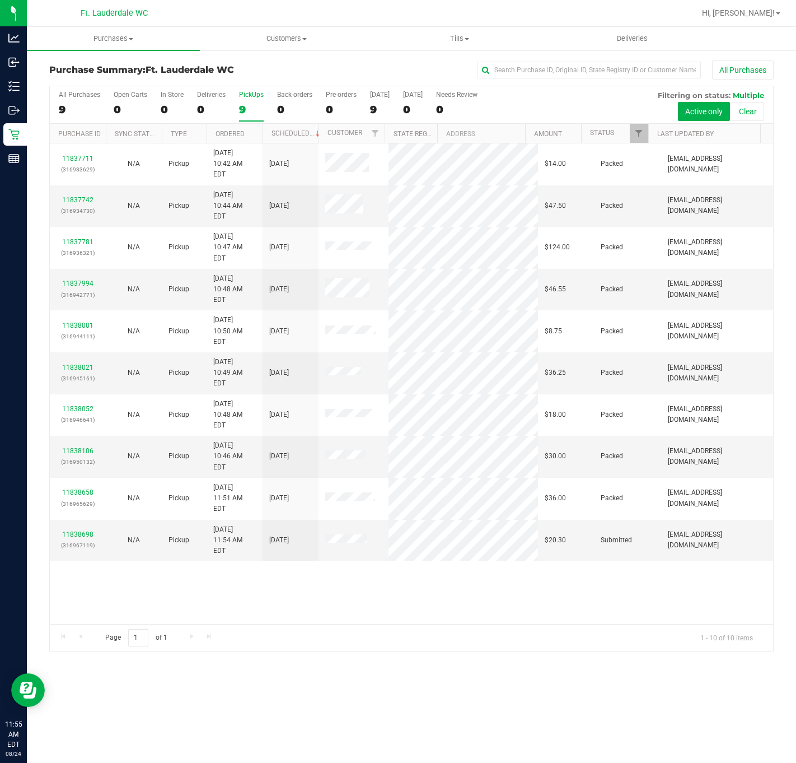
click at [428, 666] on div "Purchases Summary of purchases Fulfillment All purchases Customers All customer…" at bounding box center [412, 395] width 770 height 736
click at [244, 115] on div "9" at bounding box center [251, 109] width 25 height 13
click at [0, 0] on input "PickUps 9" at bounding box center [0, 0] width 0 height 0
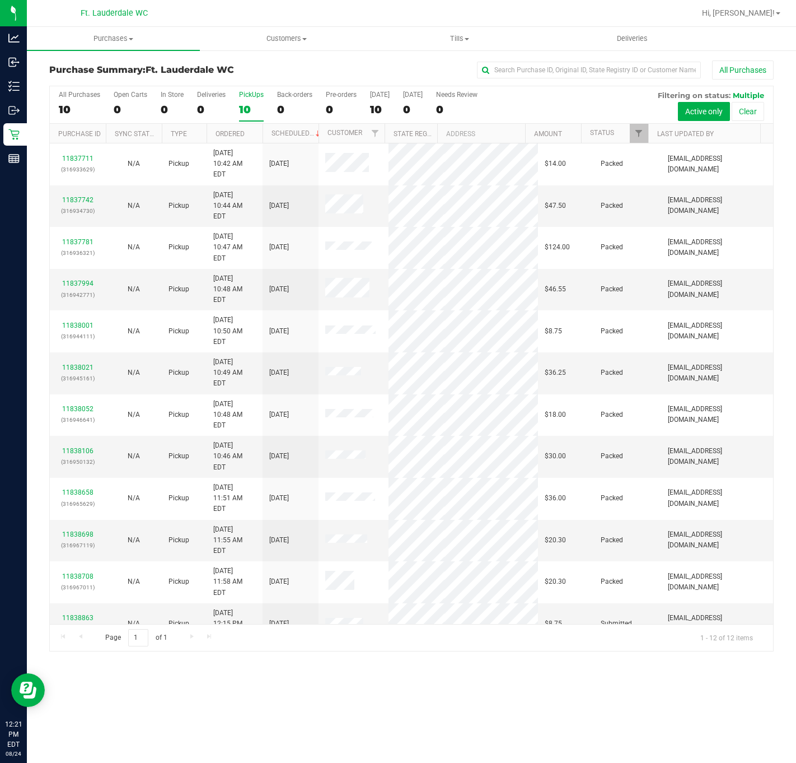
click at [645, 578] on div "11837711 (316933629) N/A Pickup [DATE] 10:42 AM EDT 8/24/2025 $14.00 Packed [EM…" at bounding box center [412, 383] width 724 height 481
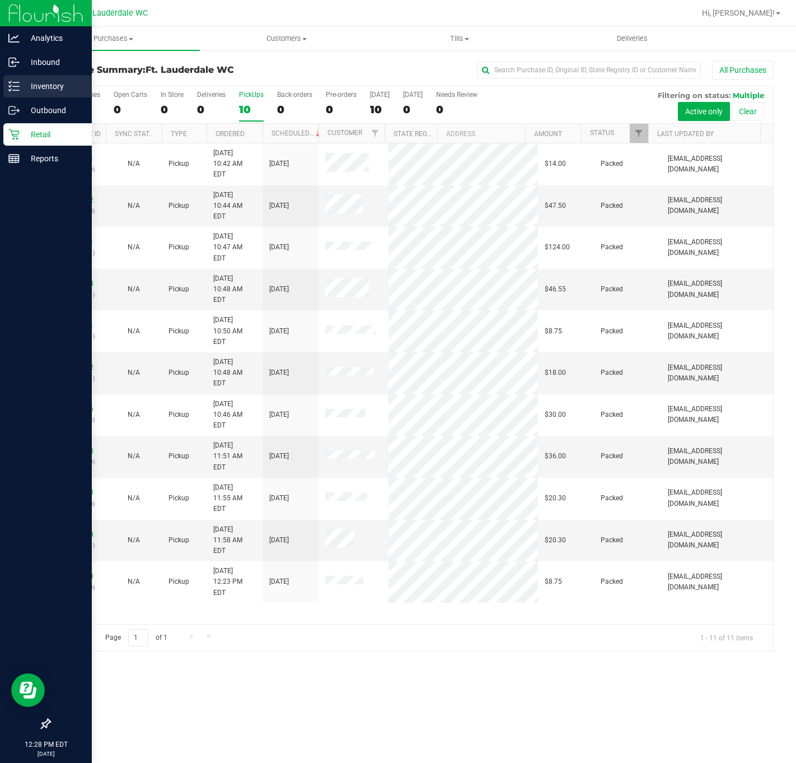
click at [17, 97] on link "Inventory" at bounding box center [46, 87] width 92 height 24
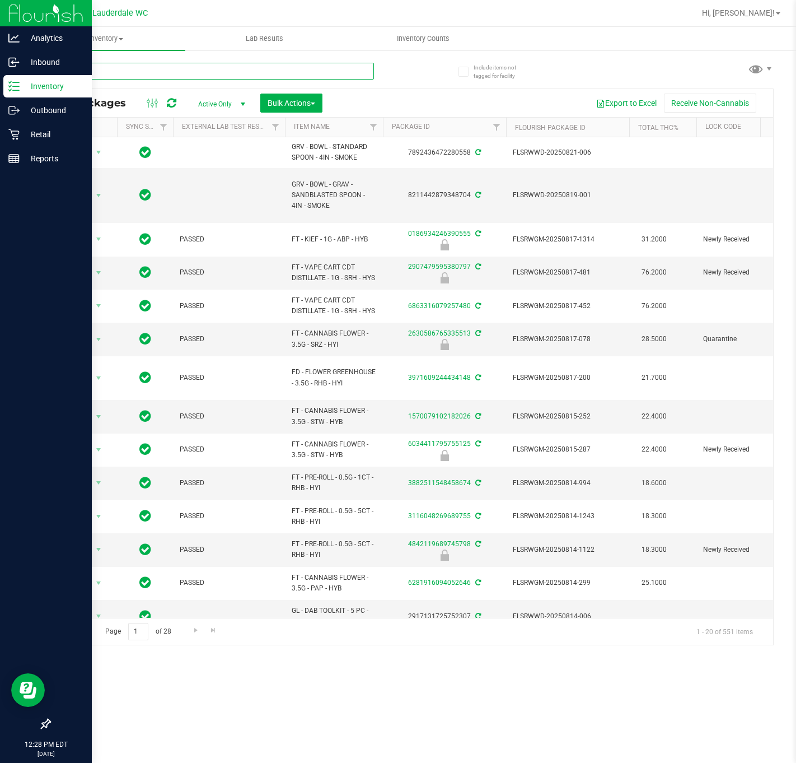
drag, startPoint x: 148, startPoint y: 71, endPoint x: 181, endPoint y: 78, distance: 33.8
click at [181, 78] on input "text" at bounding box center [211, 71] width 325 height 17
type input "m"
type input "moj"
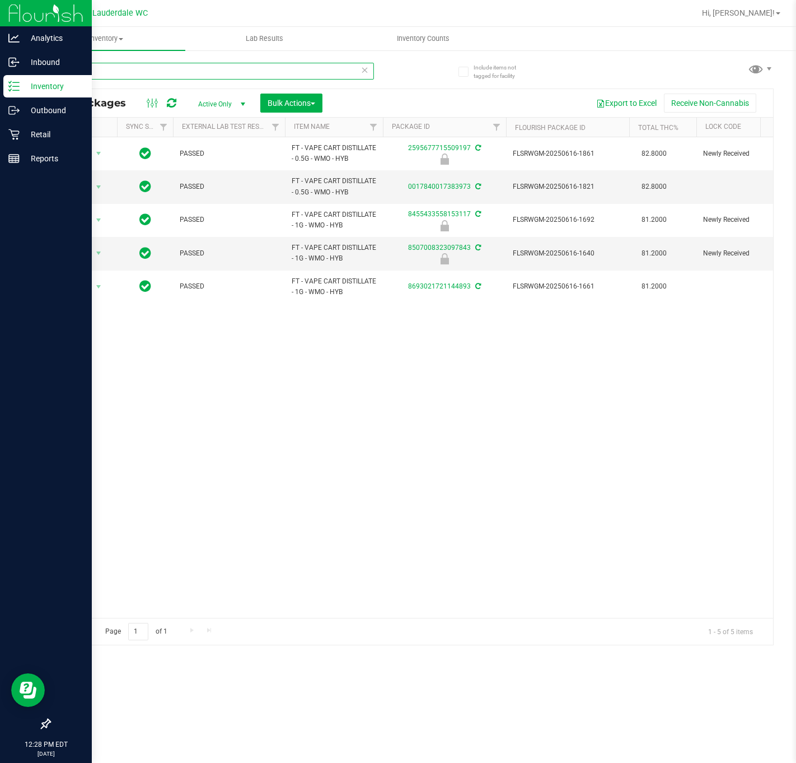
click at [197, 68] on input "moj" at bounding box center [211, 71] width 325 height 17
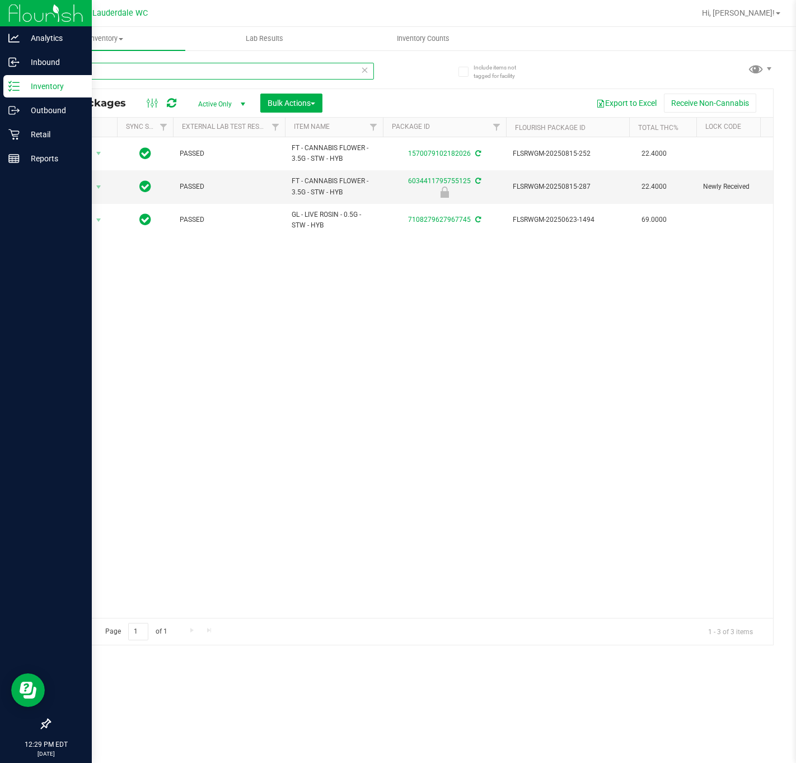
type input "mochi"
click at [330, 509] on div "Action Action Adjust qty Create package Edit attributes Global inventory Locate…" at bounding box center [412, 377] width 724 height 481
click at [137, 504] on div "Action Action Adjust qty Create package Edit attributes Global inventory Locate…" at bounding box center [412, 377] width 724 height 481
click at [22, 133] on p "Retail" at bounding box center [53, 134] width 67 height 13
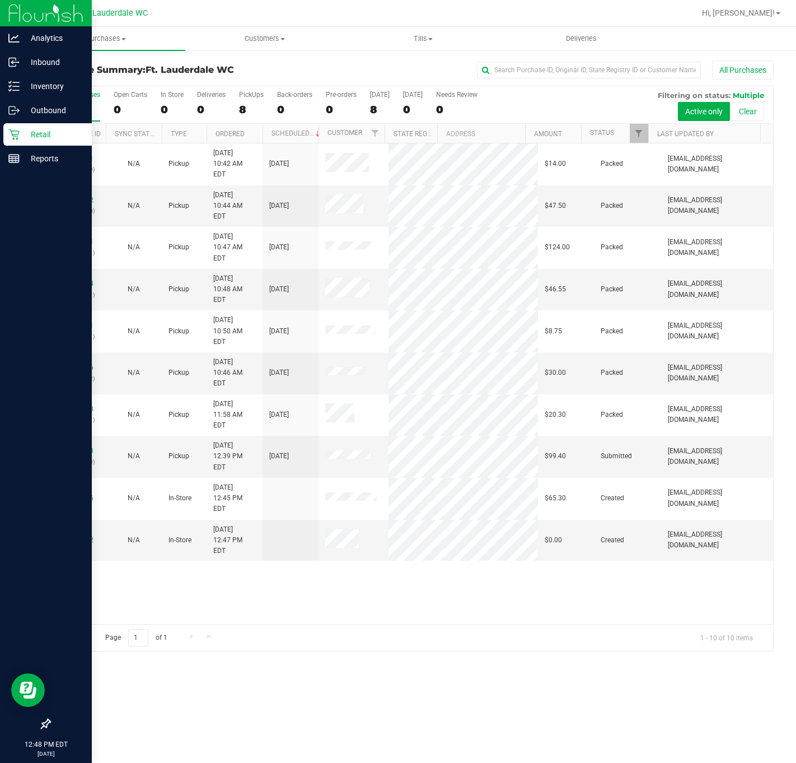
click at [20, 130] on p "Retail" at bounding box center [53, 134] width 67 height 13
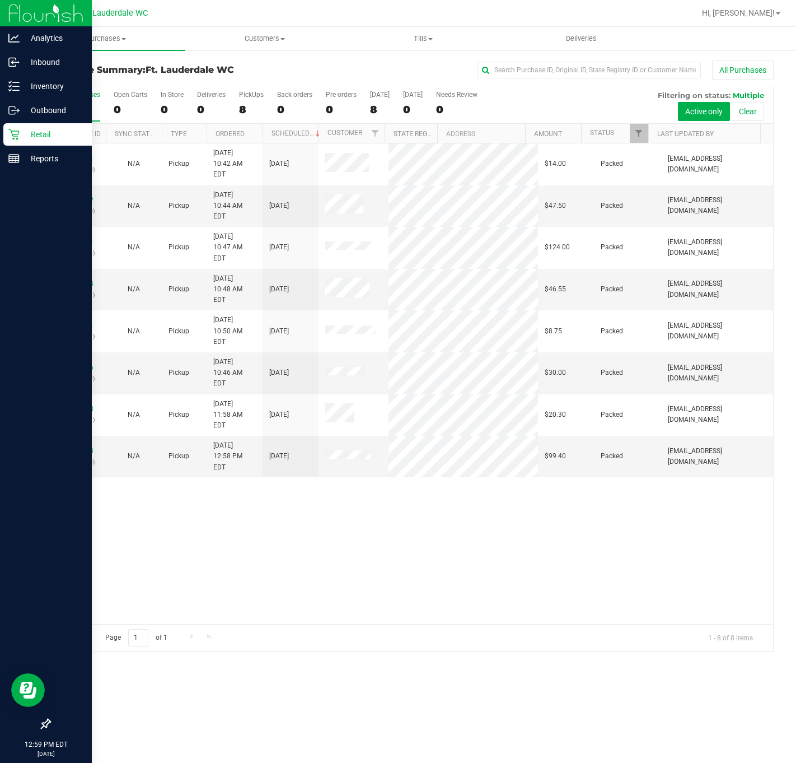
click at [16, 136] on icon at bounding box center [13, 134] width 11 height 11
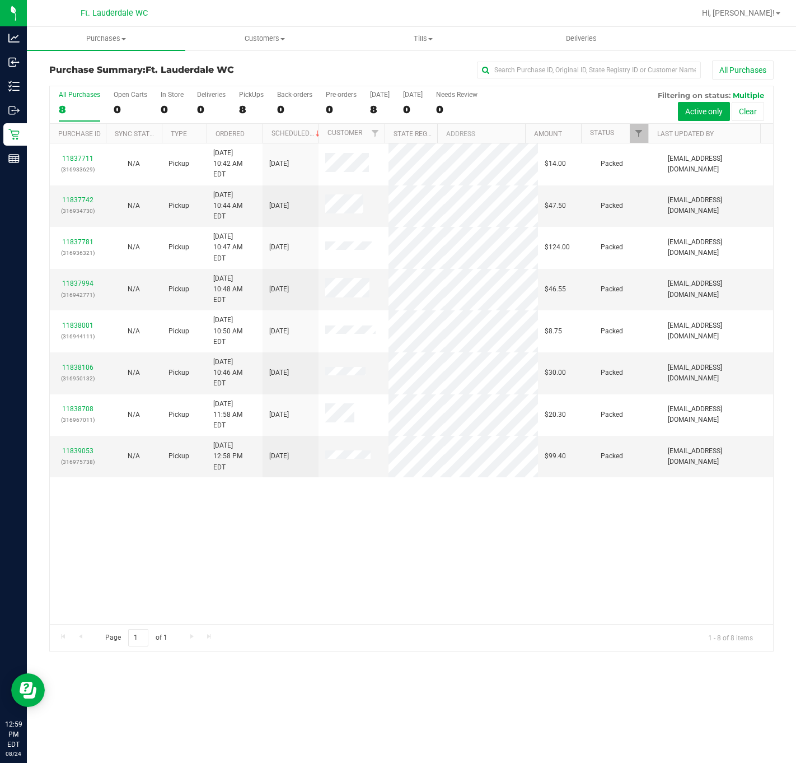
click at [347, 528] on div "11837711 (316933629) N/A Pickup [DATE] 10:42 AM EDT 8/24/2025 $14.00 Packed [EM…" at bounding box center [412, 383] width 724 height 481
